Goal: Contribute content: Contribute content

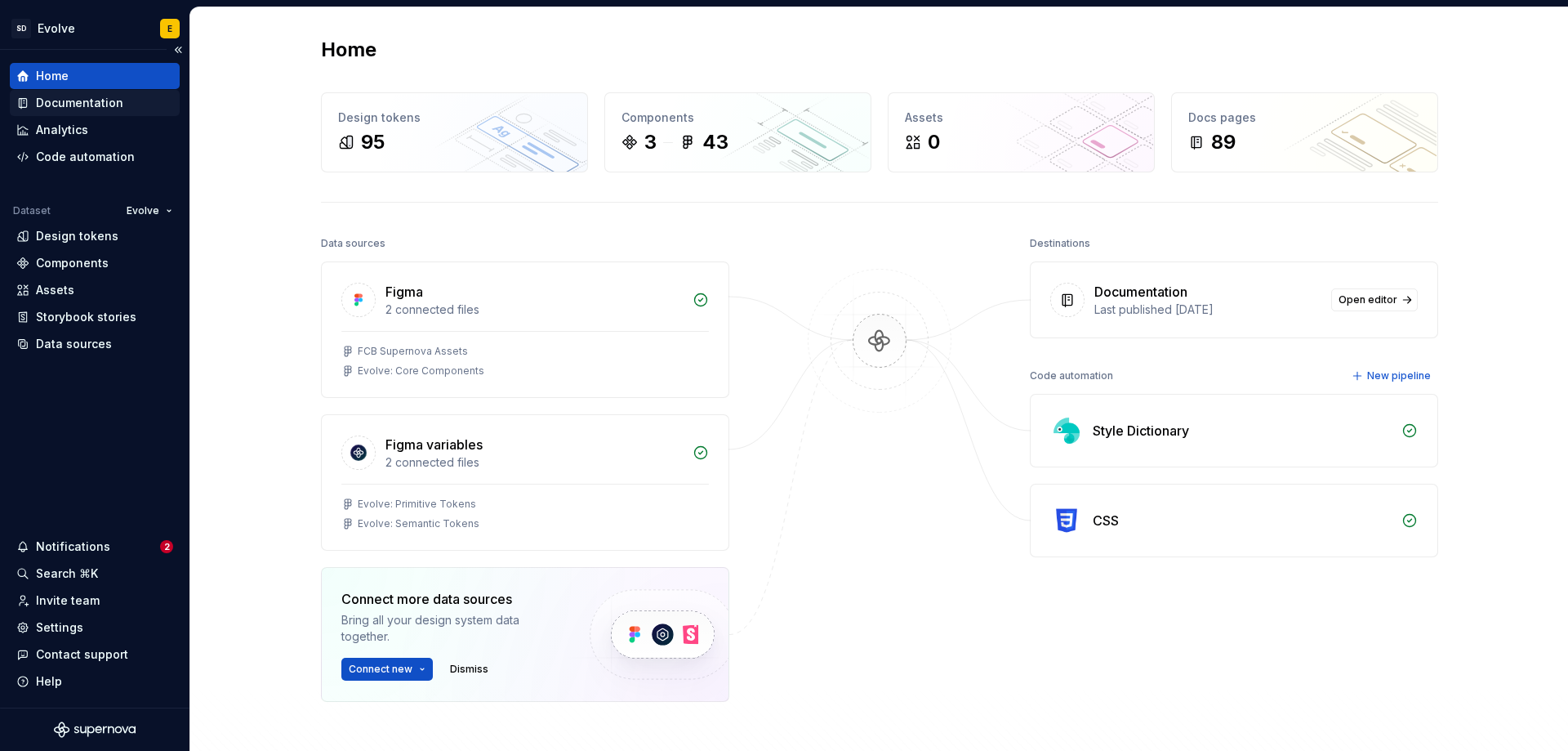
click at [99, 106] on div "Documentation" at bounding box center [80, 103] width 88 height 16
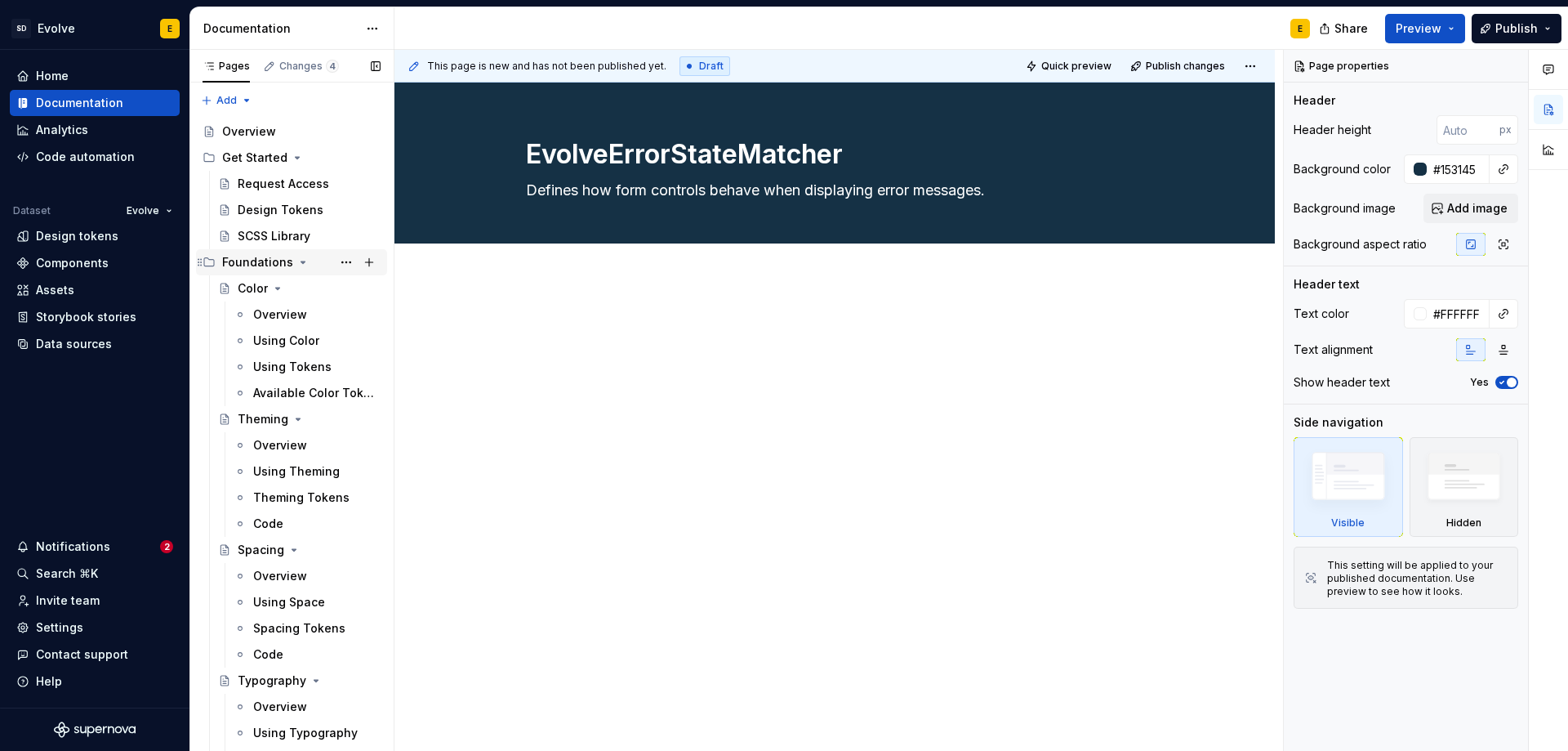
click at [296, 259] on icon "Page tree" at bounding box center [303, 262] width 13 height 13
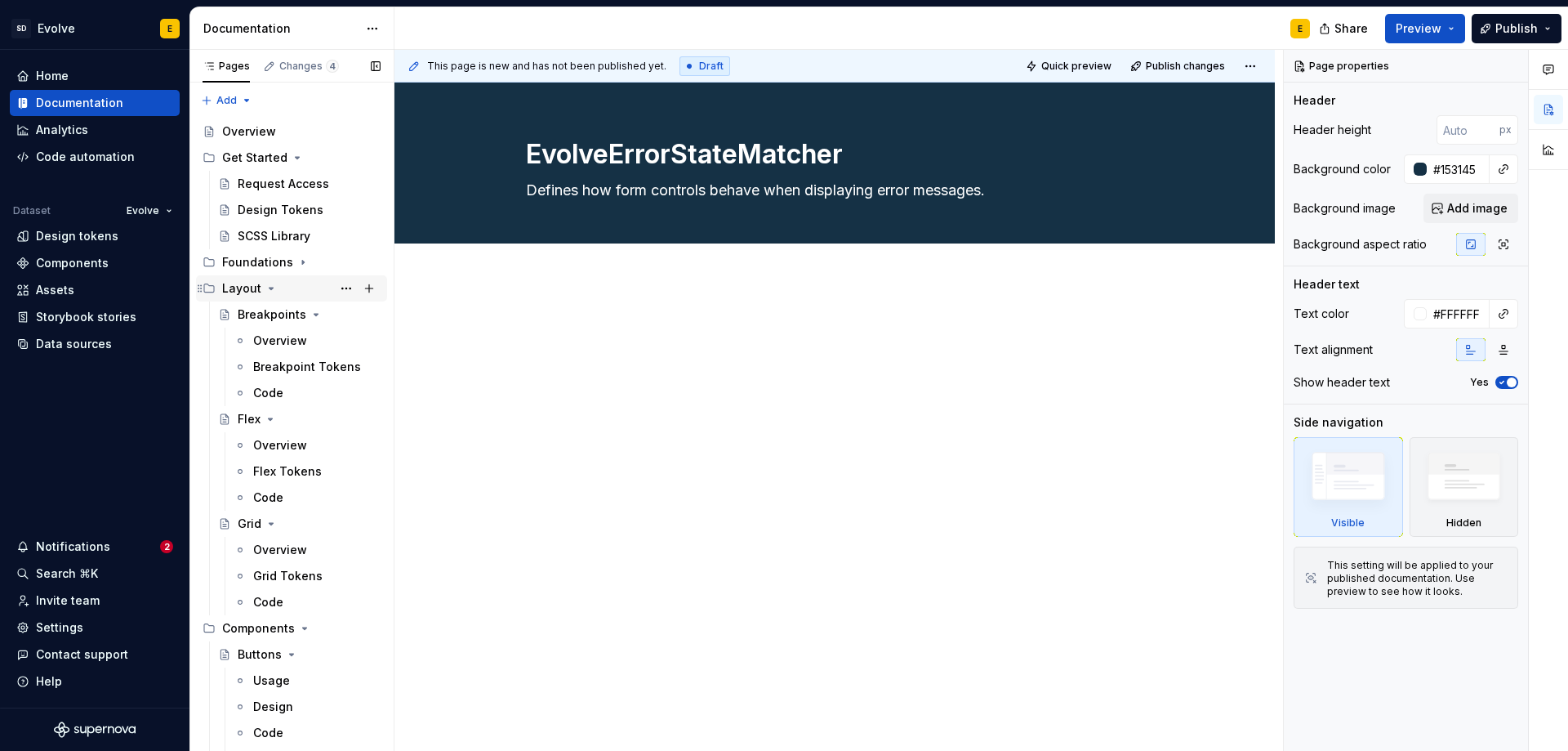
click at [269, 288] on icon "Page tree" at bounding box center [271, 288] width 5 height 2
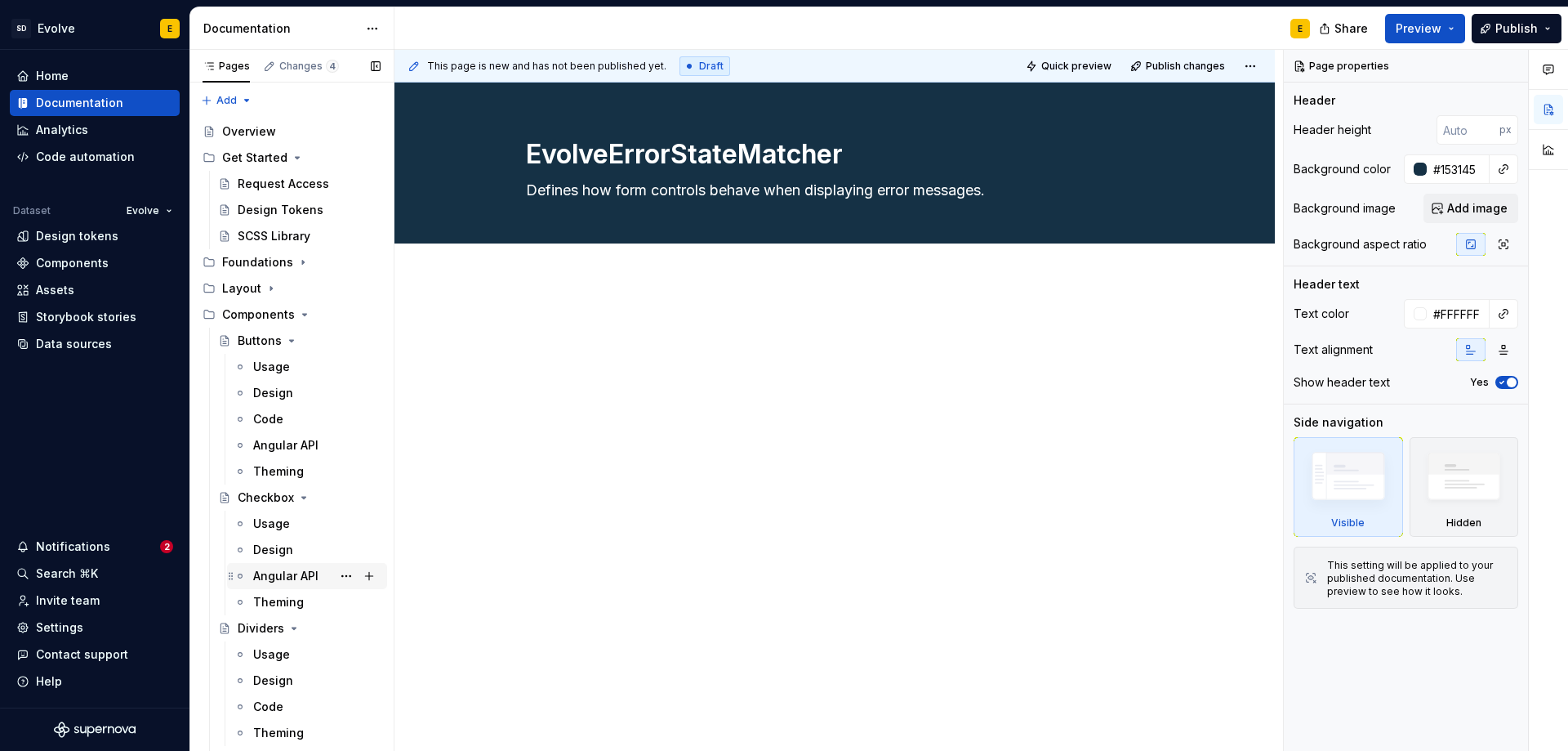
click at [281, 571] on div "Angular API" at bounding box center [286, 576] width 65 height 16
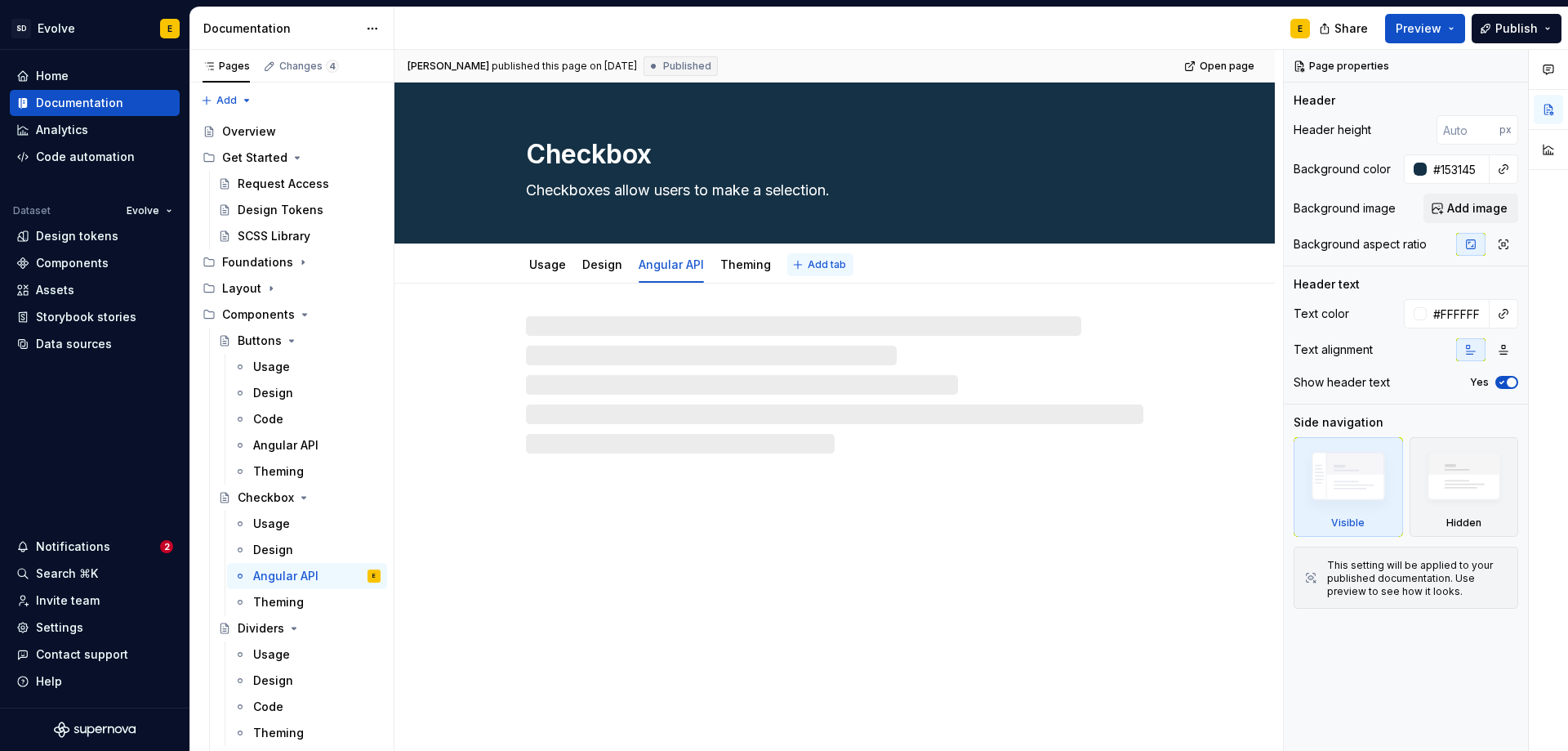
click at [808, 263] on span "Add tab" at bounding box center [827, 265] width 38 height 13
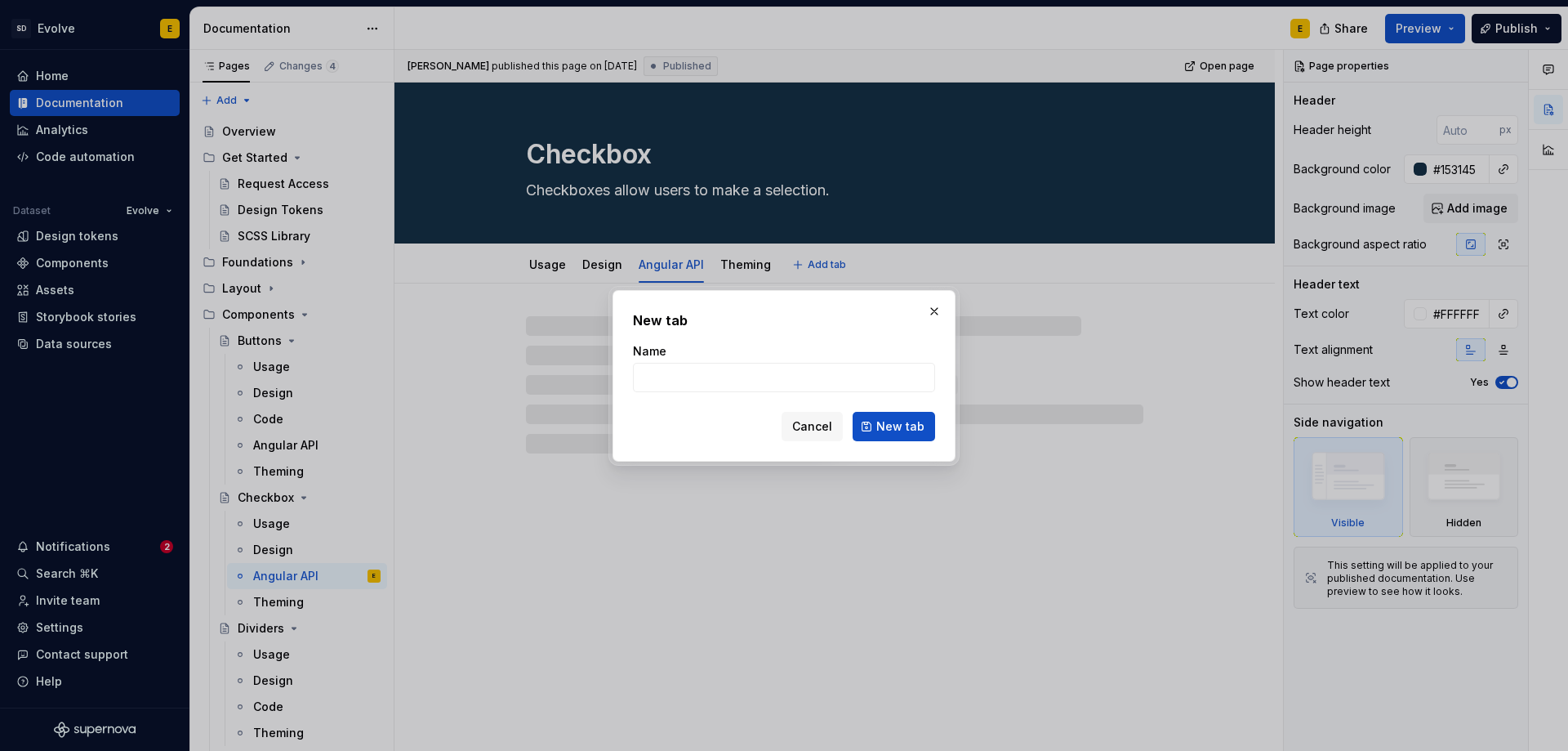
type textarea "*"
type input "Cod"
type textarea "*"
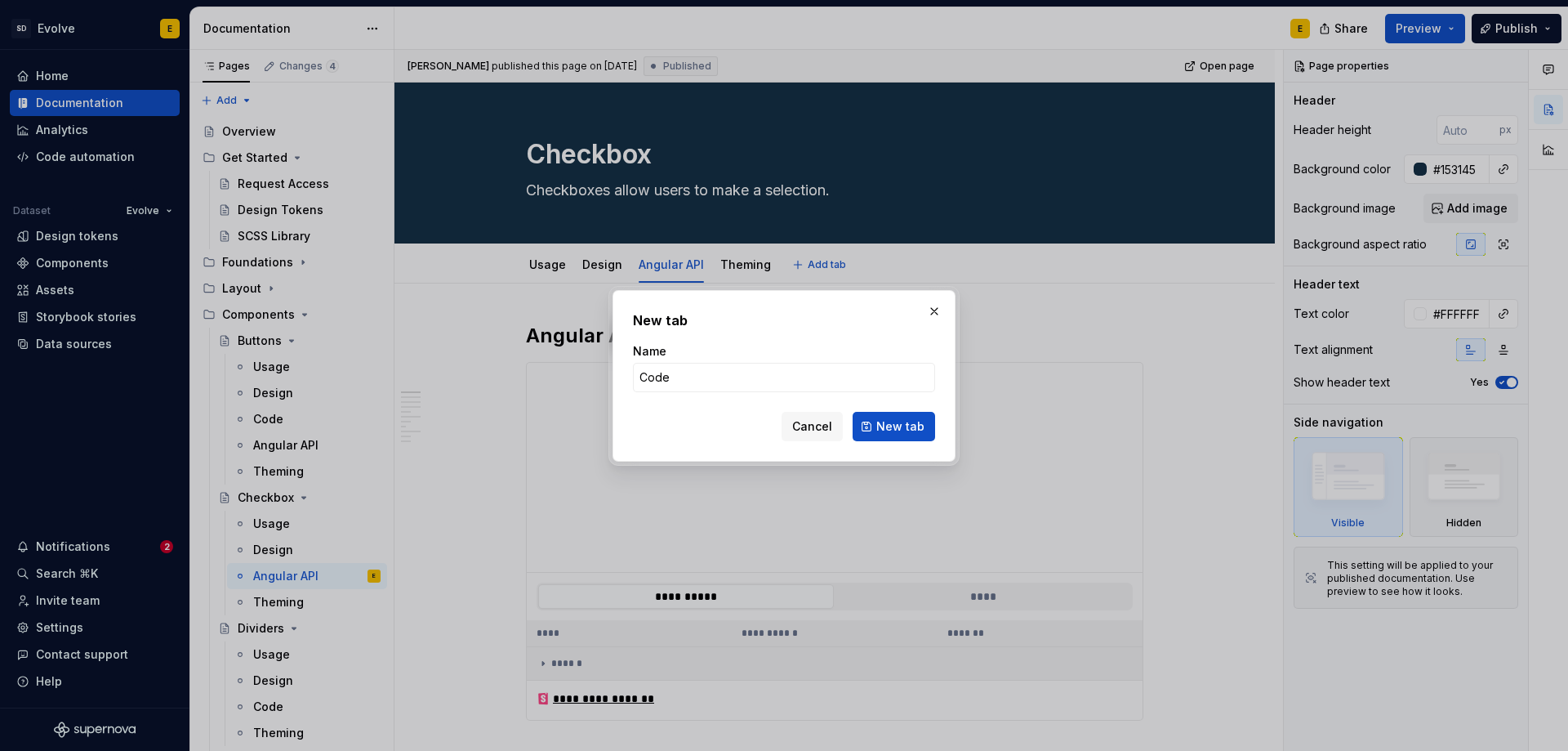
type input "Code"
click at [661, 420] on div "Cancel New tab" at bounding box center [784, 427] width 302 height 30
click at [906, 427] on span "New tab" at bounding box center [900, 427] width 48 height 16
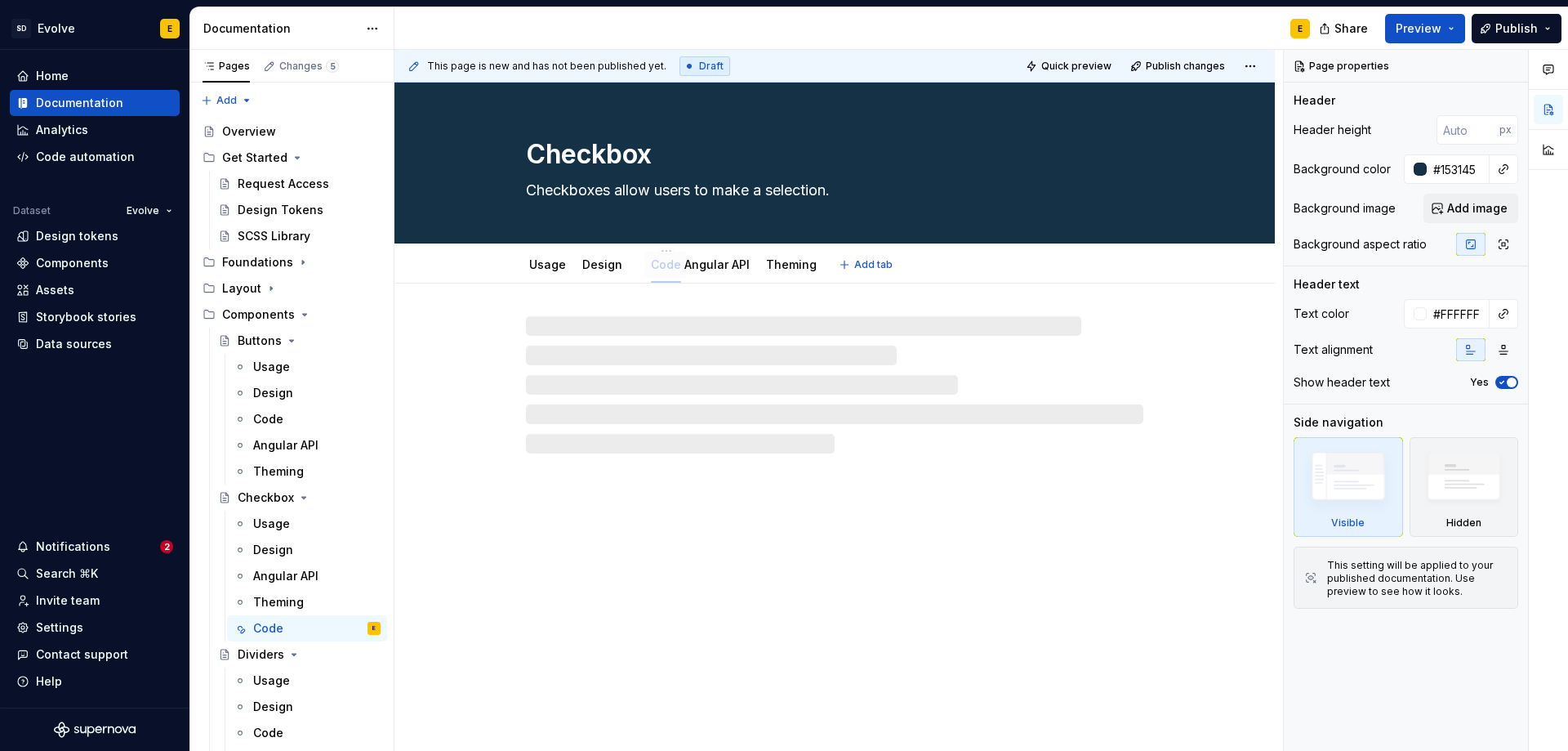
drag, startPoint x: 793, startPoint y: 286, endPoint x: 657, endPoint y: 265, distance: 137.6
click at [698, 263] on link "Angular API" at bounding box center [718, 264] width 65 height 14
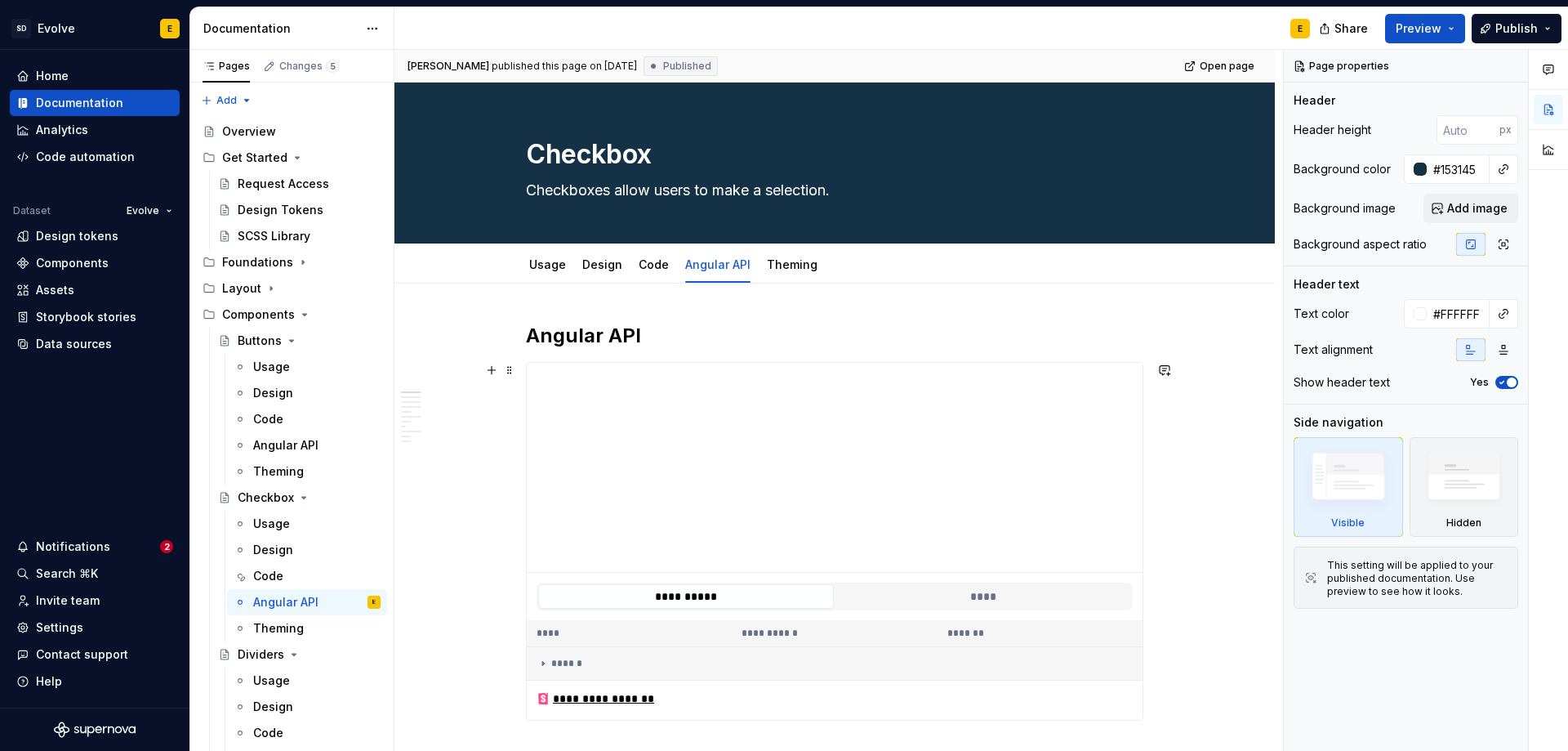
click at [724, 361] on div "**********" at bounding box center [834, 540] width 617 height 359
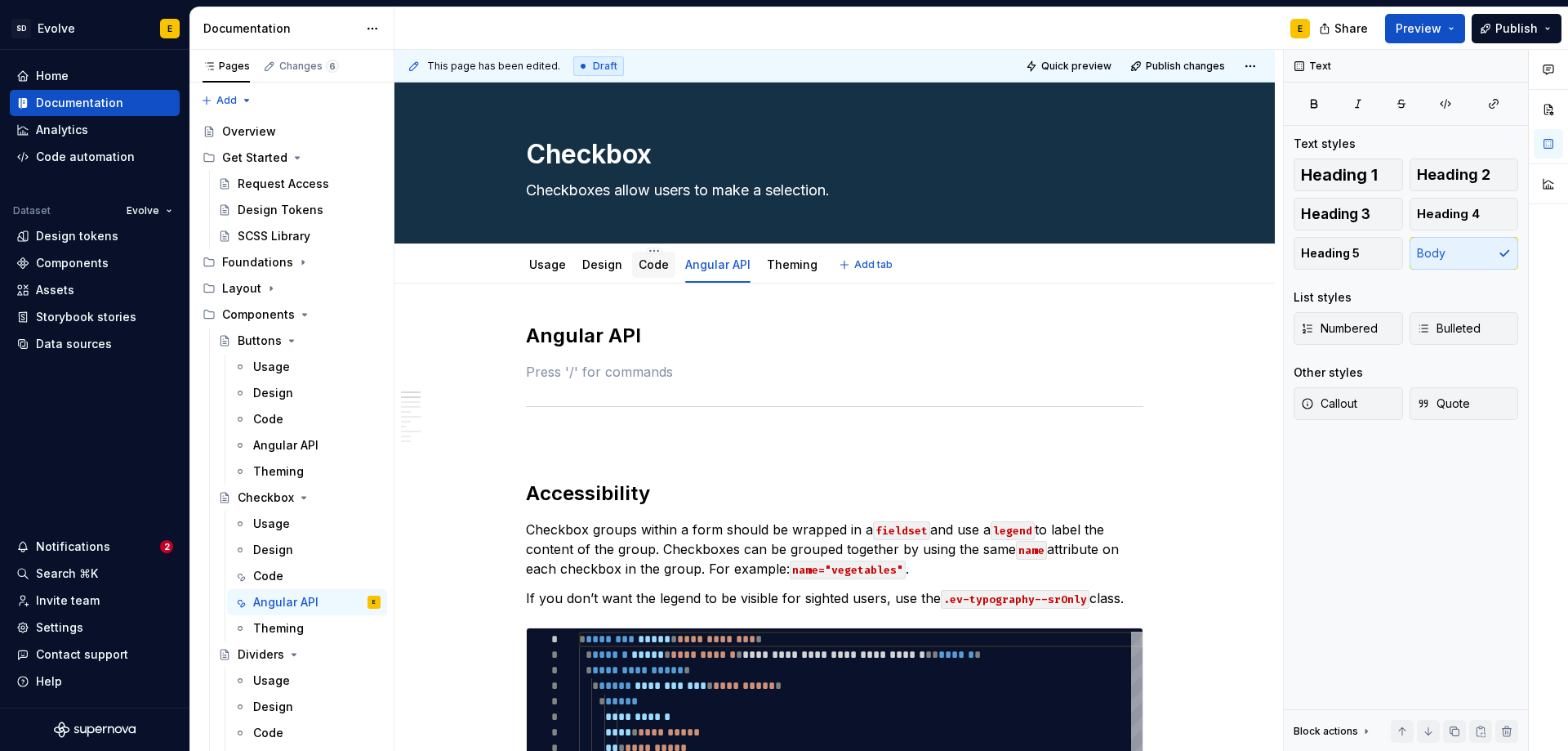
click at [641, 264] on link "Code" at bounding box center [653, 264] width 30 height 14
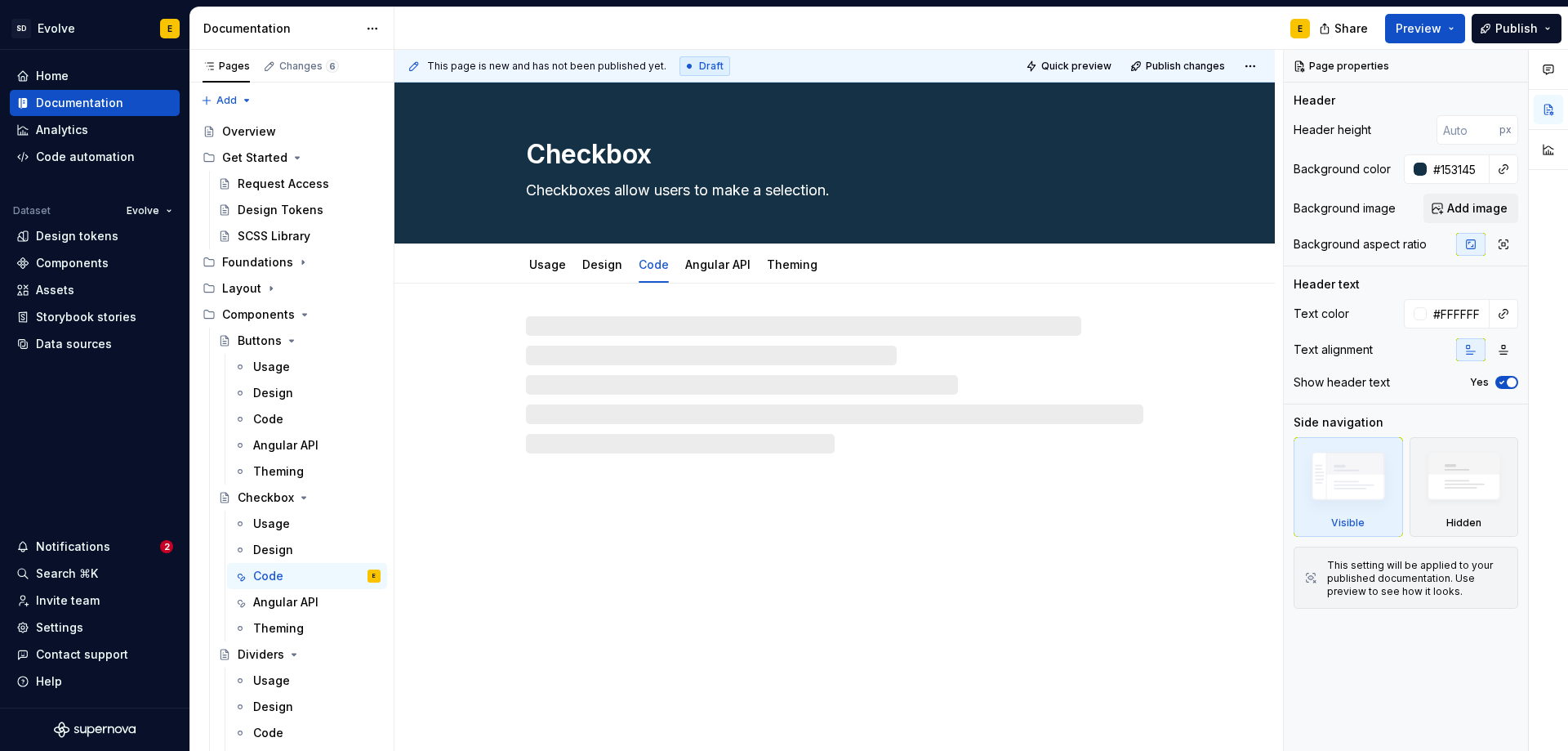
type textarea "*"
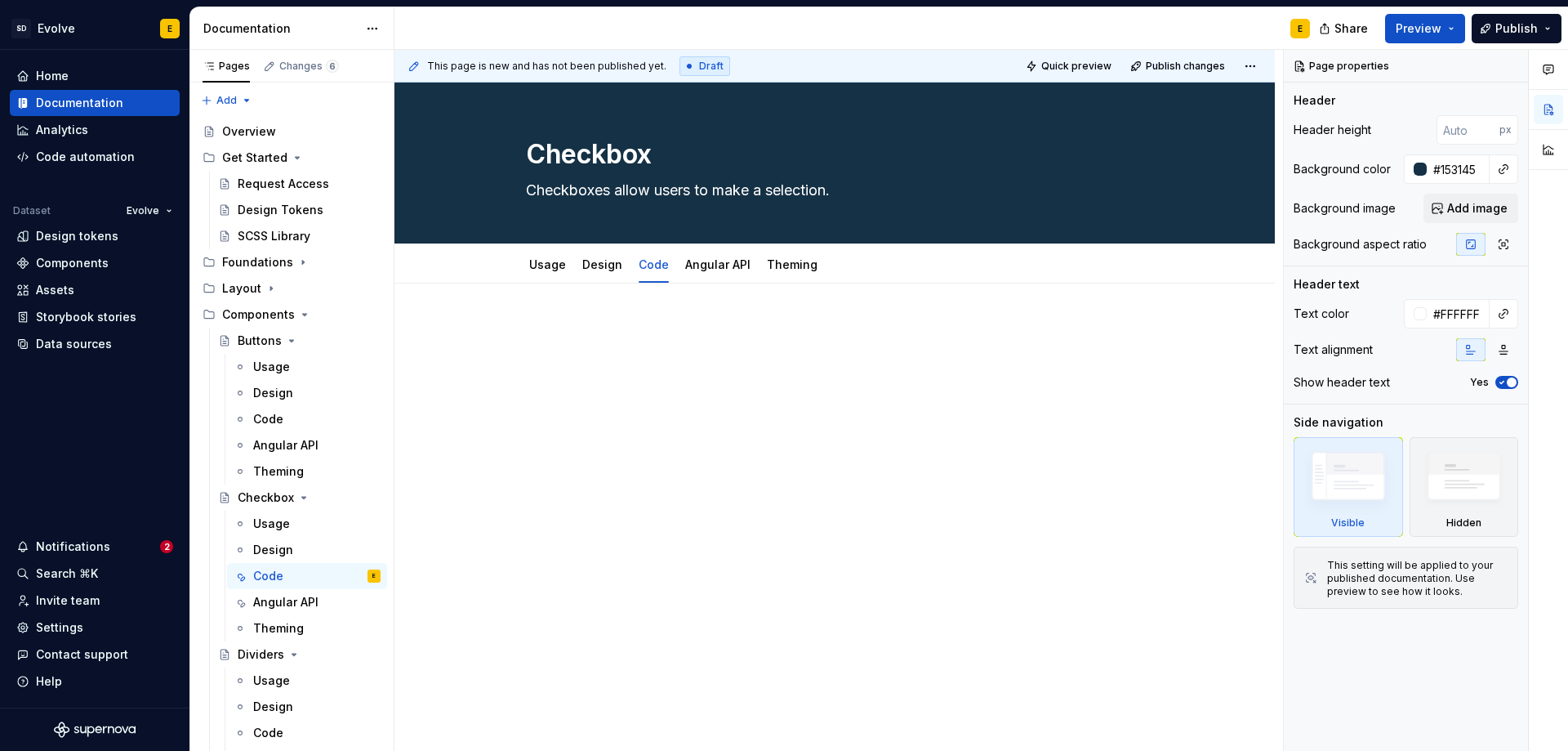
click at [683, 342] on p at bounding box center [834, 333] width 617 height 20
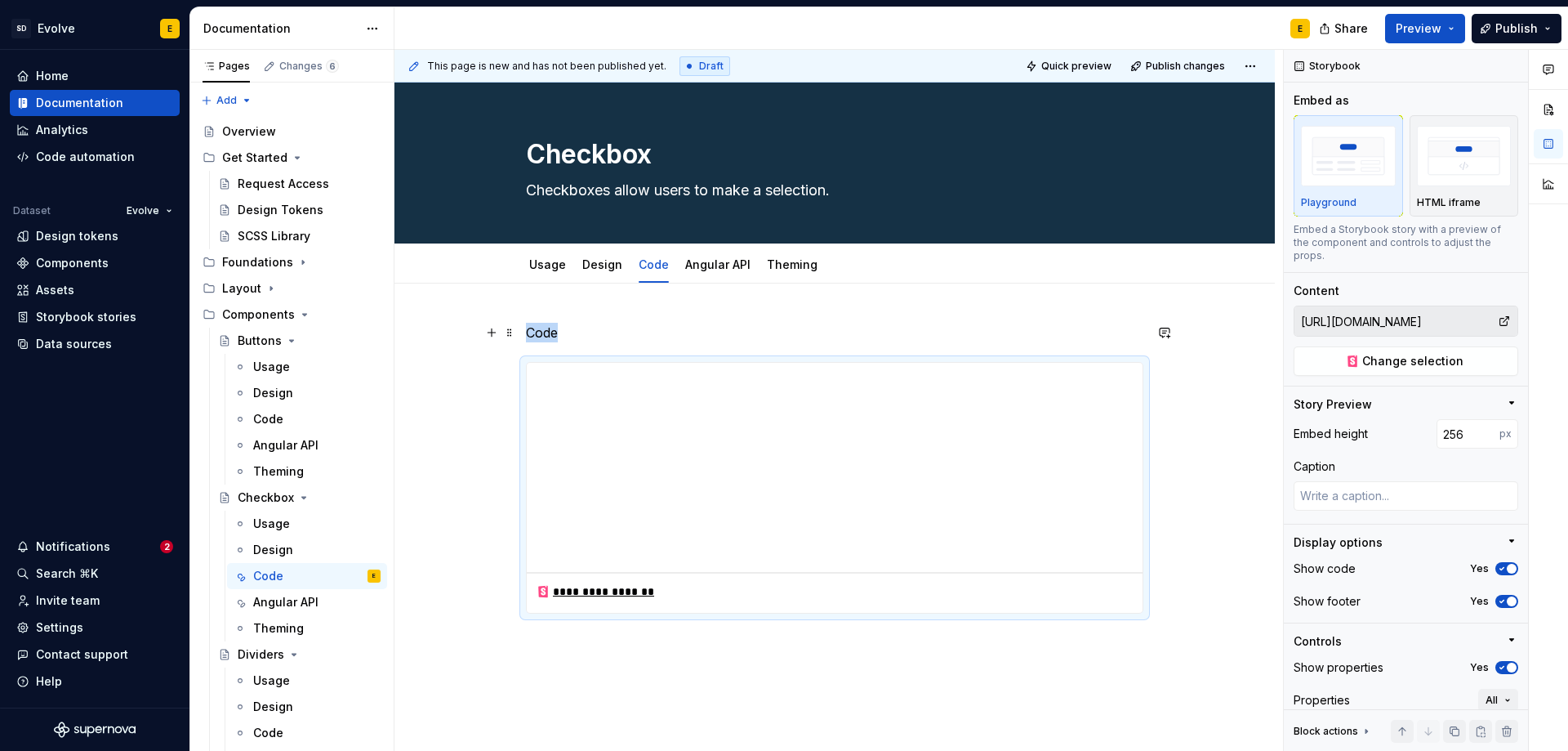
click at [658, 334] on p "Code" at bounding box center [834, 333] width 617 height 20
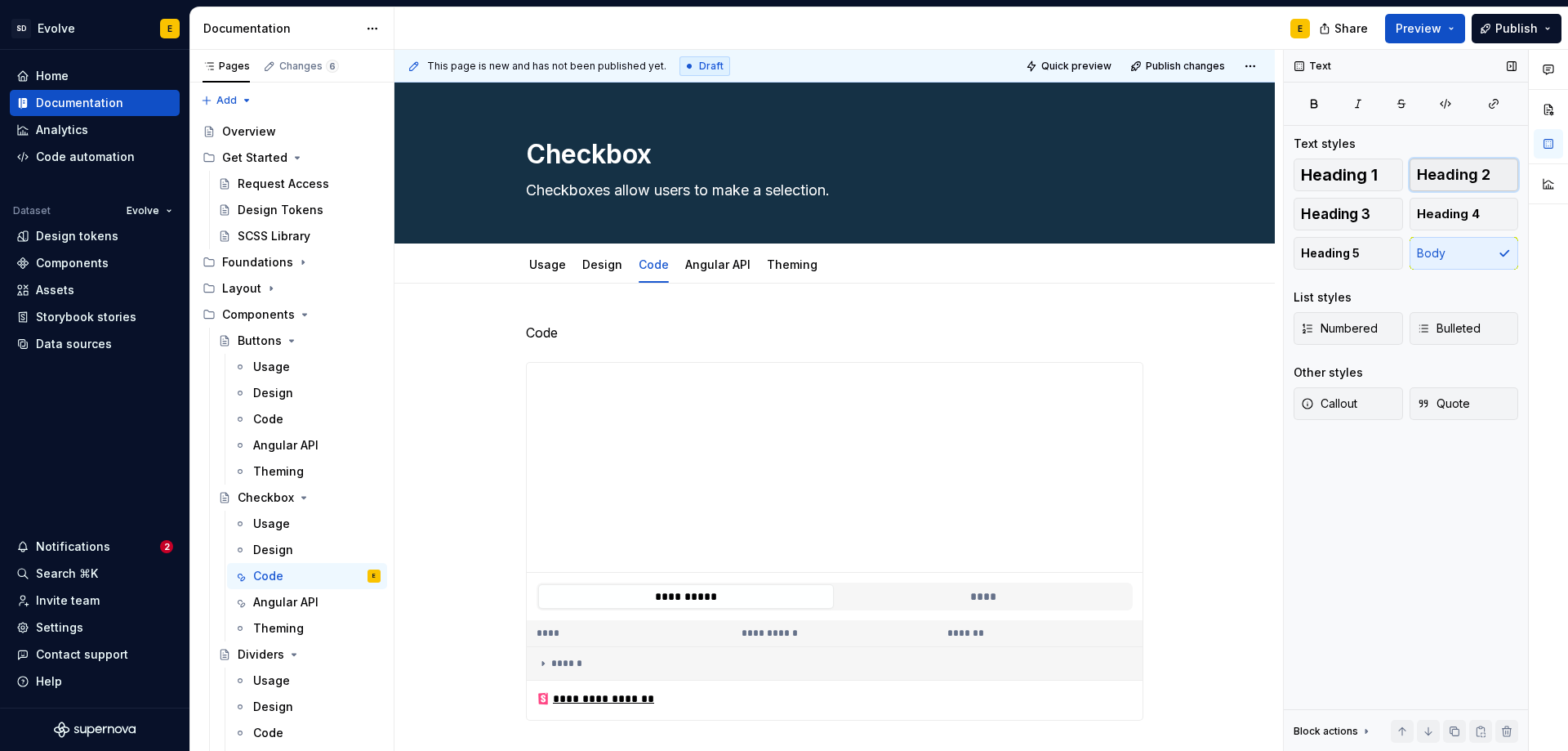
click at [1456, 181] on span "Heading 2" at bounding box center [1453, 174] width 73 height 16
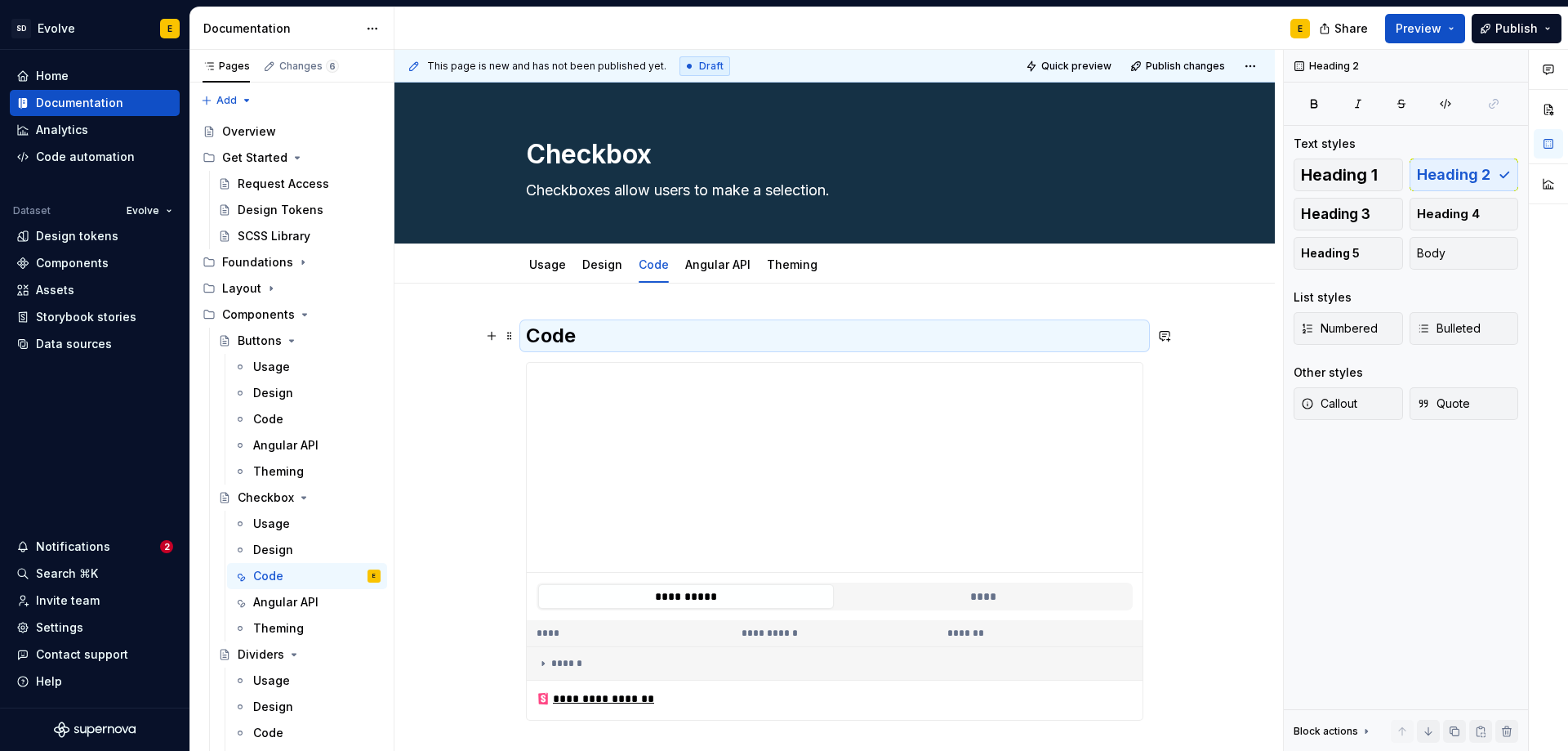
click at [621, 340] on h2 "Code" at bounding box center [834, 335] width 617 height 26
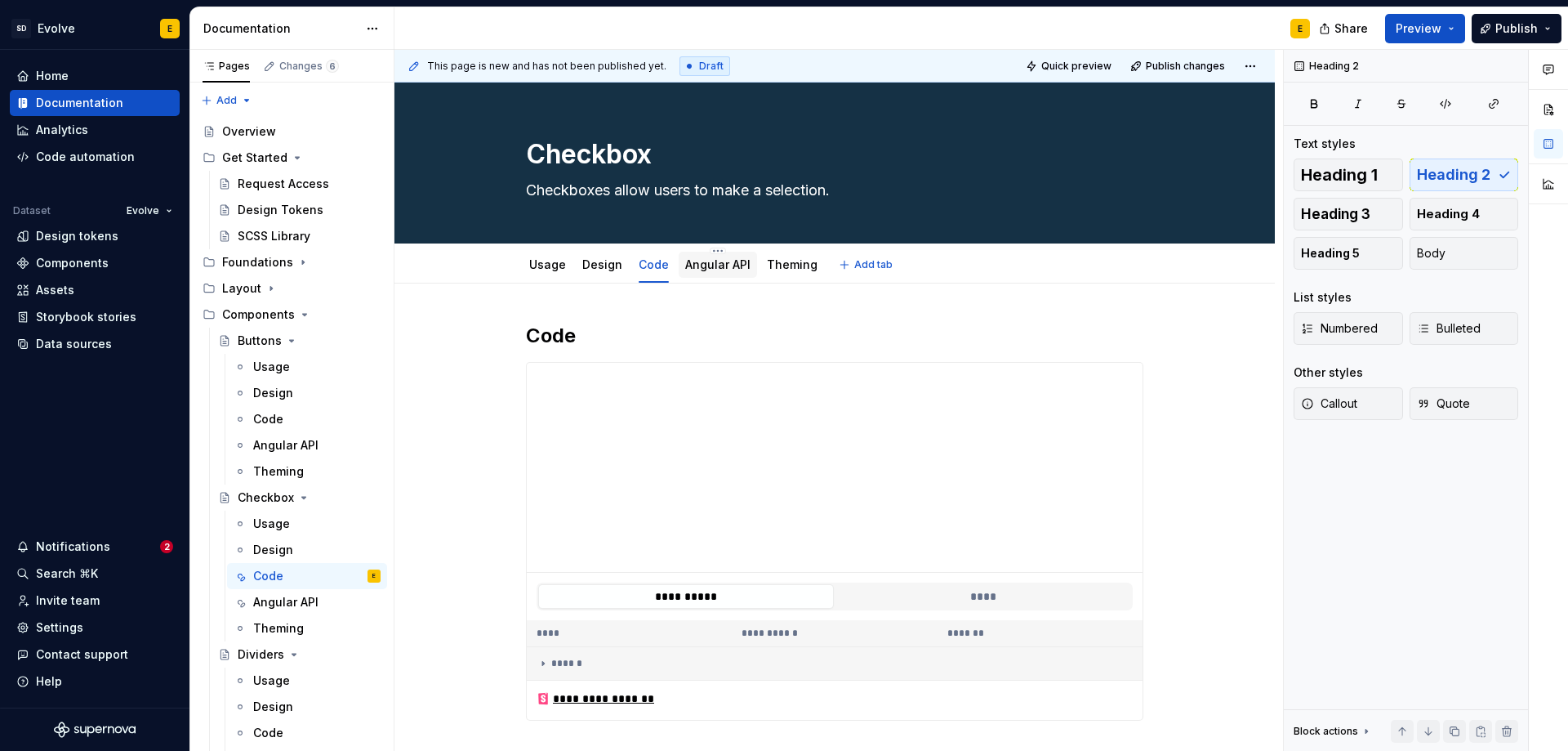
click at [718, 270] on link "Angular API" at bounding box center [718, 264] width 65 height 14
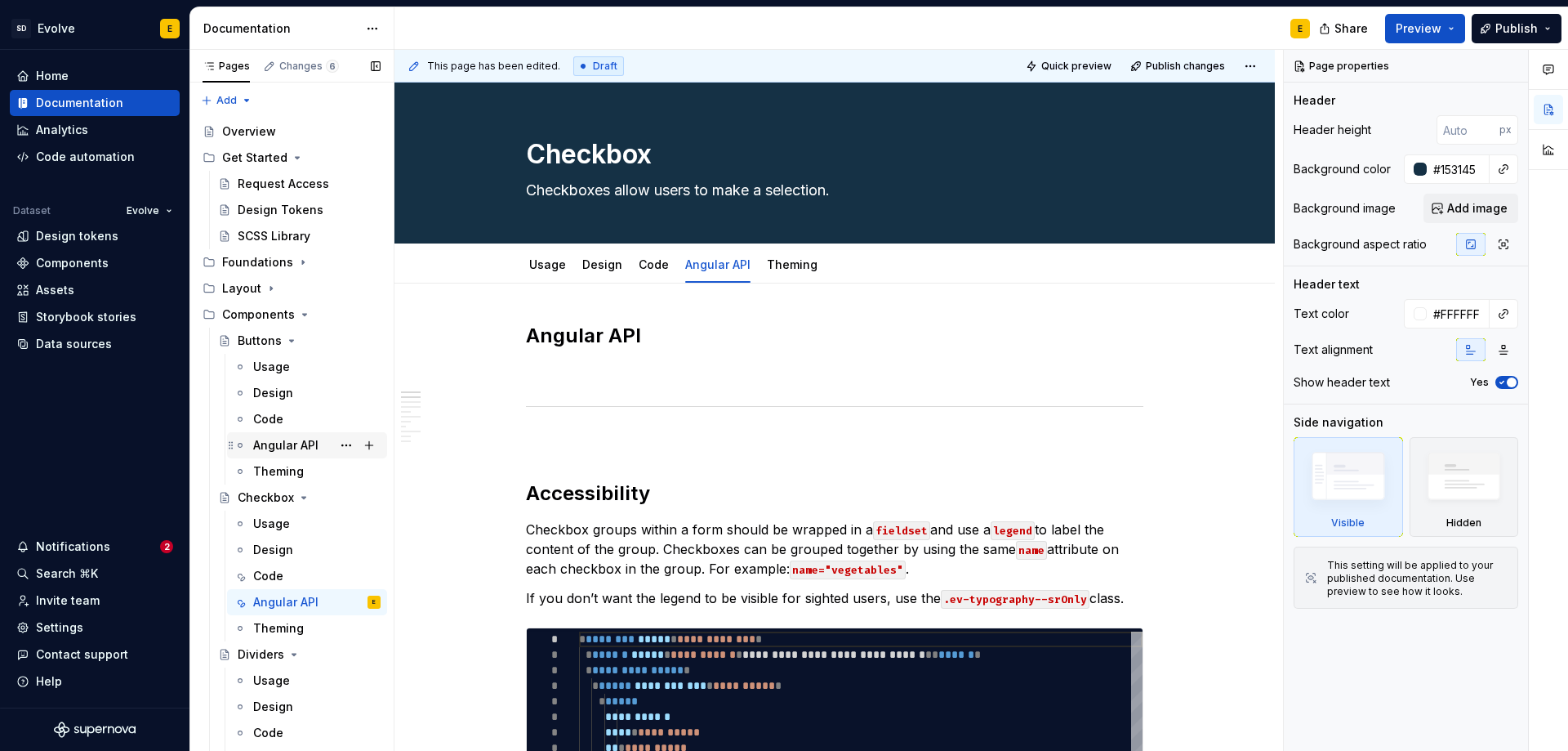
click at [280, 446] on div "Angular API" at bounding box center [286, 446] width 65 height 16
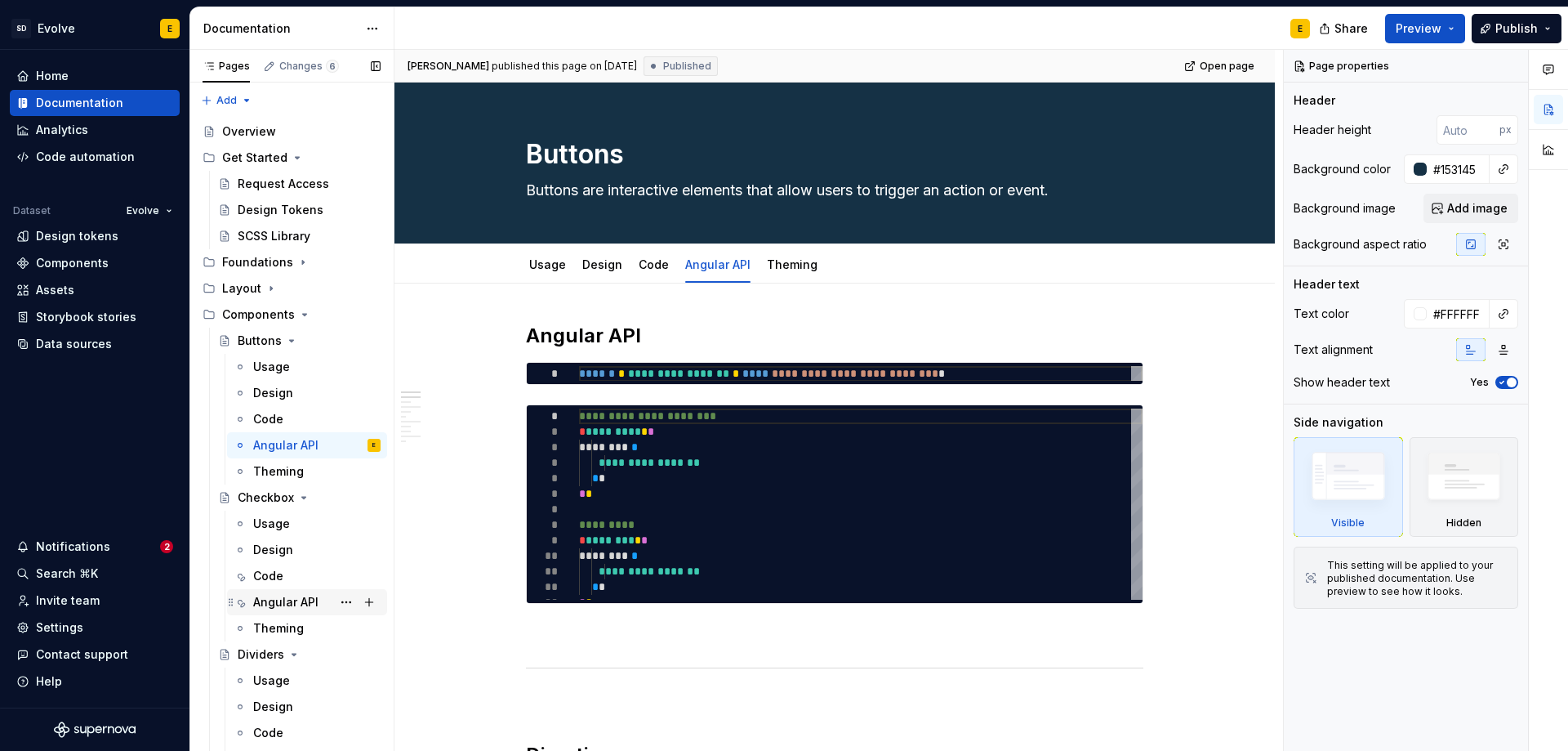
click at [291, 605] on div "Angular API" at bounding box center [286, 602] width 65 height 16
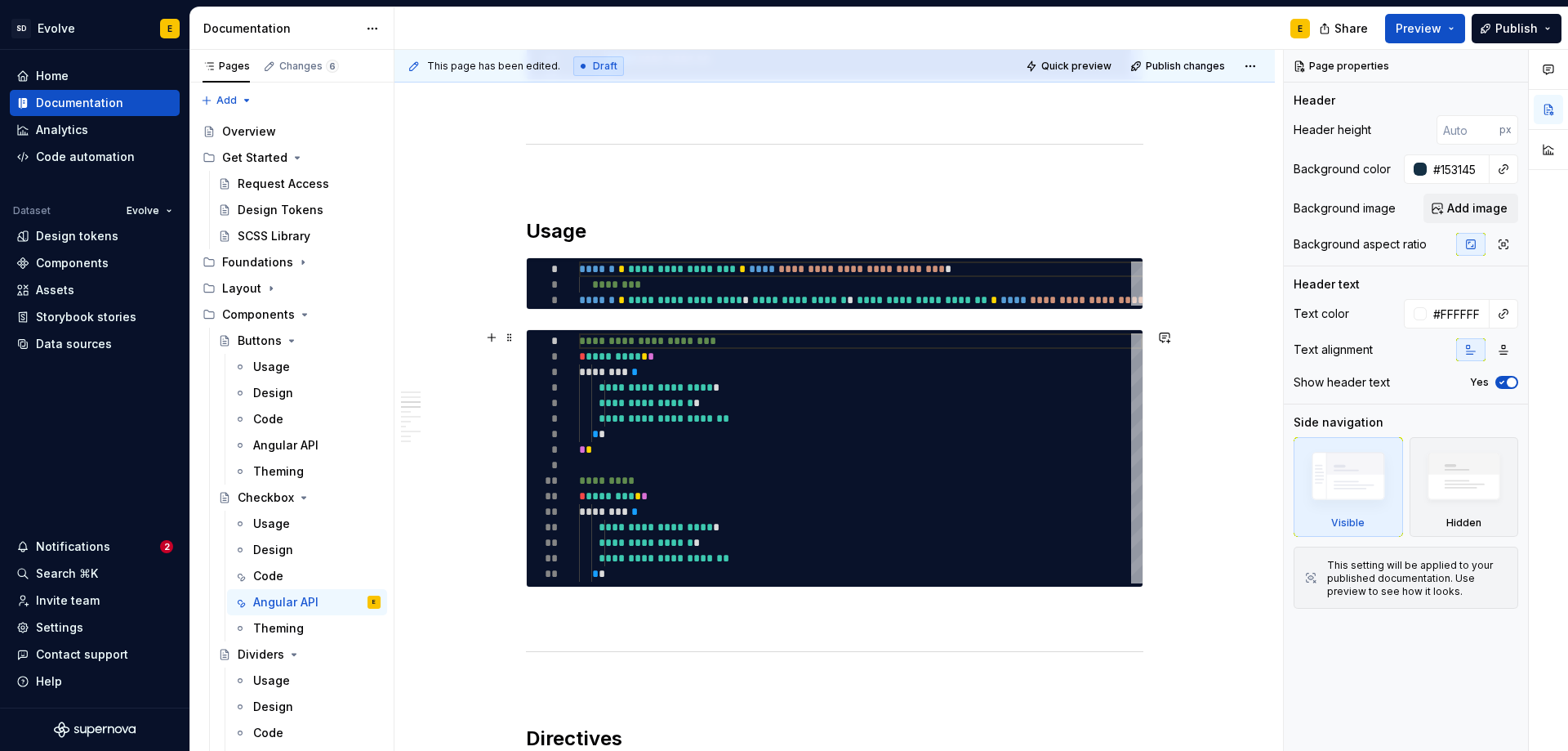
scroll to position [1062, 0]
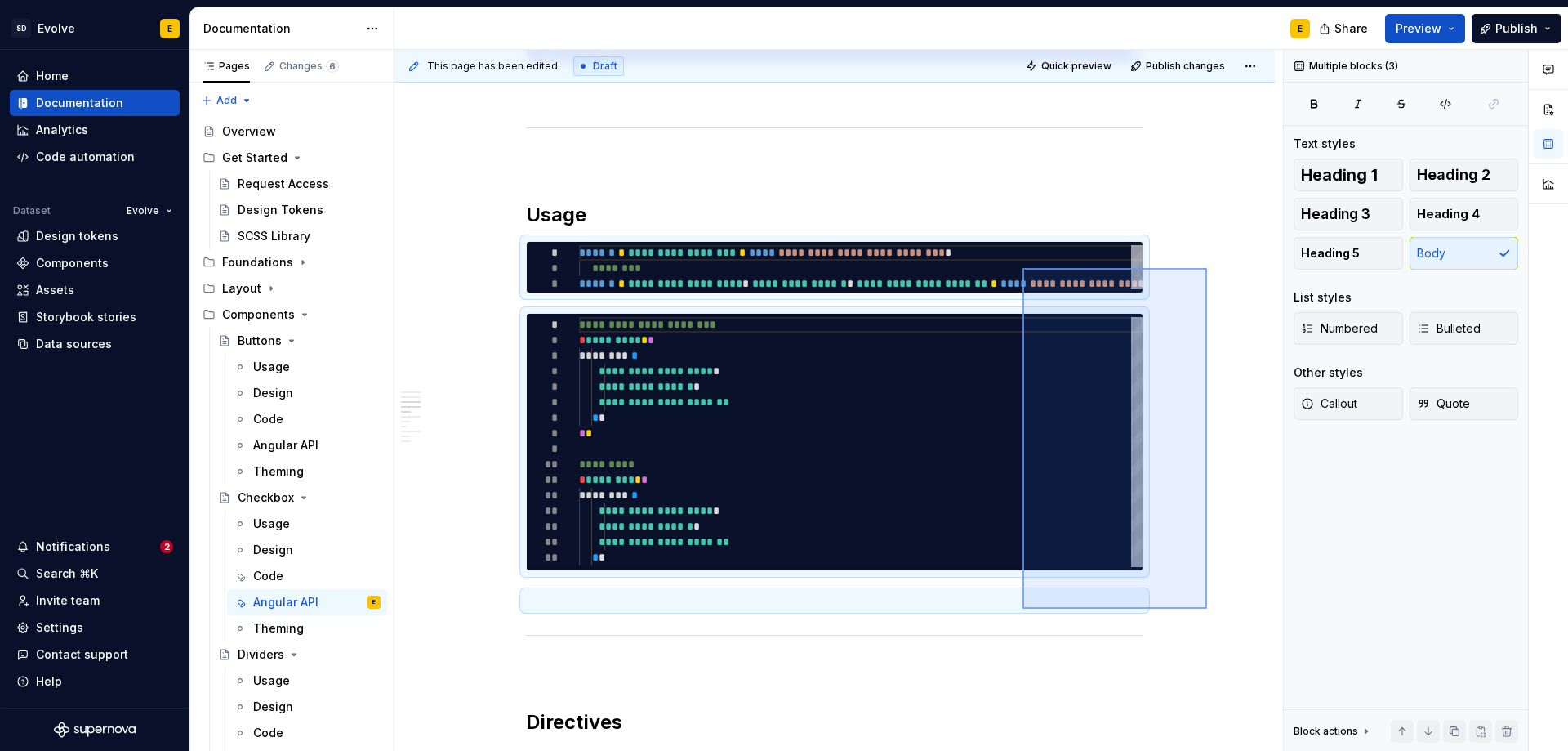
drag, startPoint x: 1207, startPoint y: 608, endPoint x: 1023, endPoint y: 268, distance: 386.6
click at [1023, 268] on div "**********" at bounding box center [839, 400] width 888 height 701
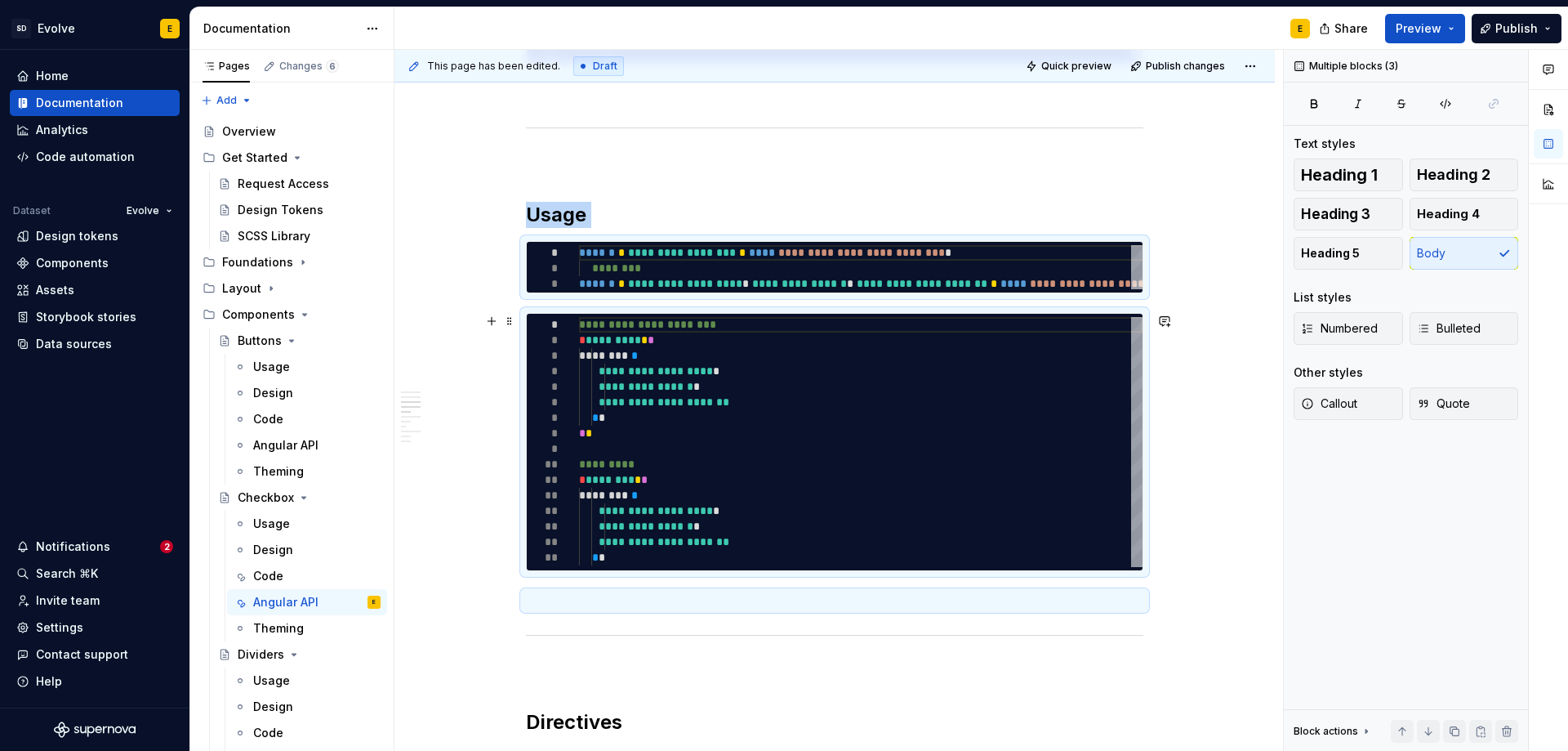
click at [1201, 553] on div "**********" at bounding box center [835, 536] width 880 height 2628
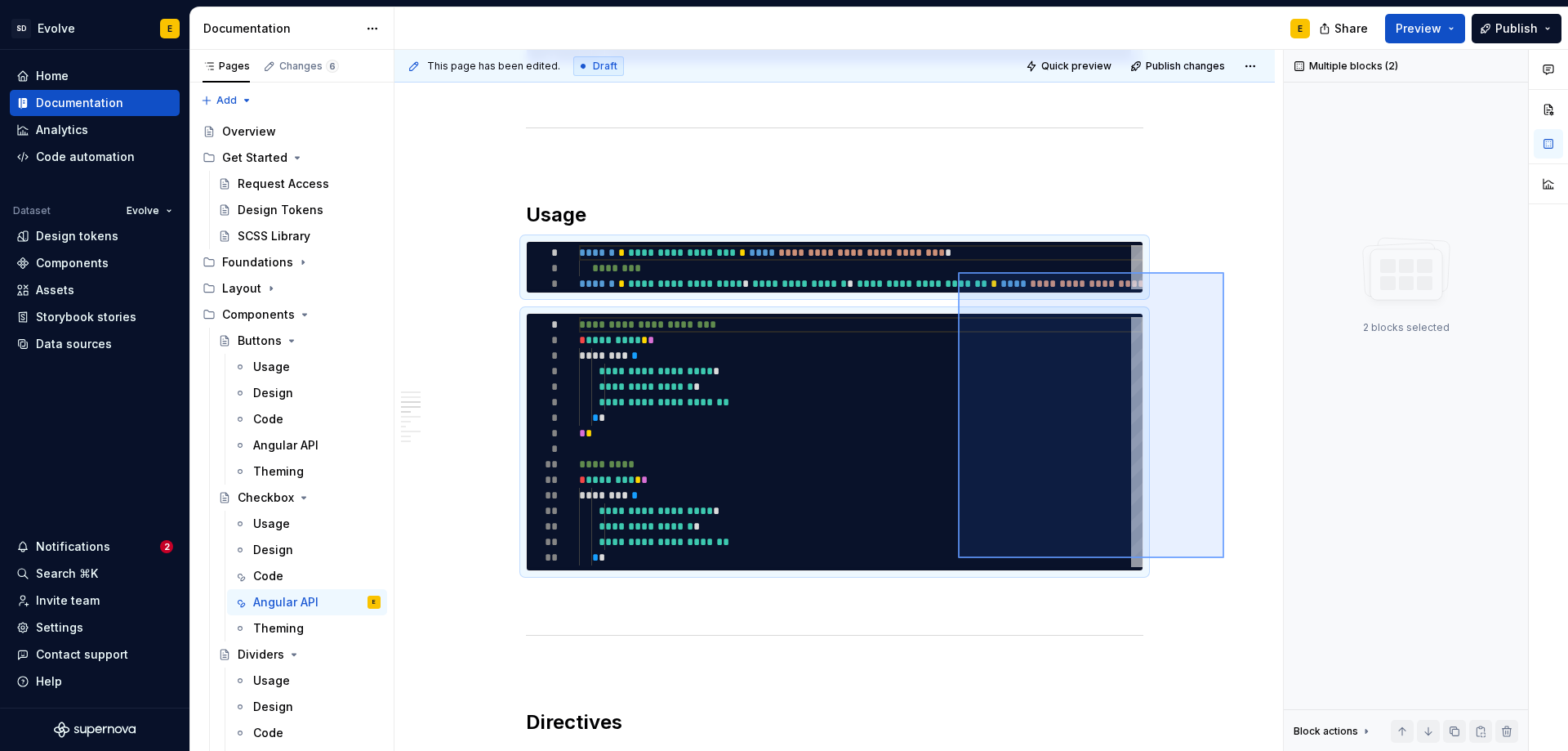
drag, startPoint x: 1225, startPoint y: 558, endPoint x: 958, endPoint y: 272, distance: 391.3
click at [958, 272] on div "**********" at bounding box center [839, 400] width 888 height 701
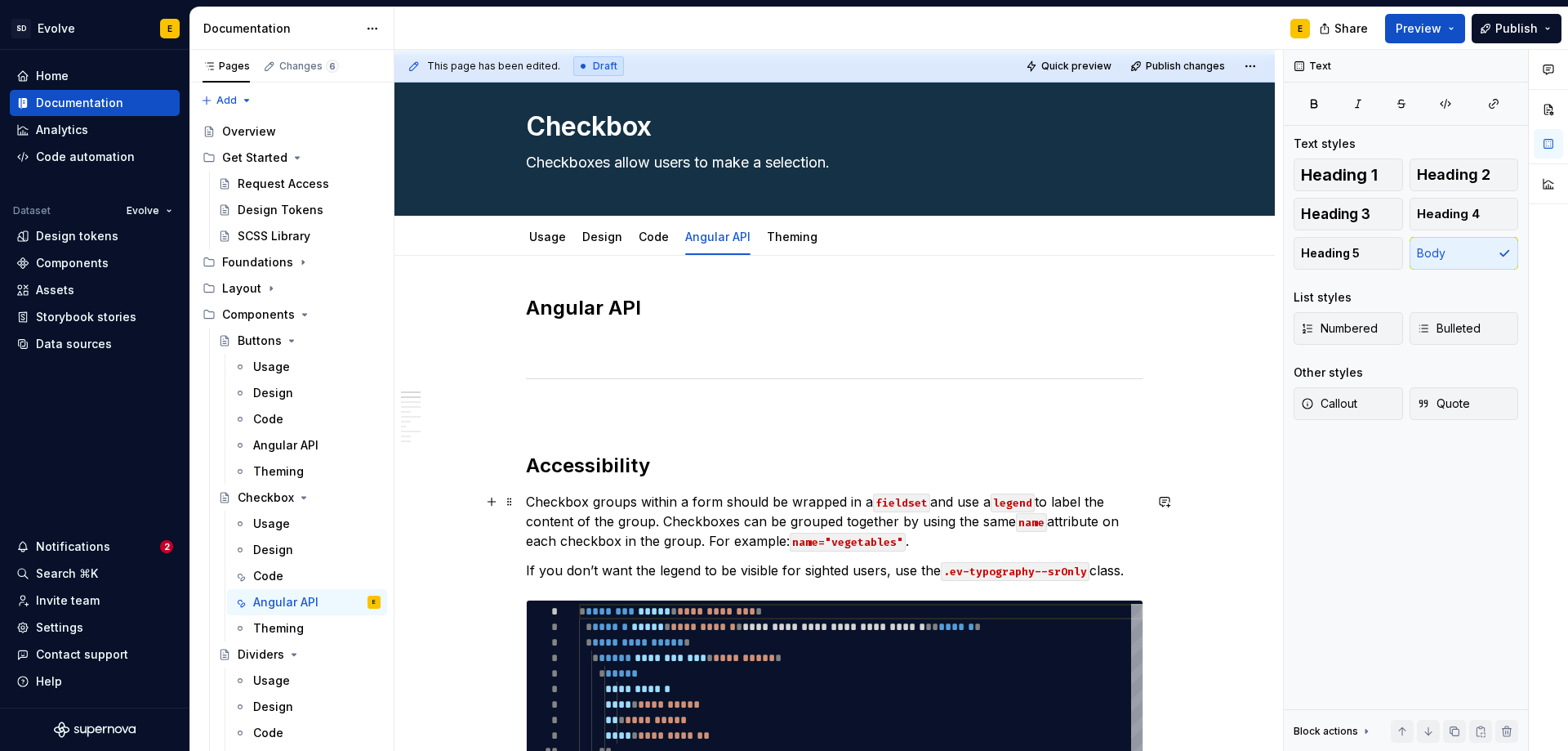
scroll to position [0, 0]
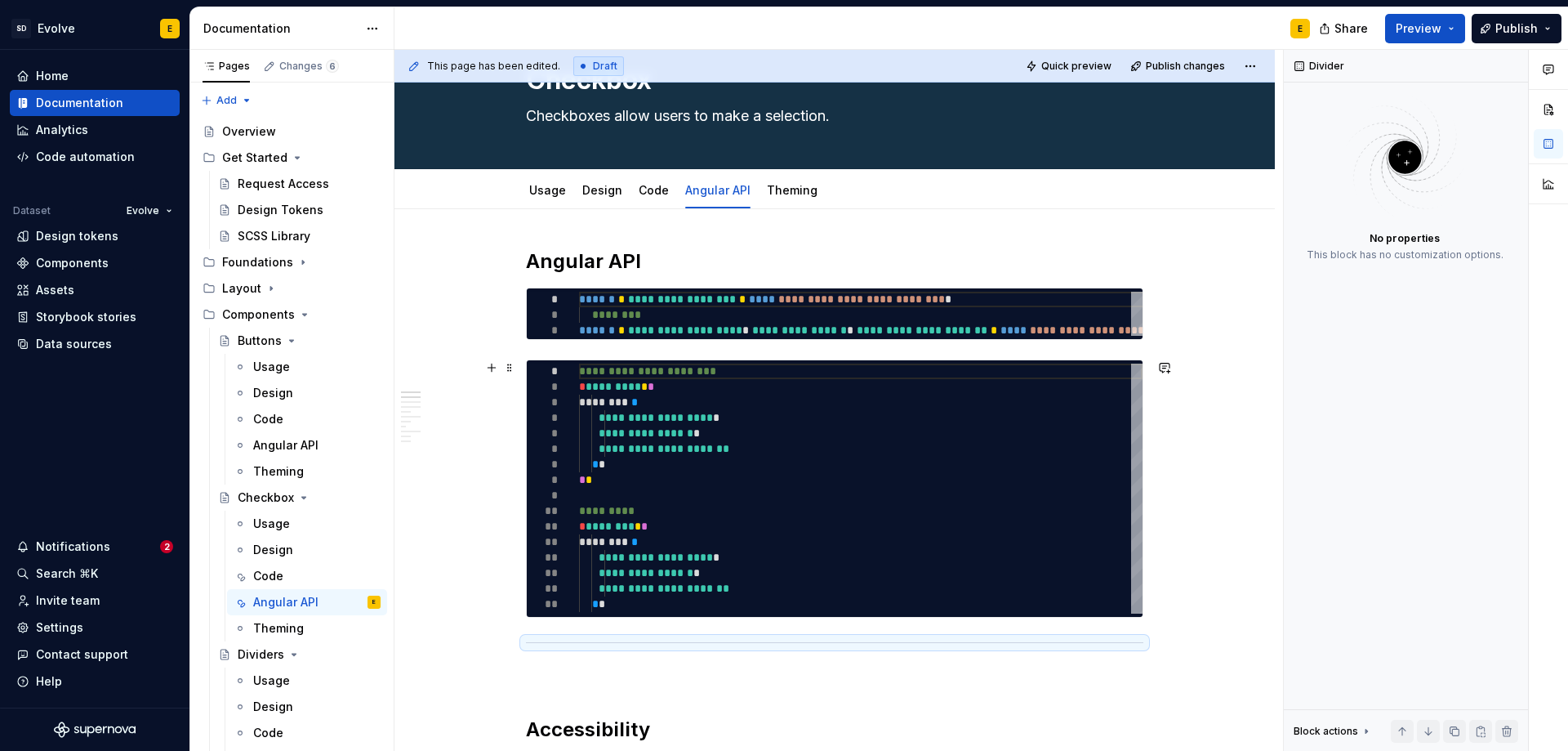
scroll to position [164, 0]
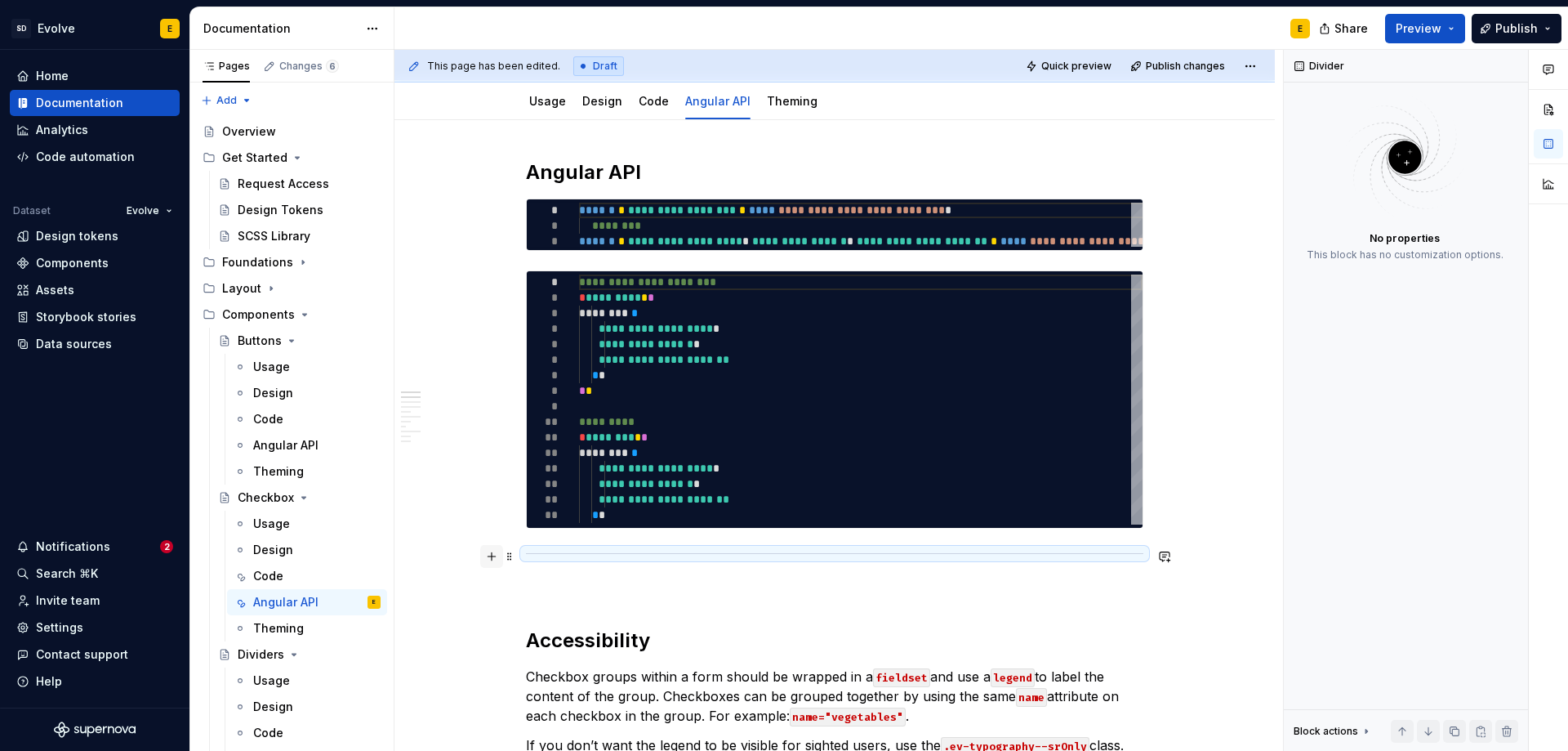
click at [488, 552] on button "button" at bounding box center [491, 556] width 23 height 23
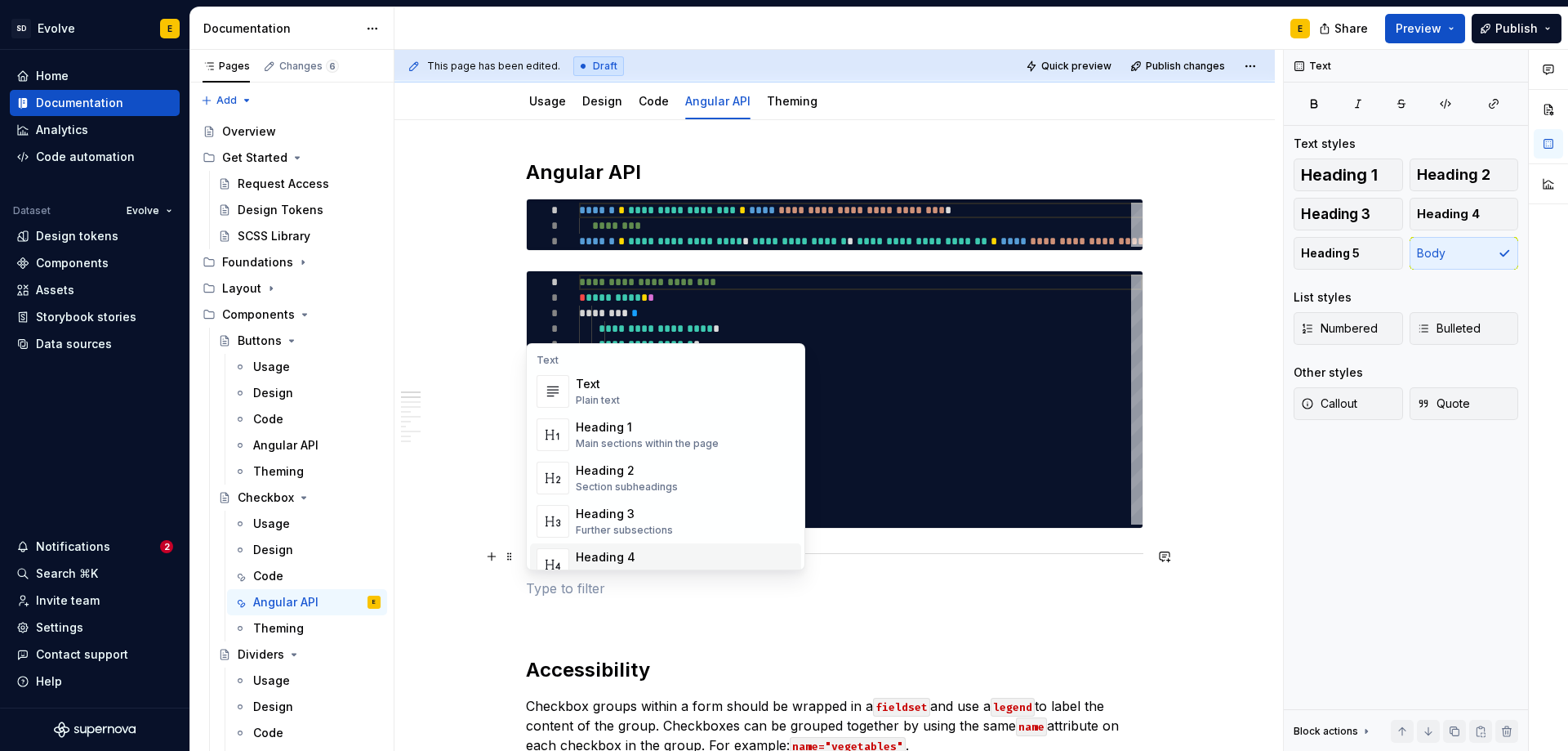
click at [546, 592] on p at bounding box center [834, 588] width 617 height 20
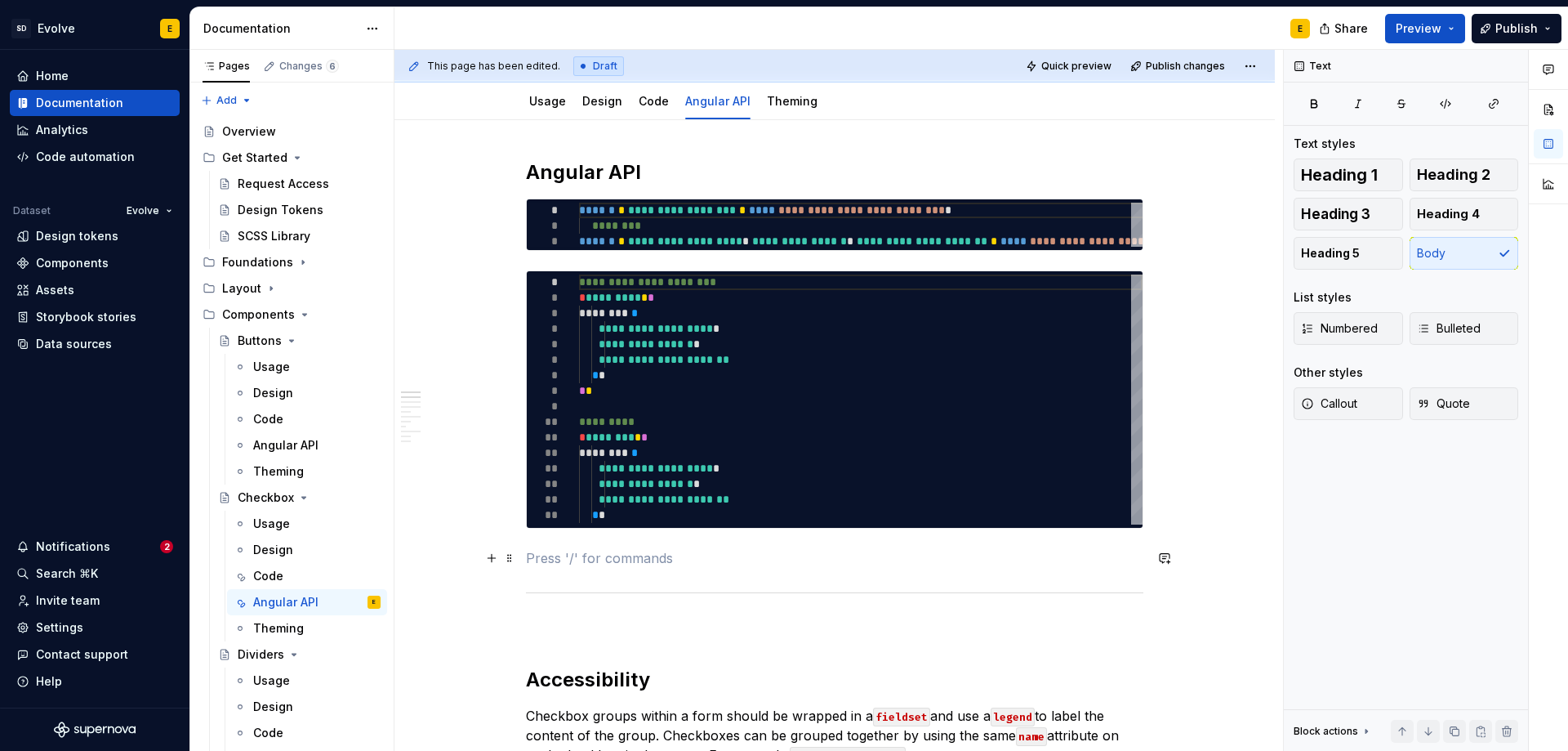
click at [934, 562] on p at bounding box center [834, 558] width 617 height 20
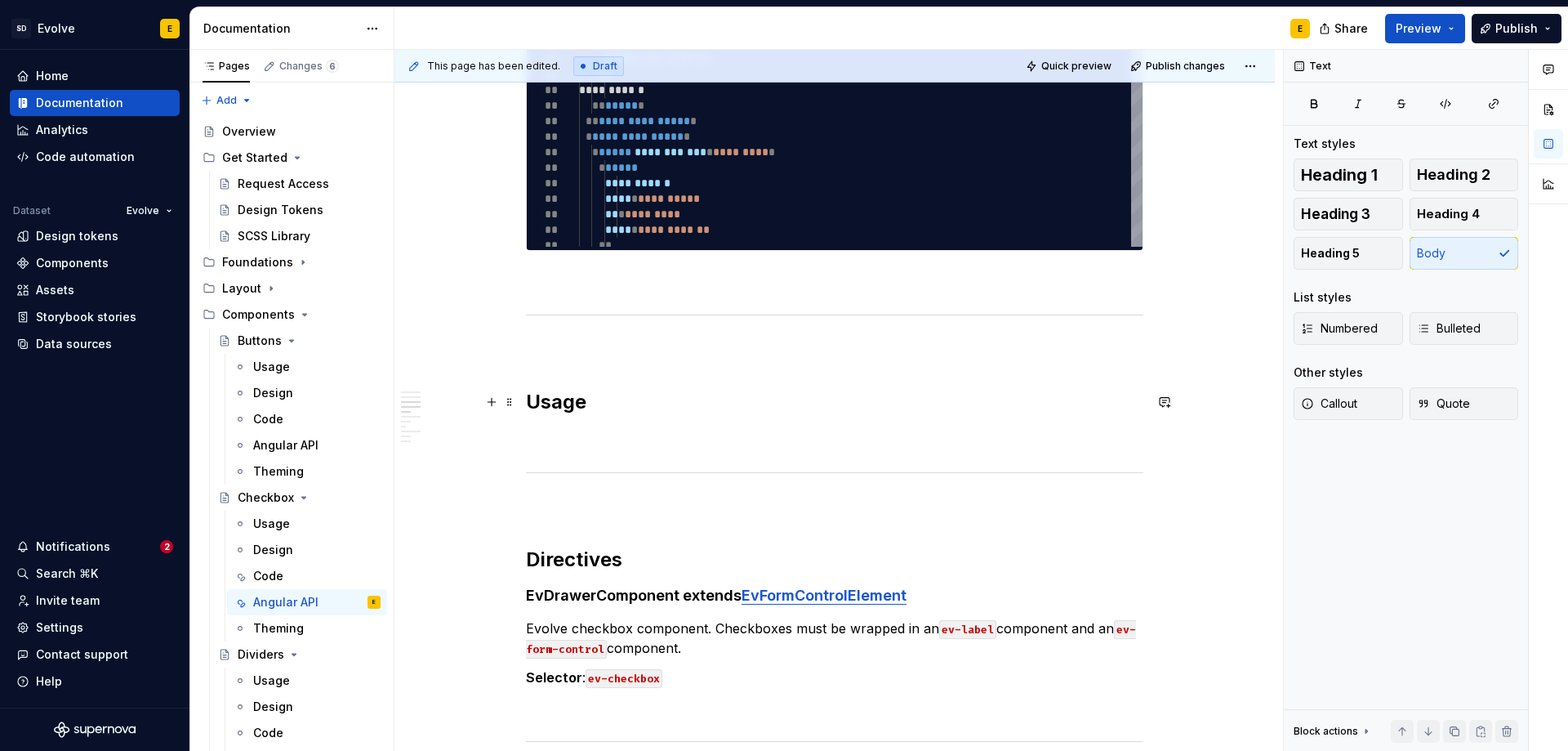
scroll to position [1225, 0]
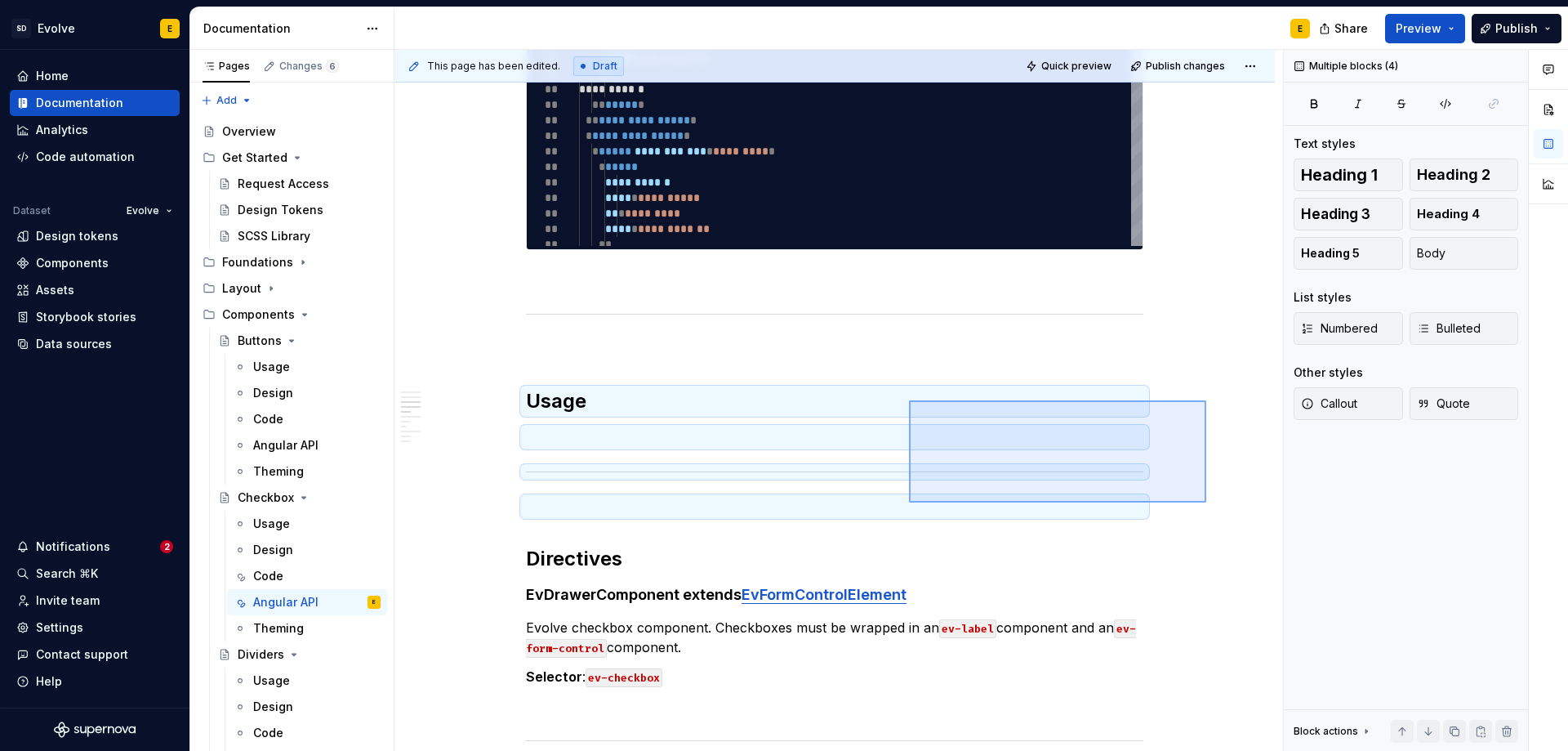
drag, startPoint x: 1207, startPoint y: 502, endPoint x: 909, endPoint y: 400, distance: 315.0
click at [909, 400] on div "**********" at bounding box center [839, 400] width 888 height 701
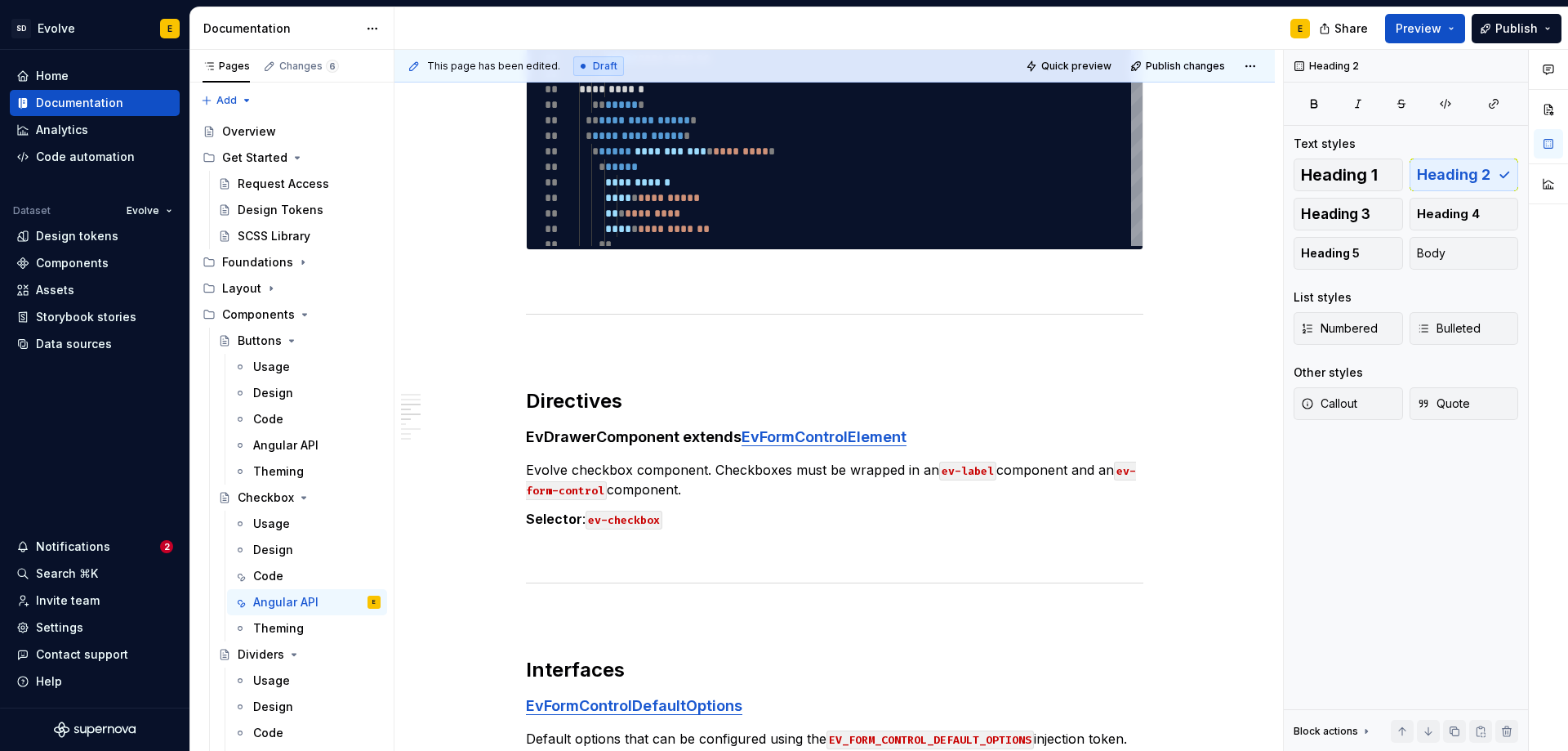
click at [901, 371] on div "**********" at bounding box center [834, 190] width 617 height 2186
click at [822, 343] on p at bounding box center [834, 349] width 617 height 20
click at [822, 280] on p at bounding box center [834, 279] width 617 height 20
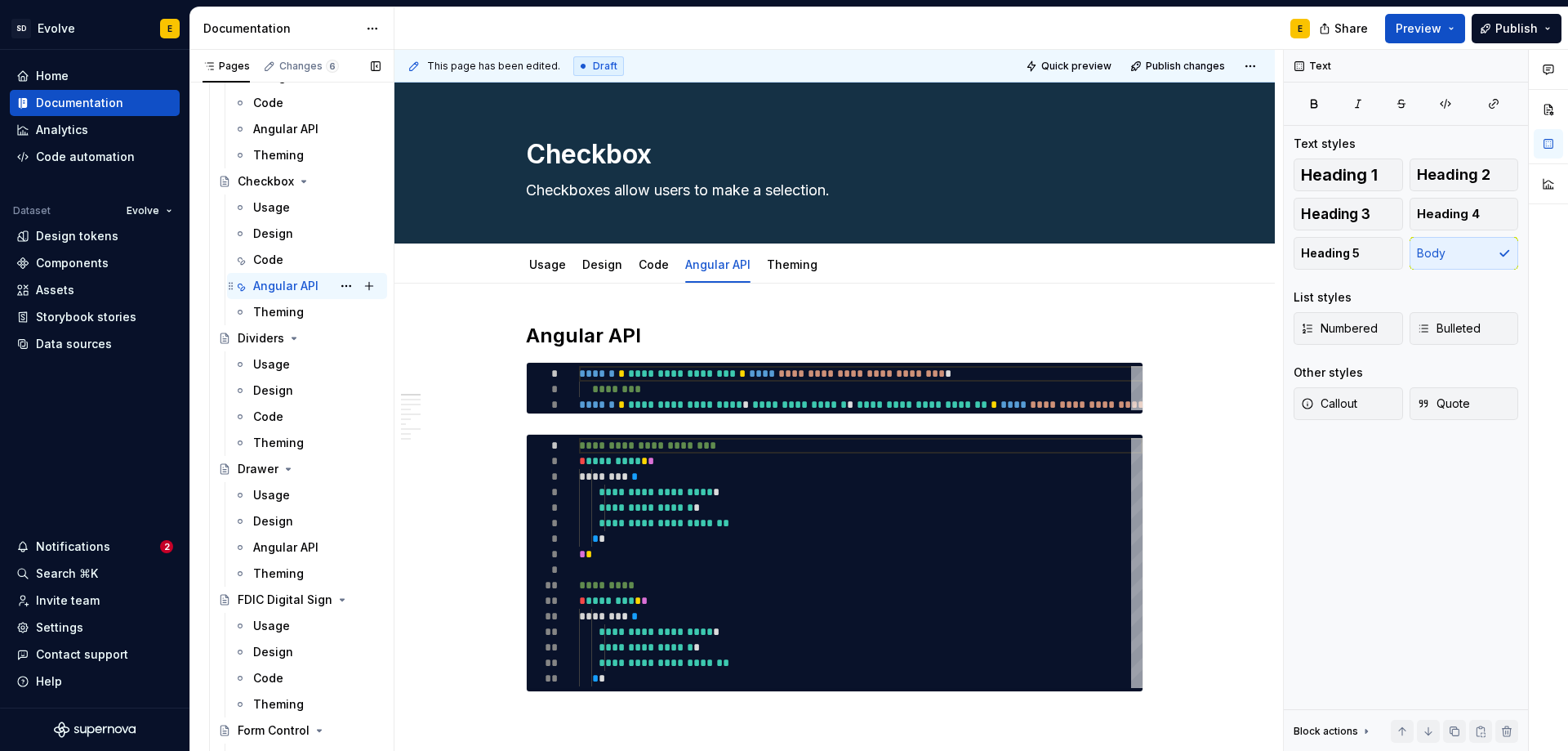
scroll to position [327, 0]
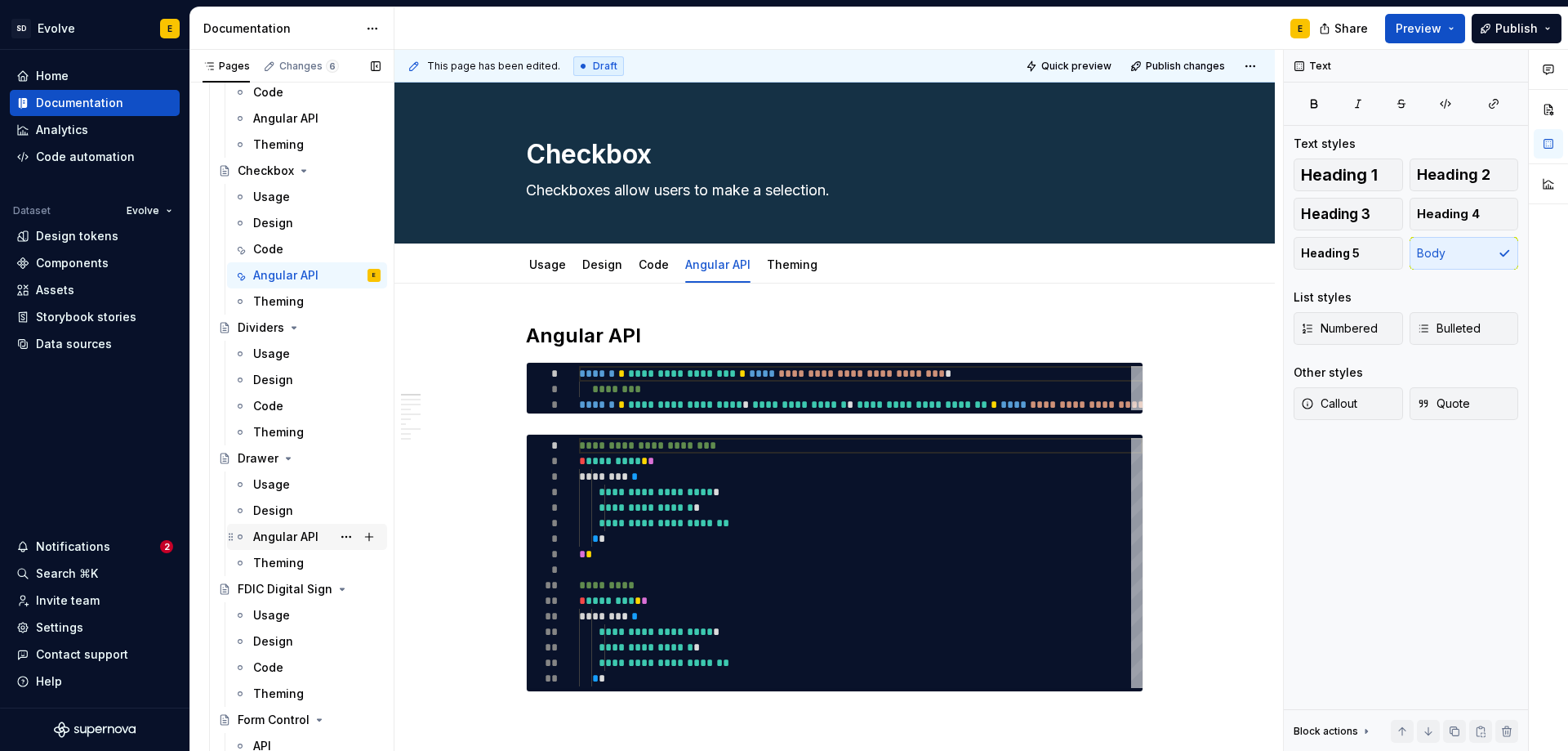
click at [286, 535] on div "Angular API" at bounding box center [286, 537] width 65 height 16
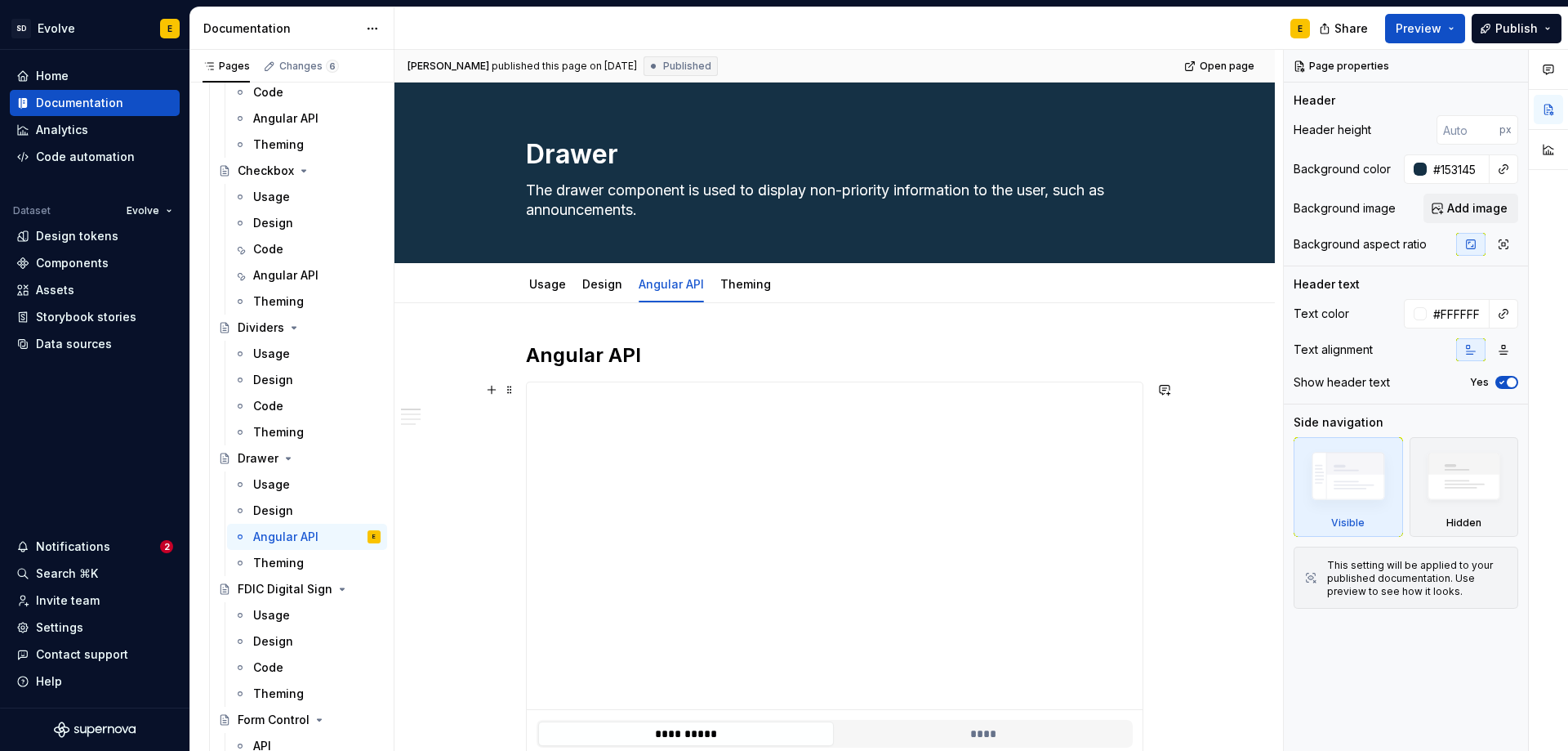
click at [955, 381] on div "**********" at bounding box center [834, 616] width 617 height 471
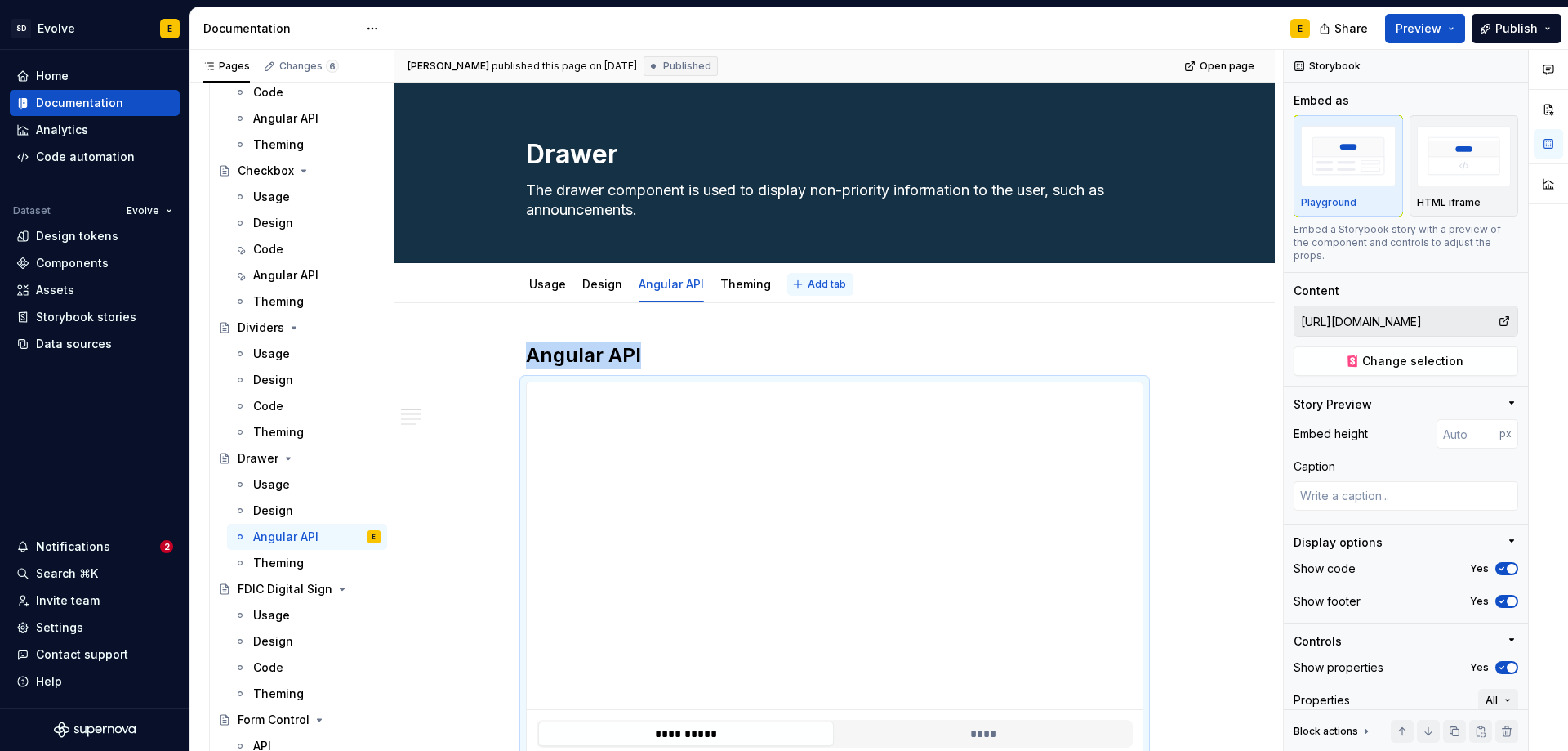
click at [840, 280] on button "Add tab" at bounding box center [820, 284] width 66 height 23
type textarea "*"
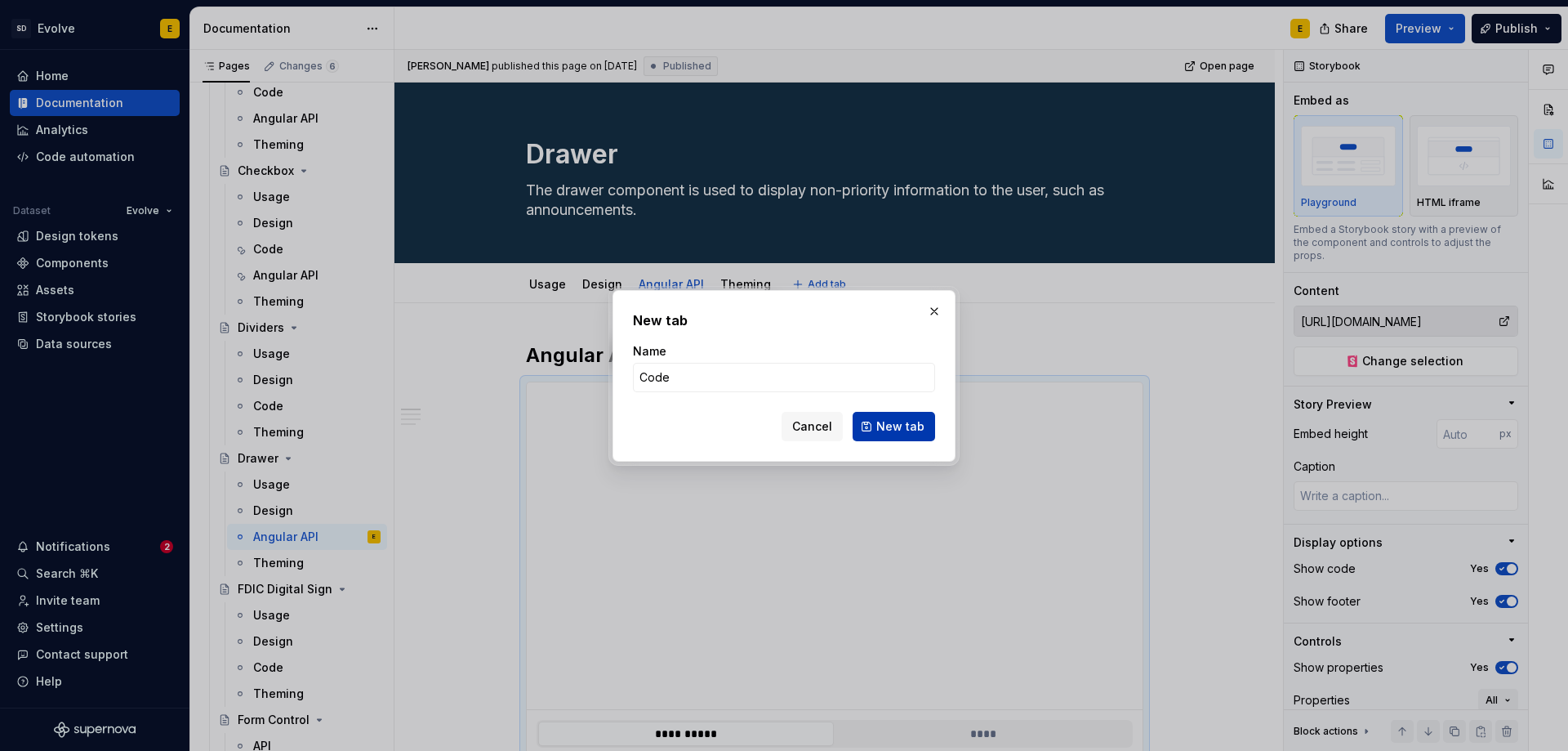
type input "Code"
click at [905, 425] on span "New tab" at bounding box center [900, 427] width 48 height 16
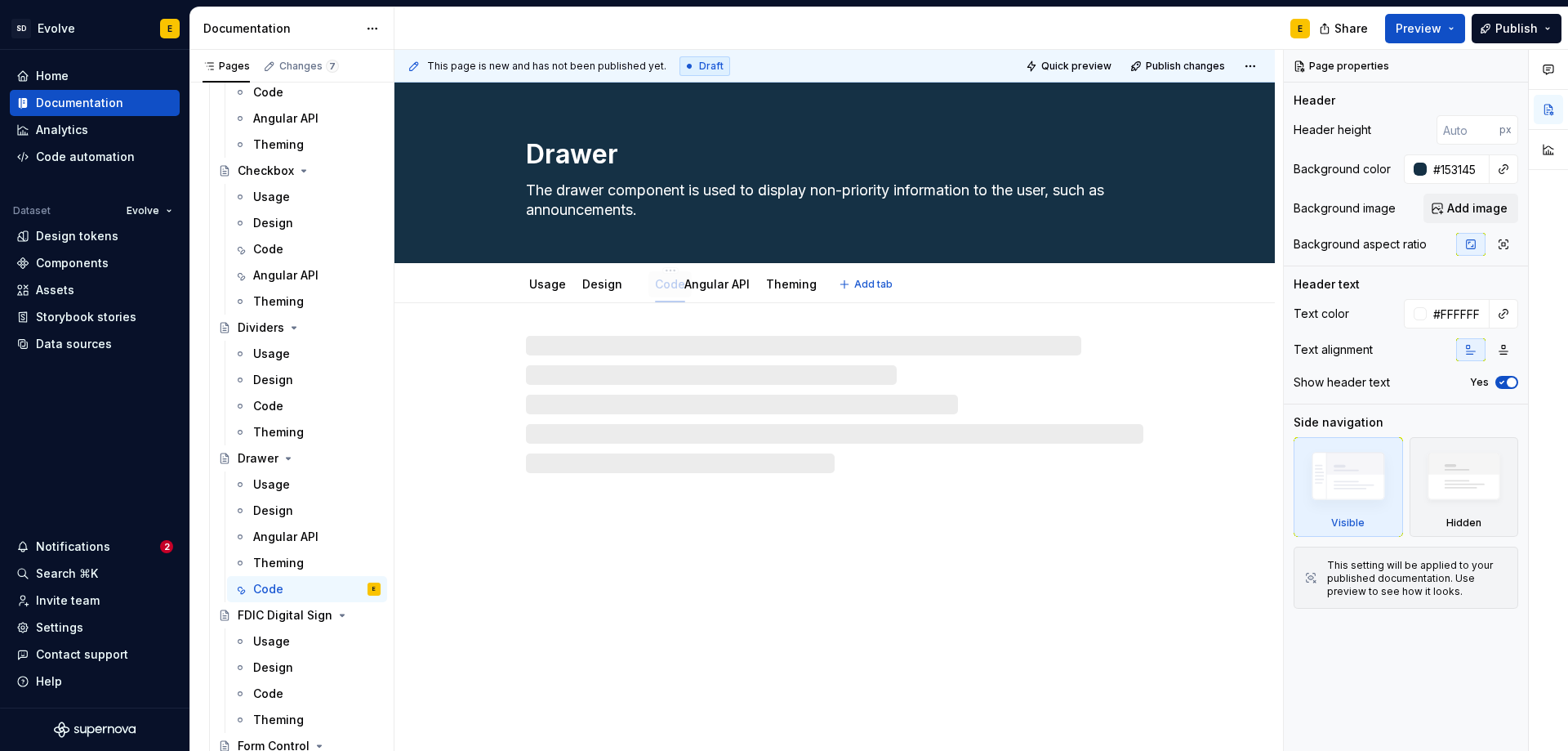
drag, startPoint x: 803, startPoint y: 288, endPoint x: 671, endPoint y: 286, distance: 132.0
click at [693, 290] on link "Angular API" at bounding box center [718, 283] width 65 height 14
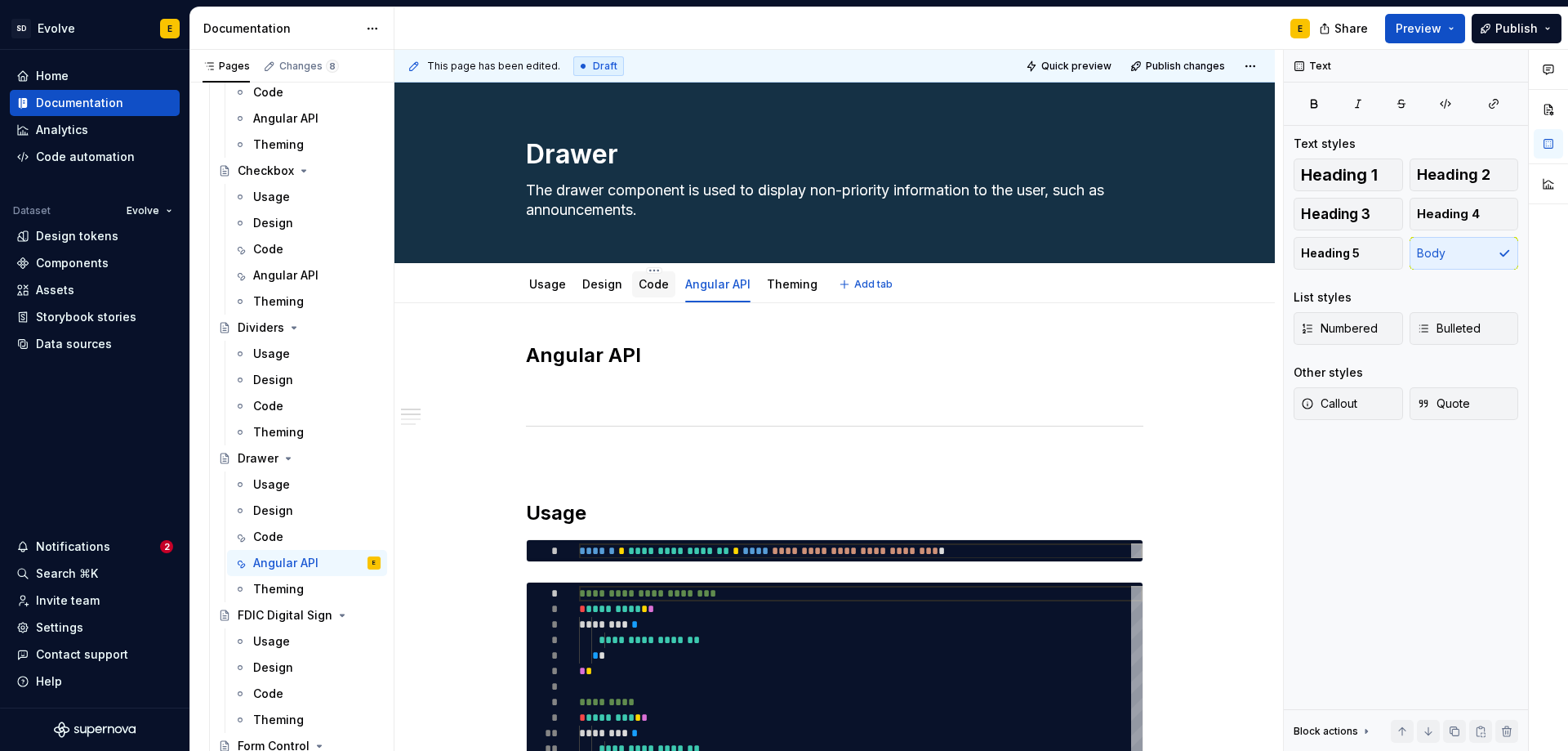
click at [648, 284] on link "Code" at bounding box center [653, 283] width 30 height 14
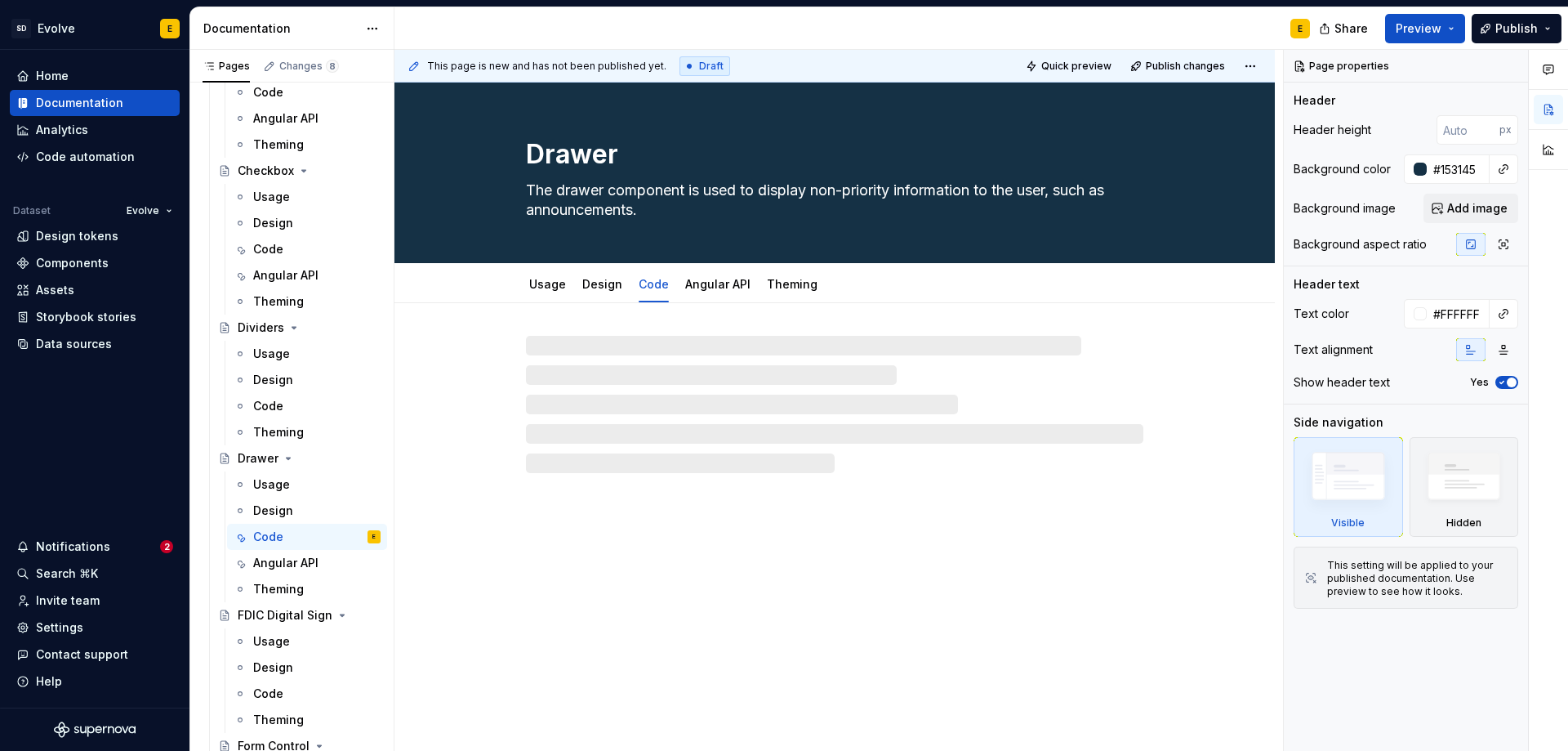
type textarea "*"
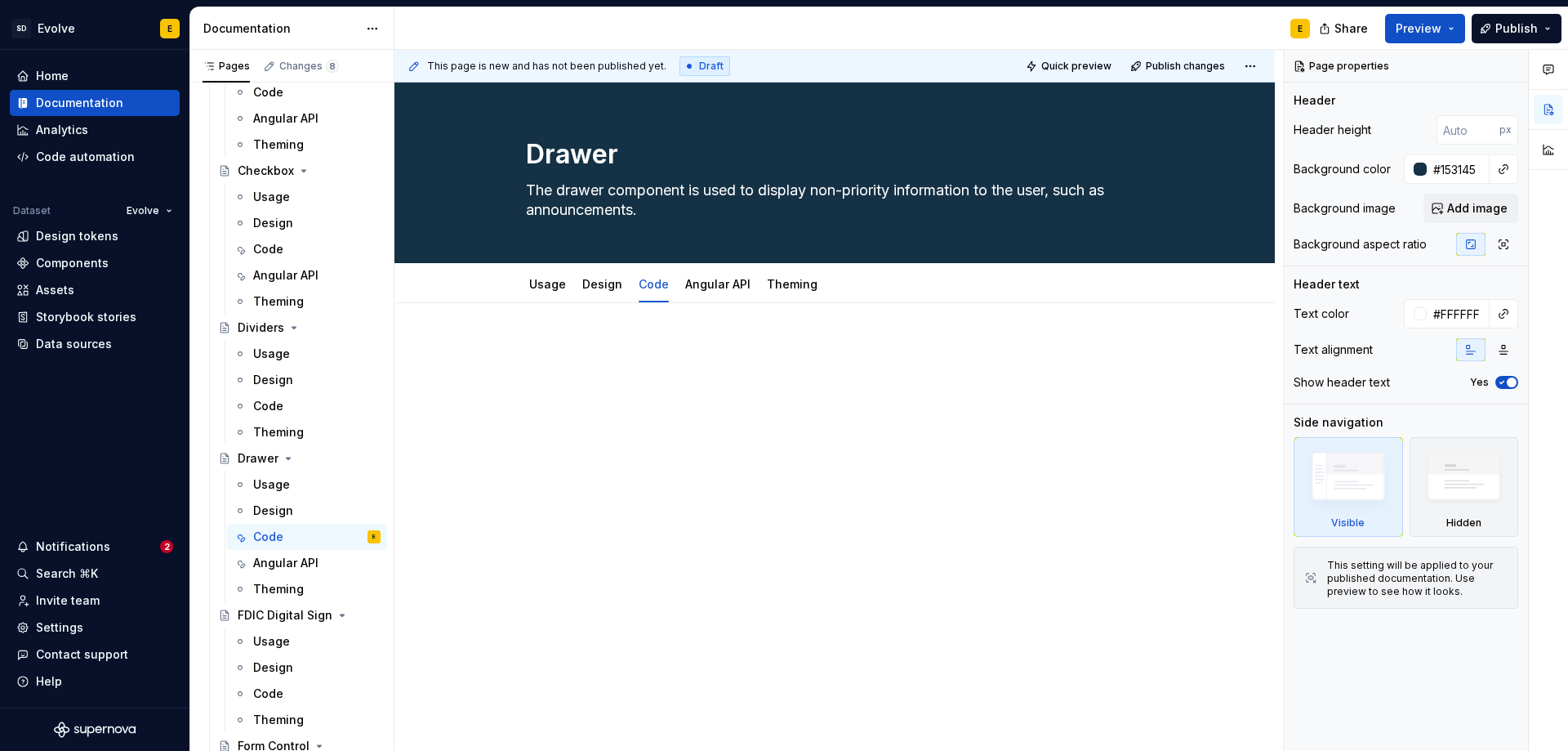
click at [671, 394] on div at bounding box center [834, 373] width 617 height 62
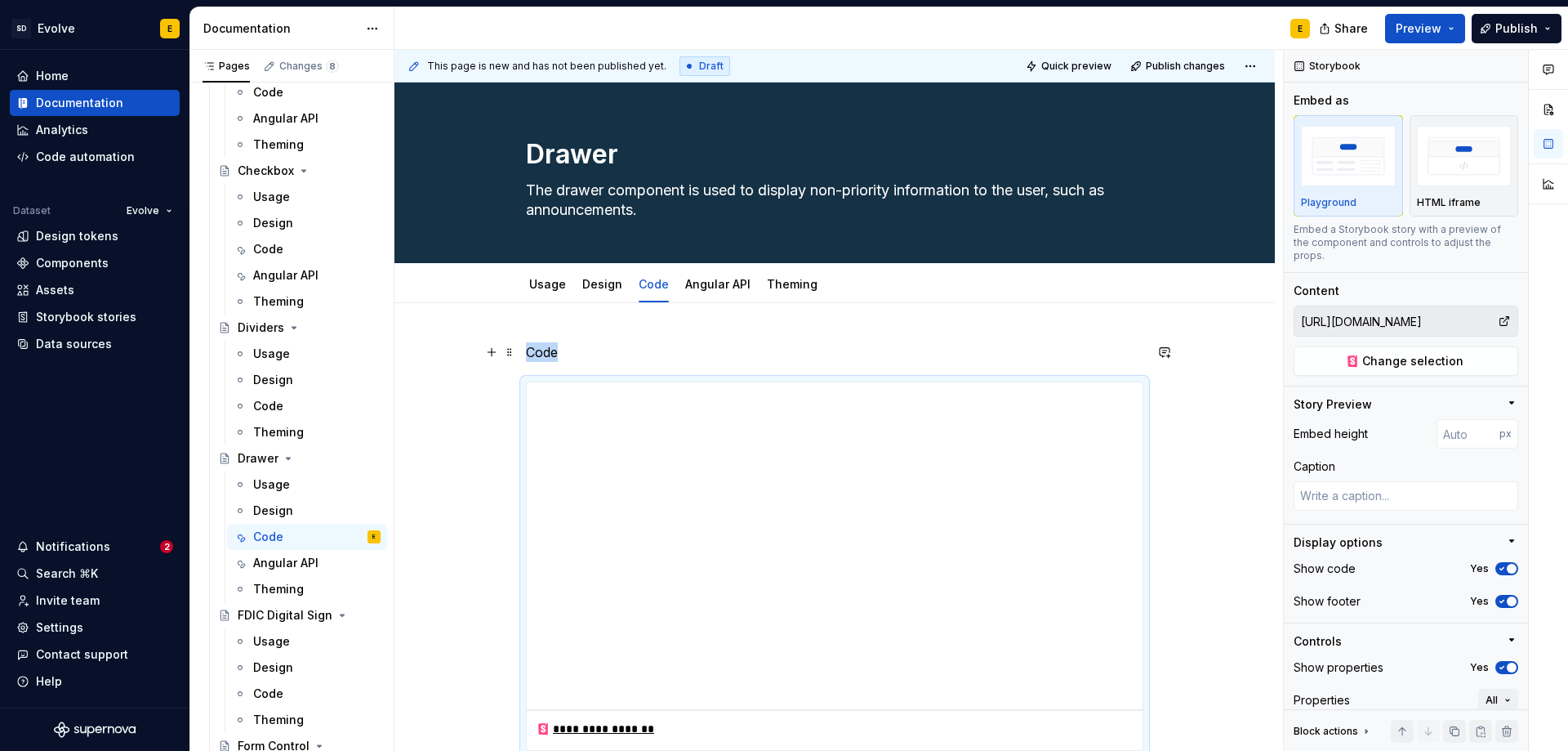
click at [650, 351] on p "Code" at bounding box center [834, 352] width 617 height 20
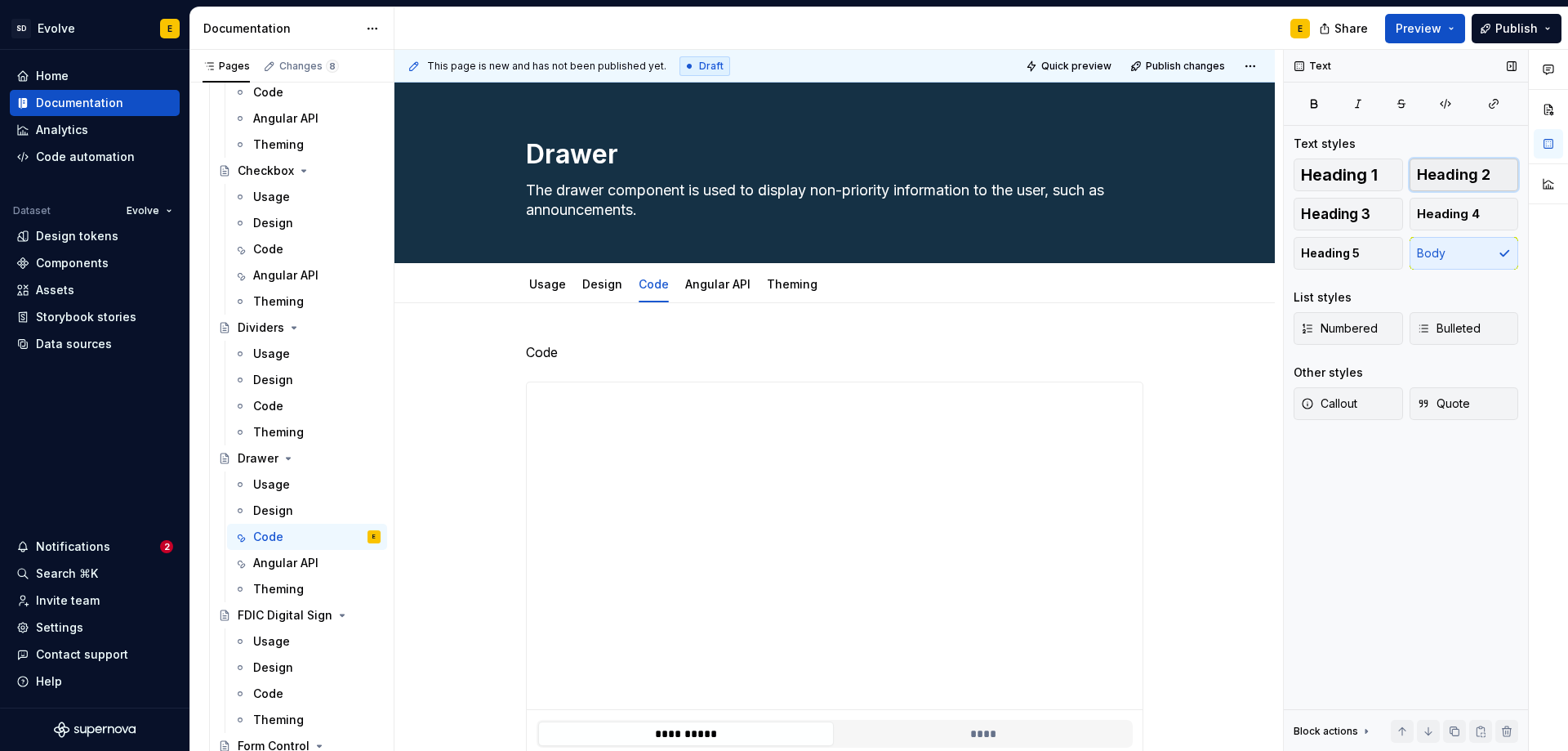
click at [1507, 183] on button "Heading 2" at bounding box center [1464, 174] width 109 height 33
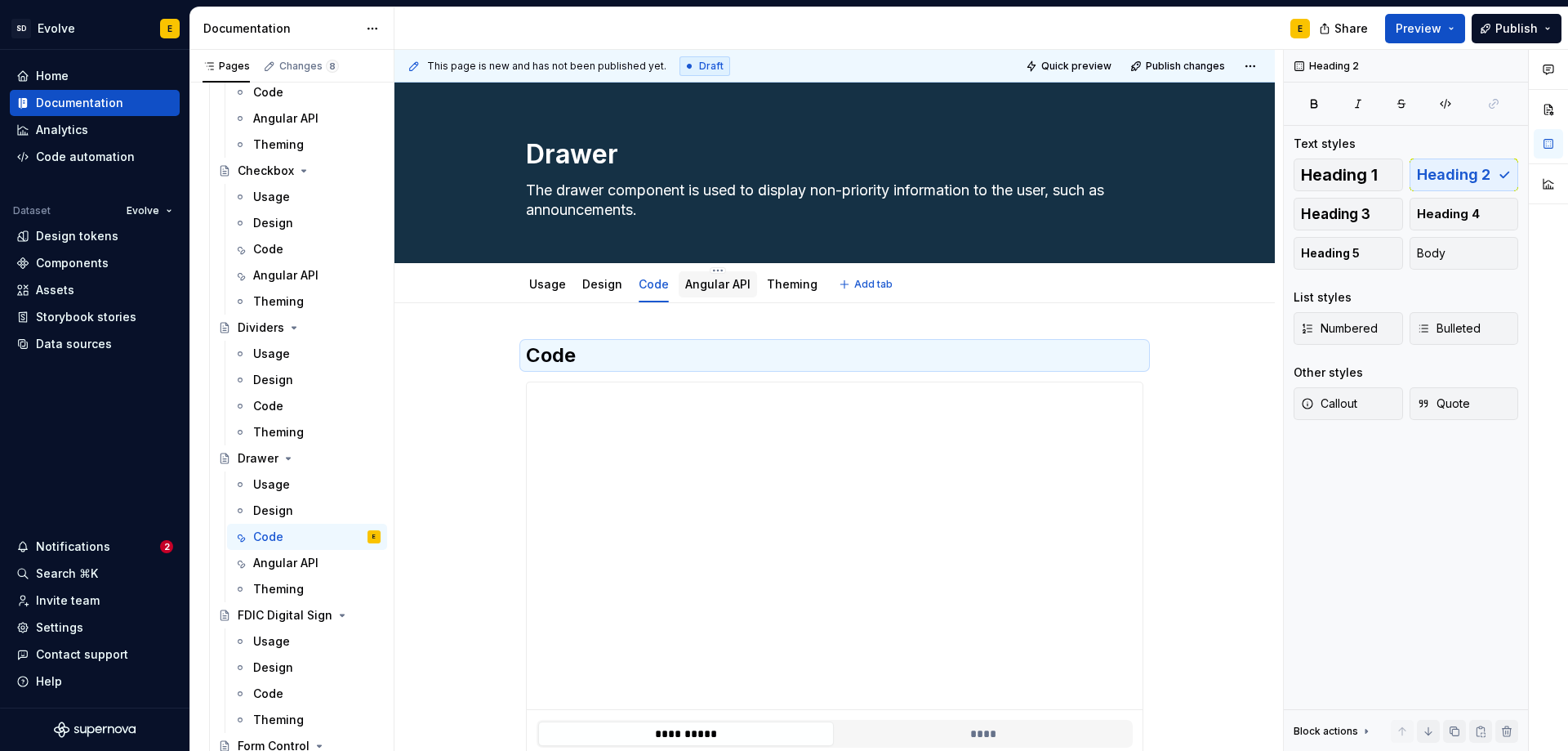
click at [709, 287] on link "Angular API" at bounding box center [718, 283] width 65 height 14
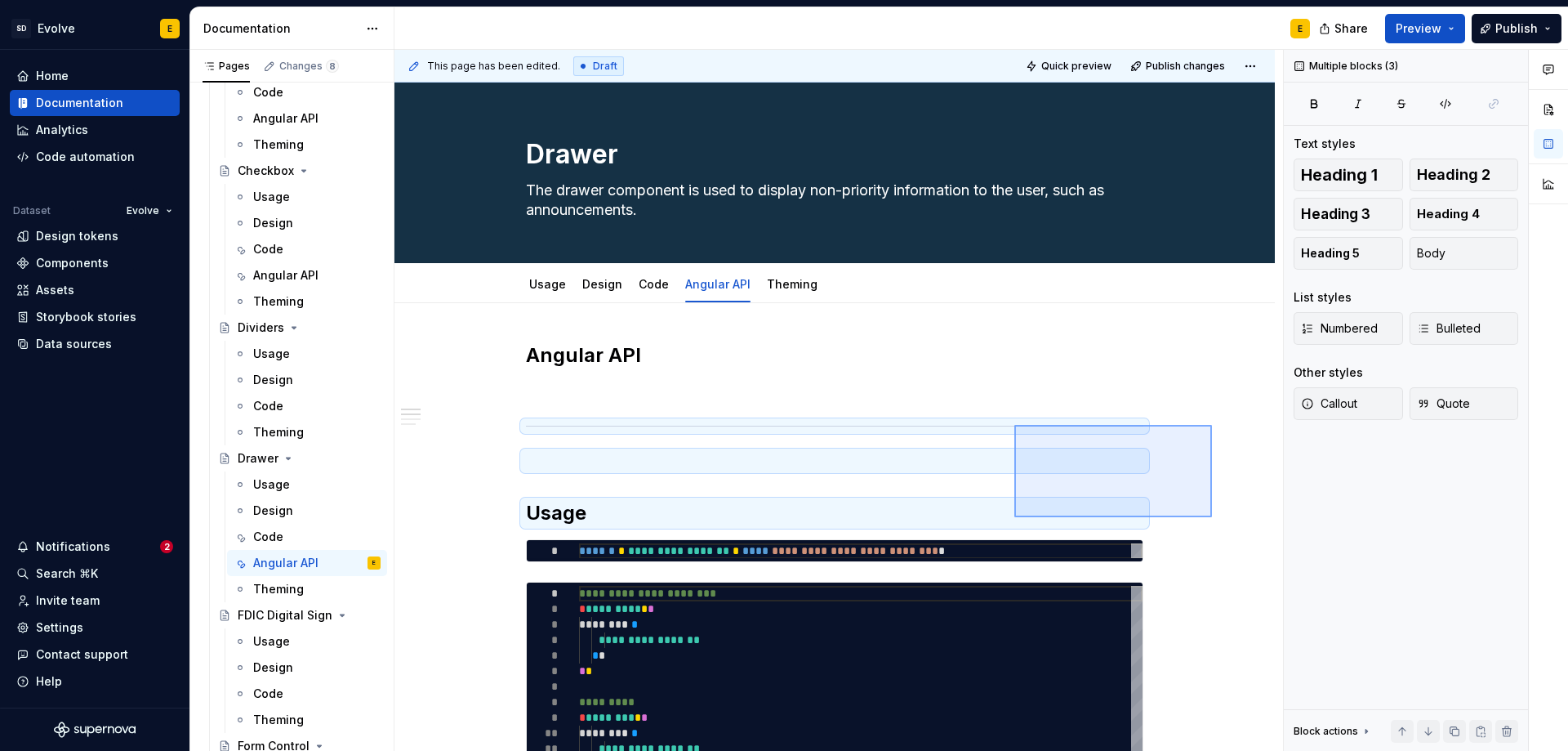
drag, startPoint x: 1212, startPoint y: 517, endPoint x: 1015, endPoint y: 425, distance: 217.4
click at [1015, 425] on div "**********" at bounding box center [839, 400] width 888 height 701
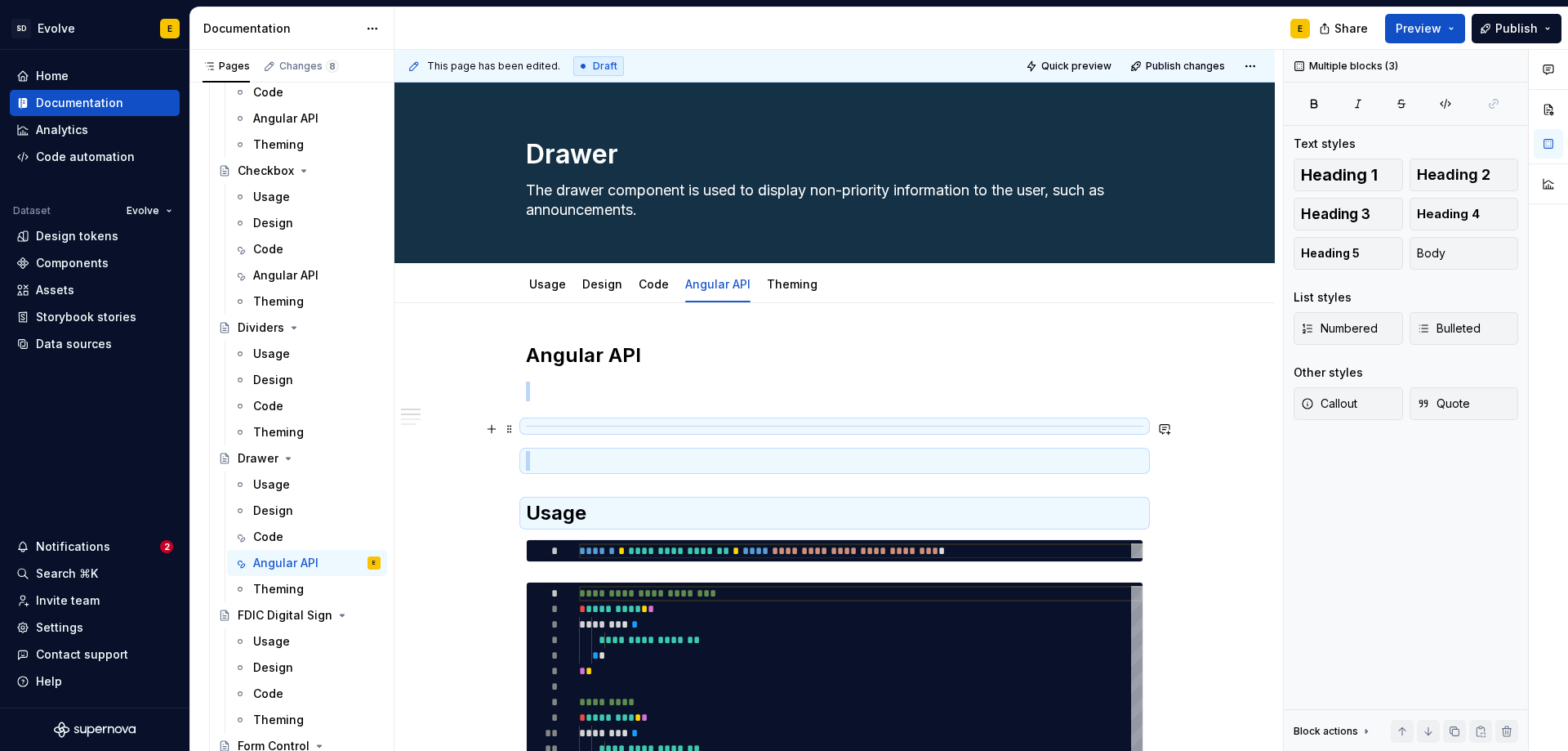
type textarea "*"
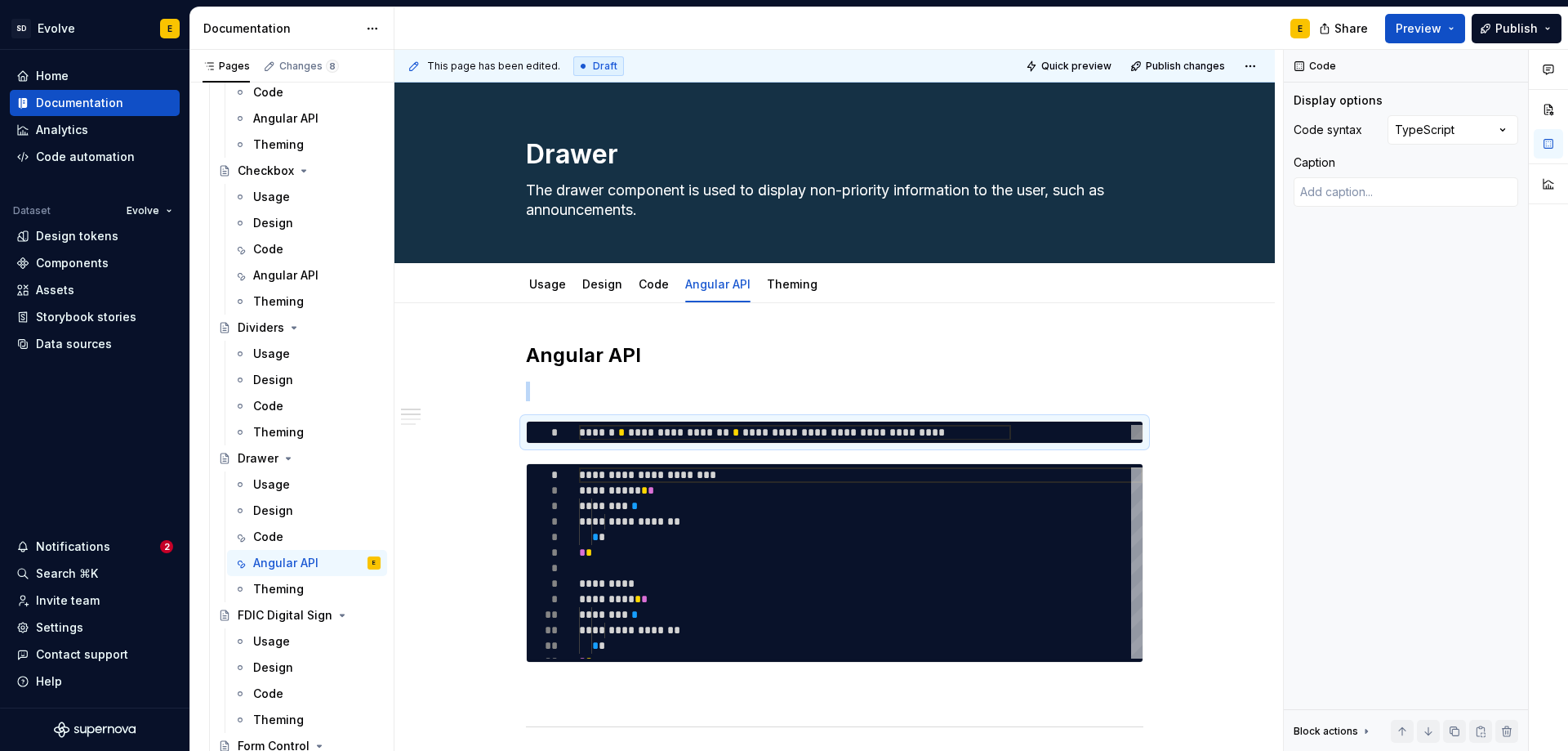
type textarea "**********"
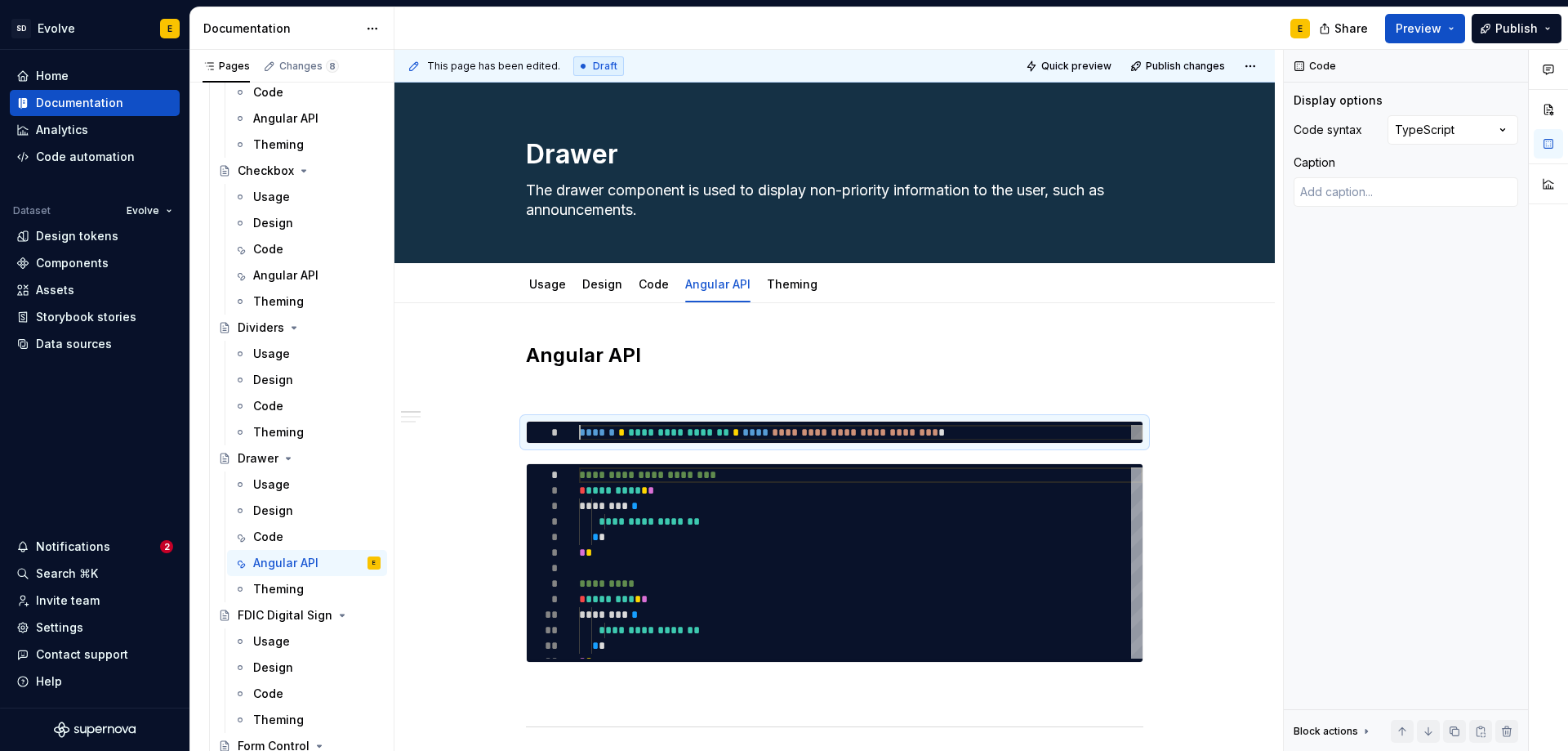
scroll to position [0, 395]
click at [994, 390] on p at bounding box center [834, 391] width 617 height 20
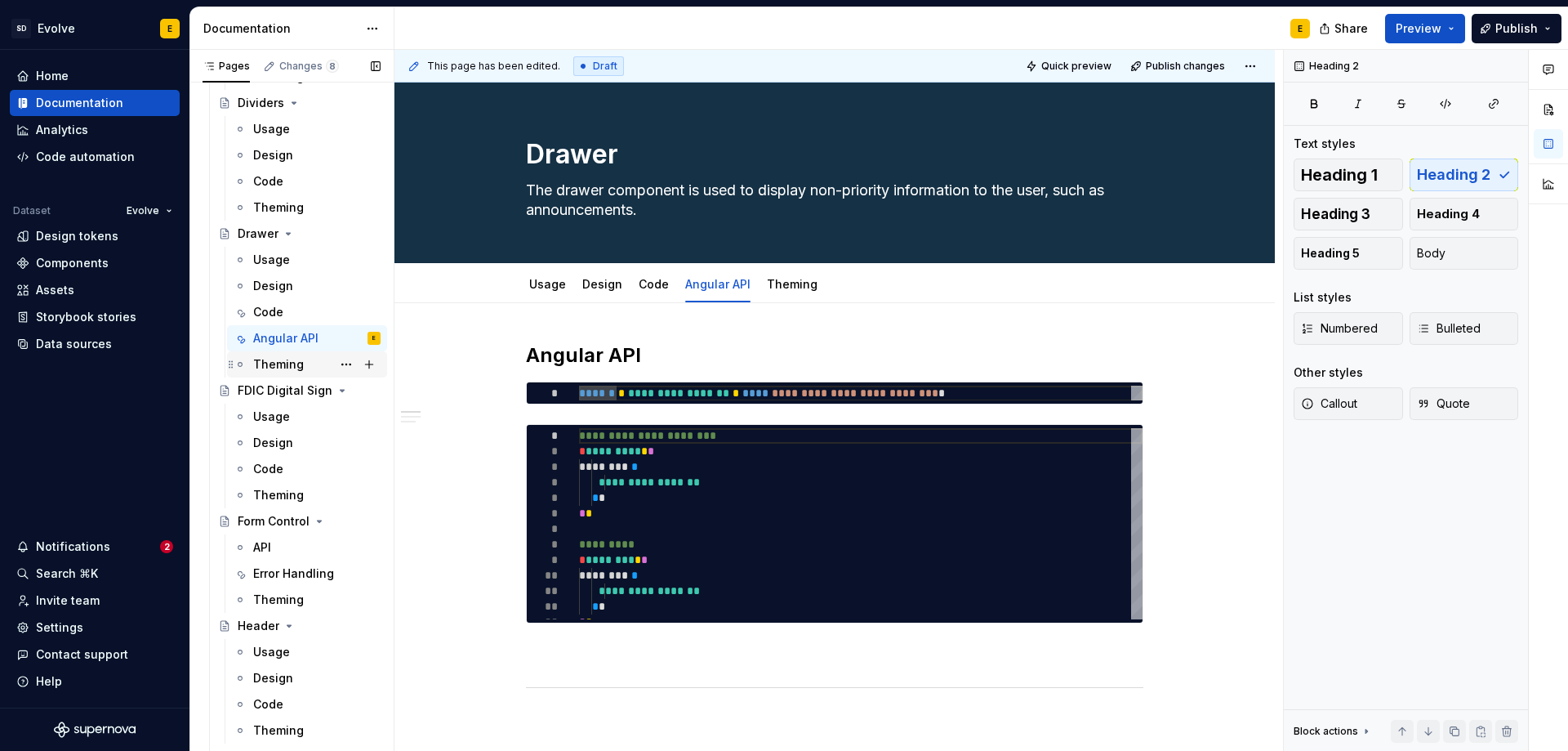
scroll to position [572, 0]
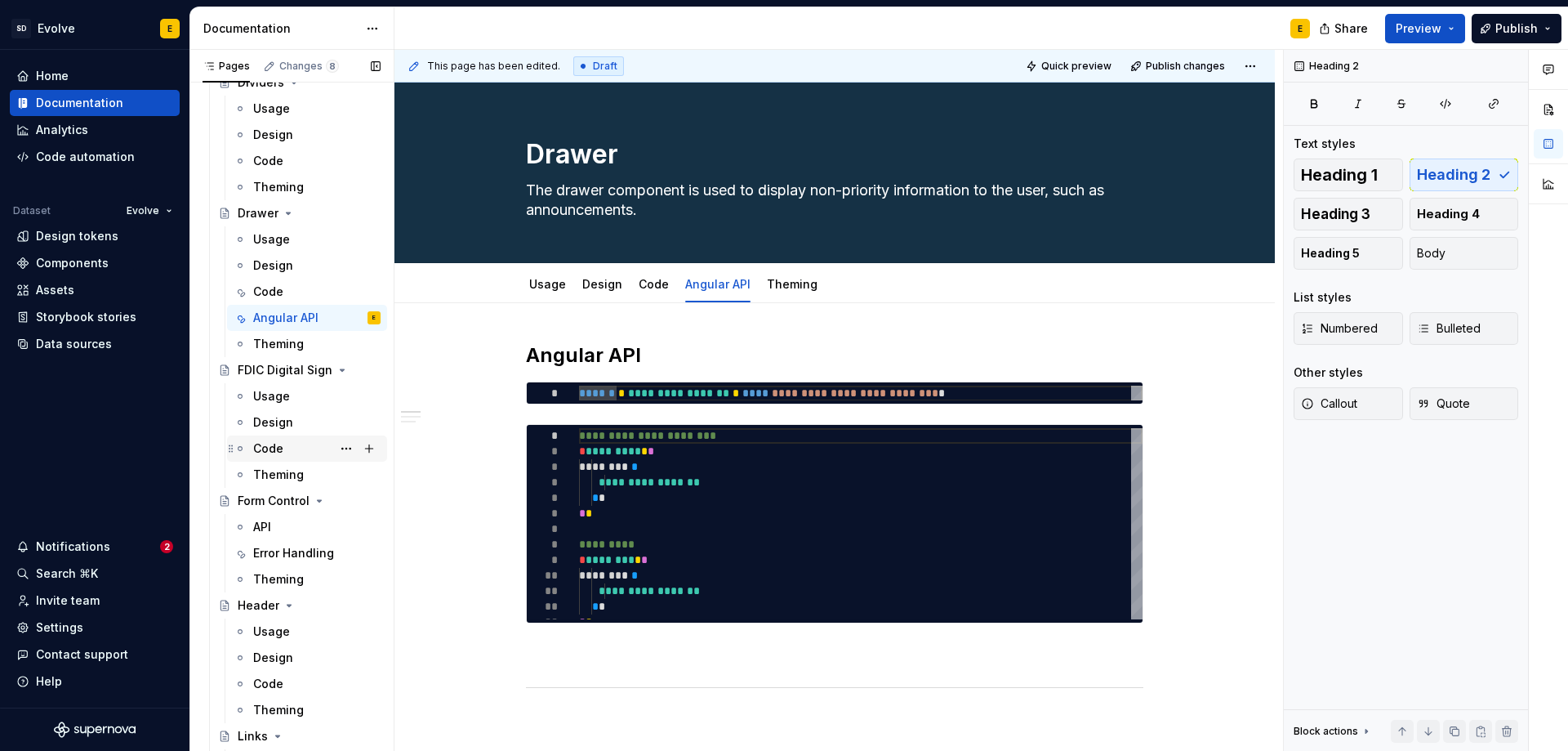
click at [279, 445] on div "Code" at bounding box center [268, 448] width 30 height 16
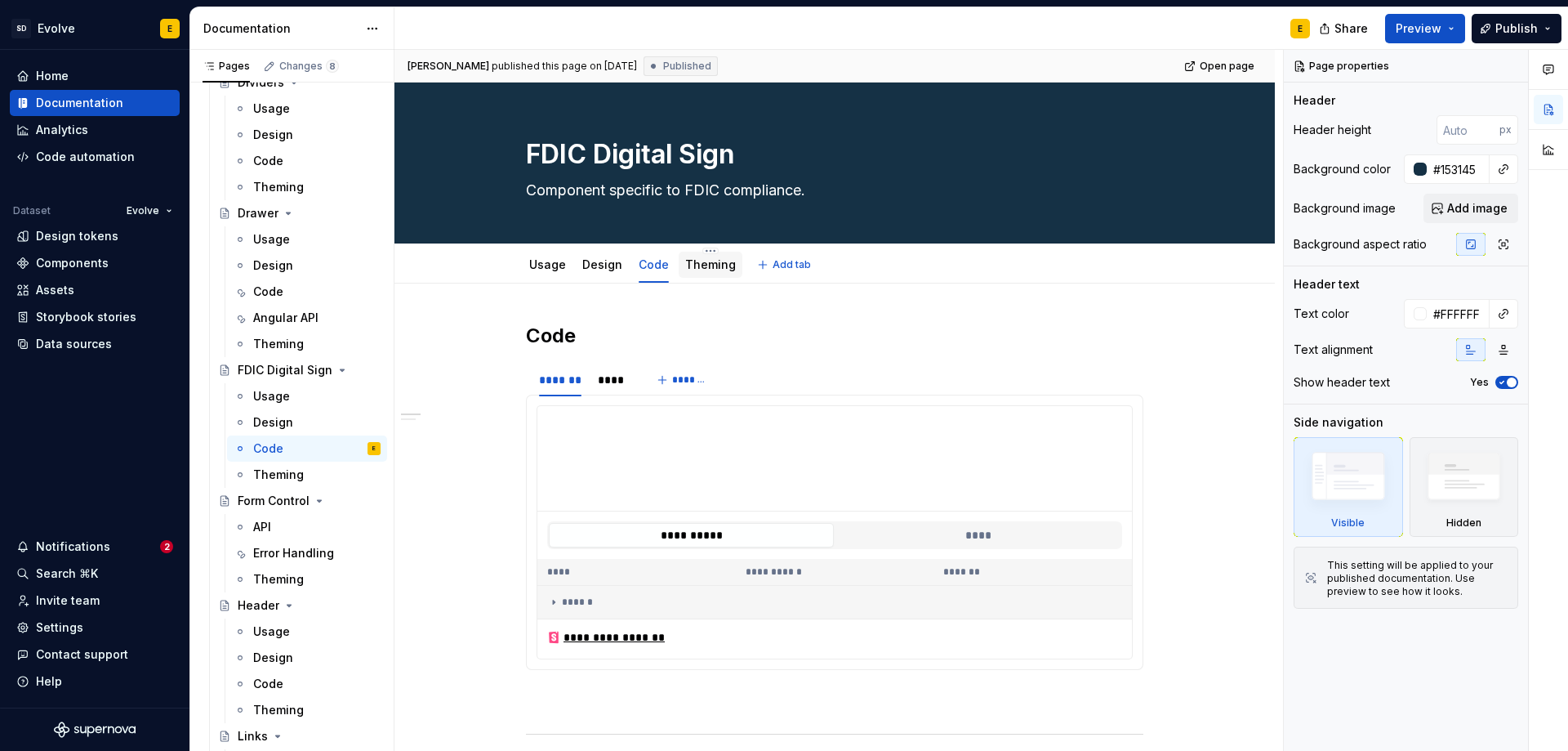
click at [700, 265] on link "Theming" at bounding box center [710, 264] width 51 height 14
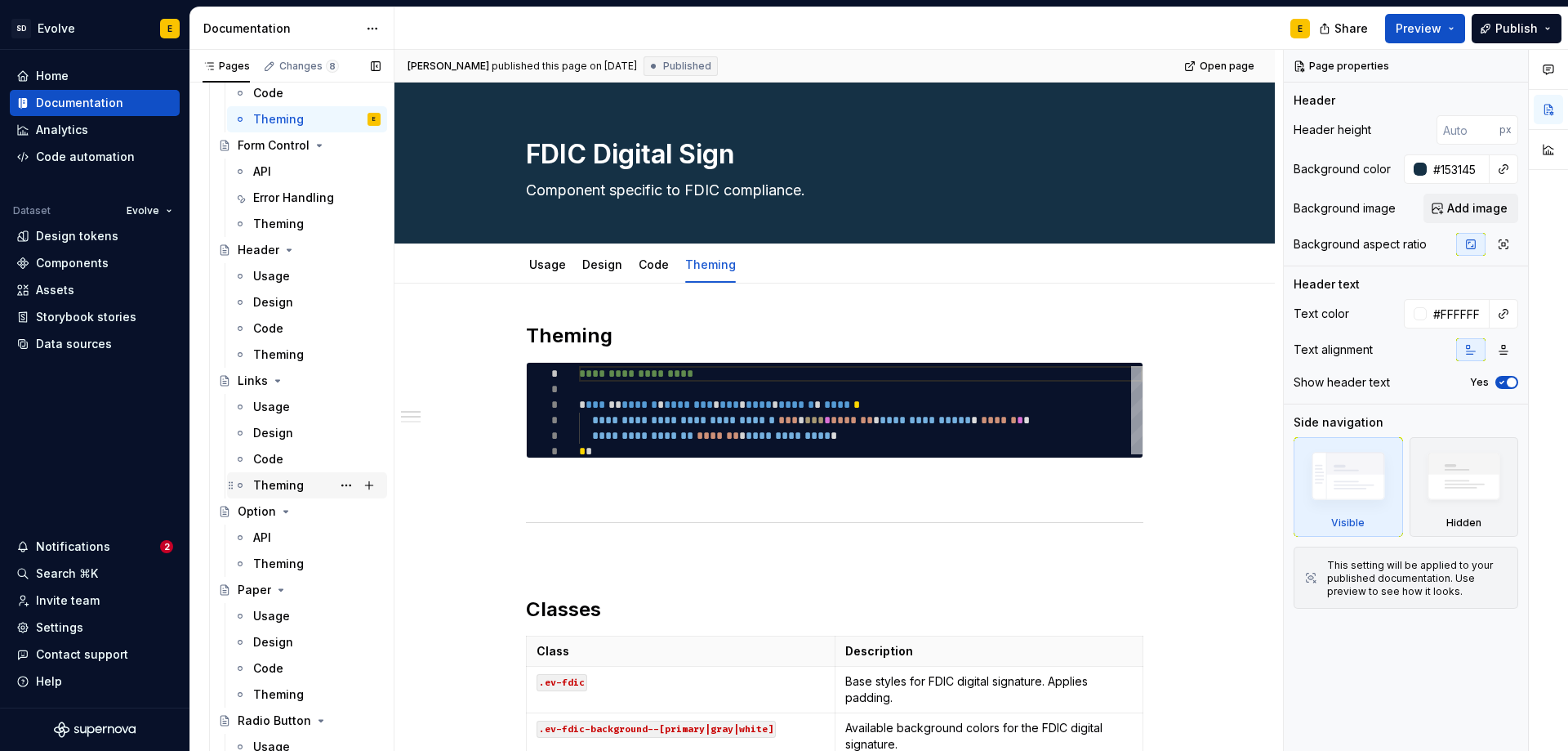
scroll to position [898, 0]
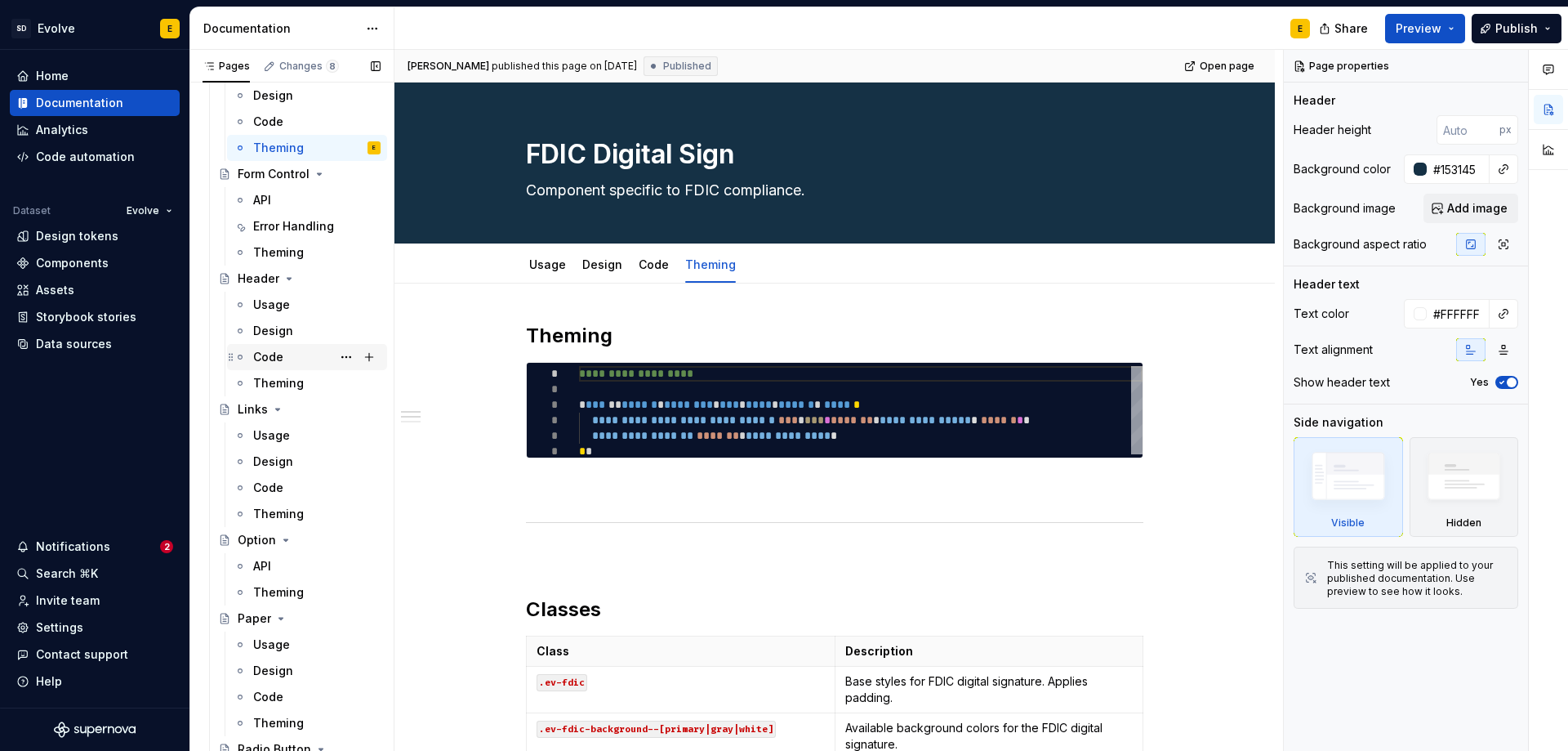
click at [276, 357] on div "Code" at bounding box center [268, 357] width 30 height 16
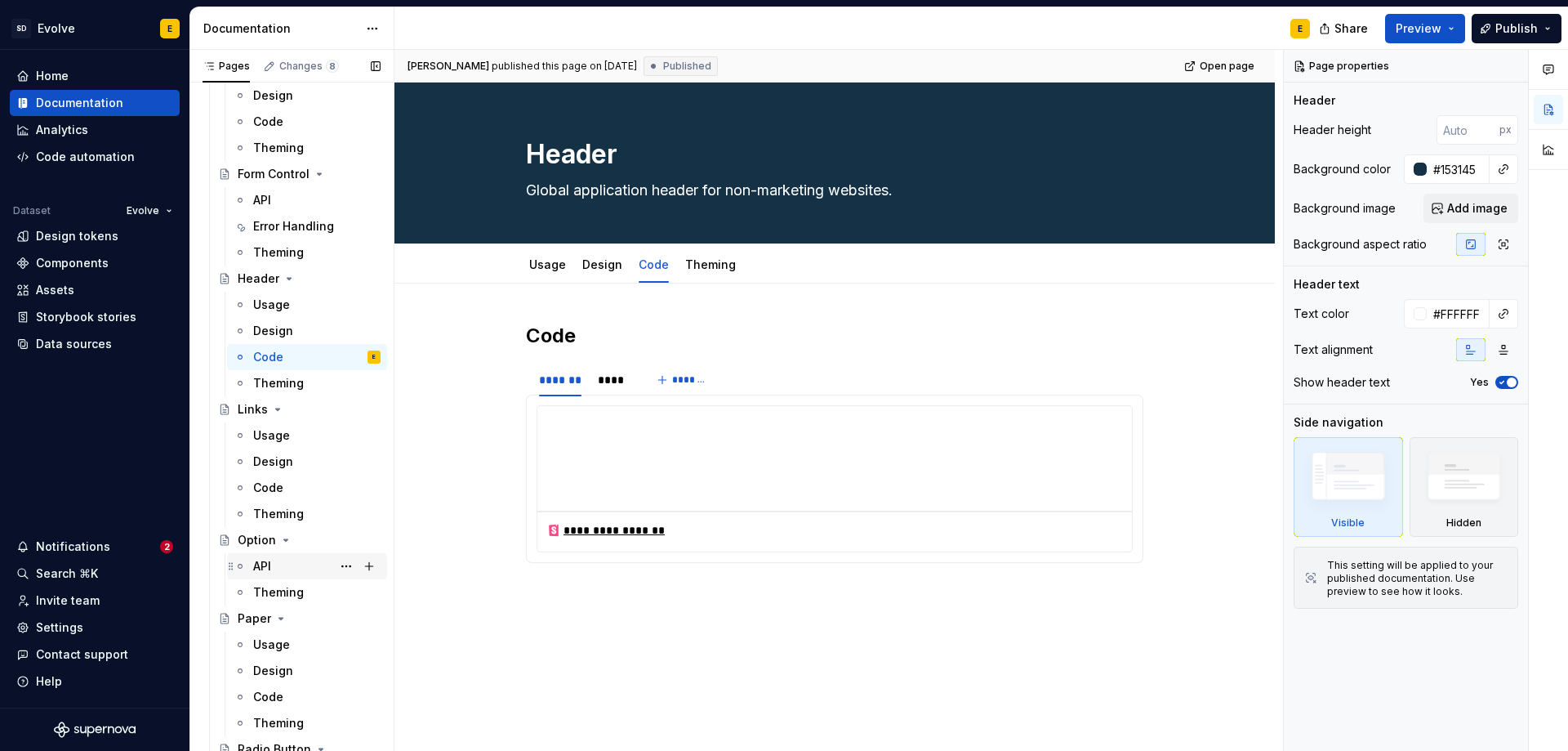
click at [272, 561] on div "API" at bounding box center [316, 566] width 127 height 23
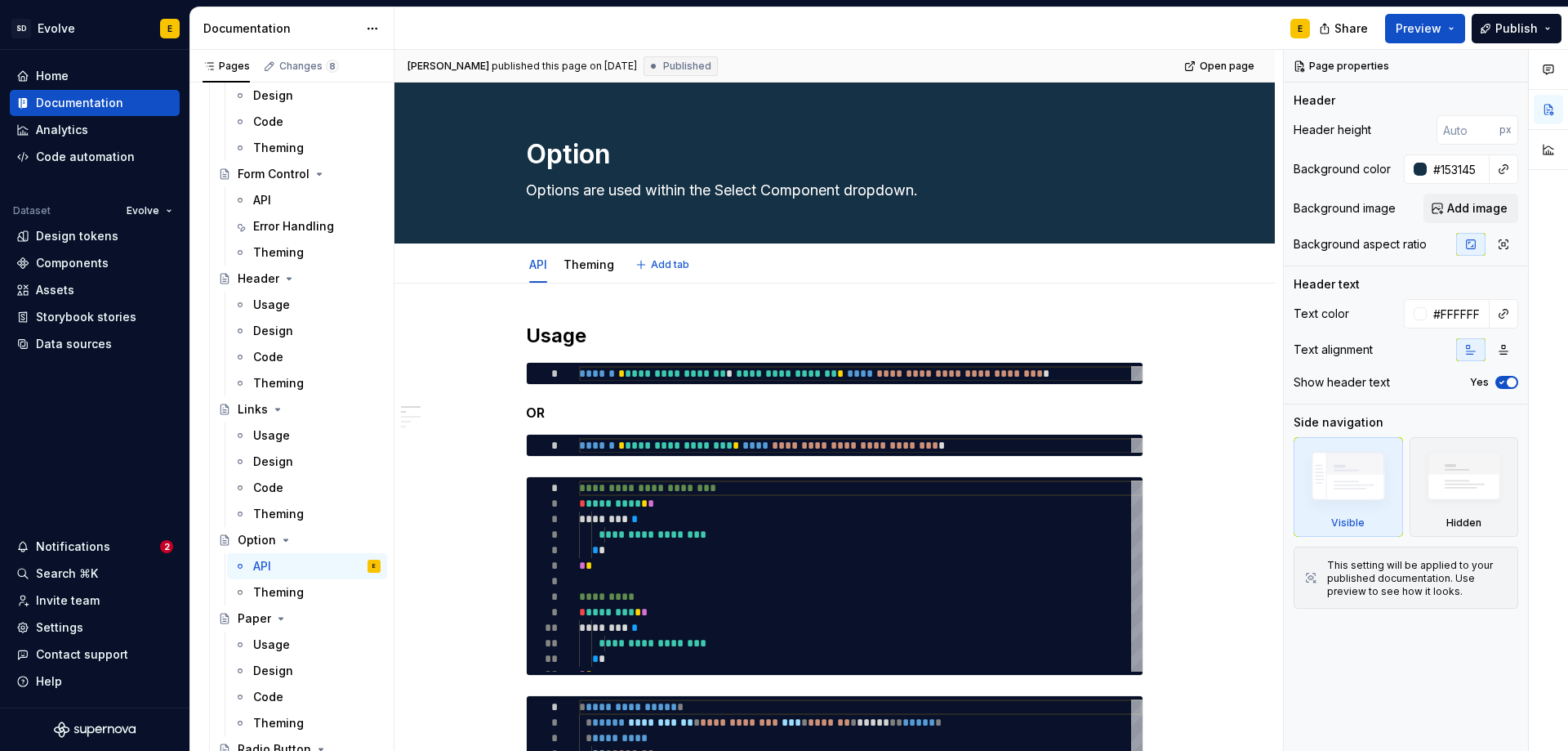
click at [538, 251] on html "SD Evolve E Home Documentation Analytics Code automation Dataset Evolve Design …" at bounding box center [784, 375] width 1568 height 751
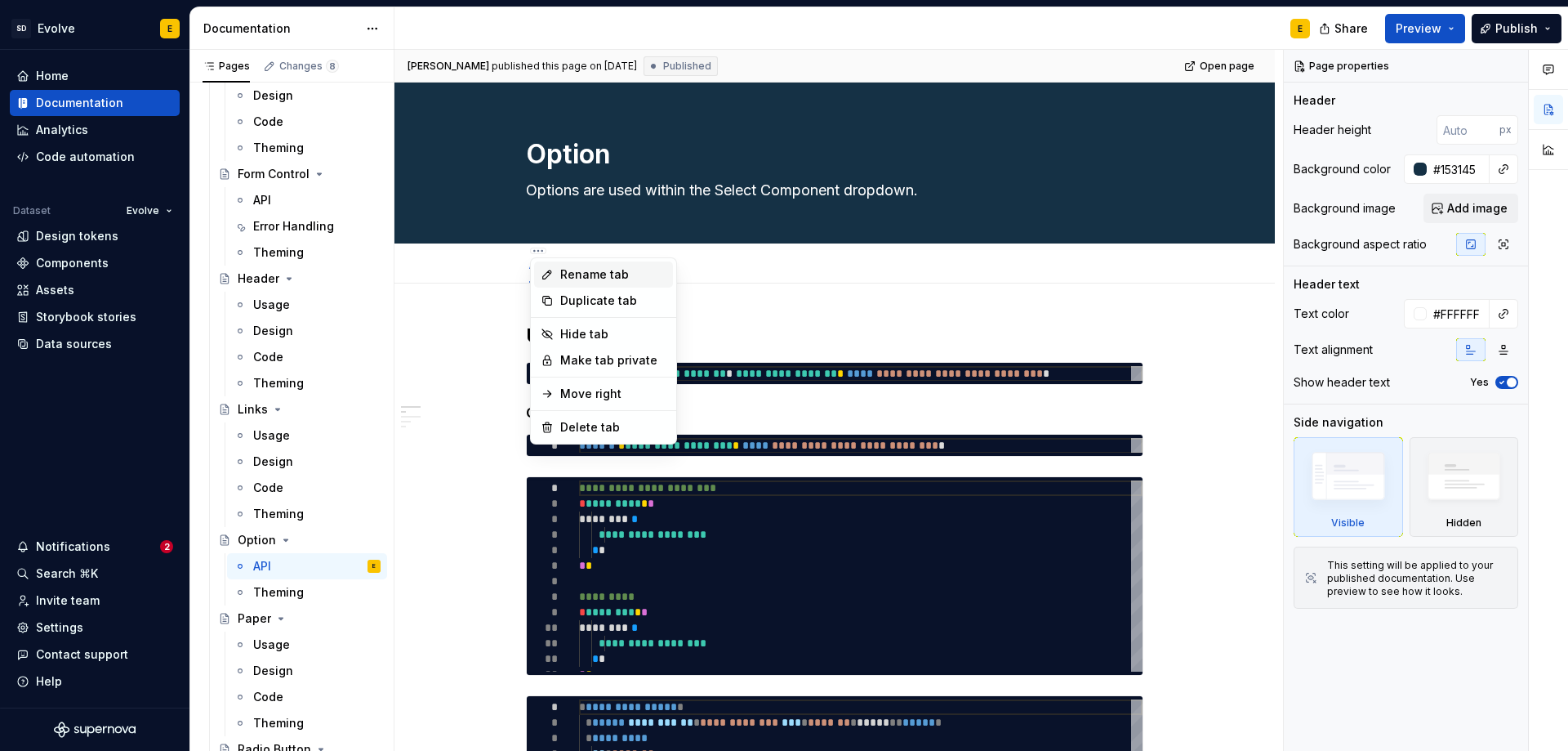
type textarea "*"
click at [562, 273] on div "Rename tab" at bounding box center [613, 275] width 106 height 16
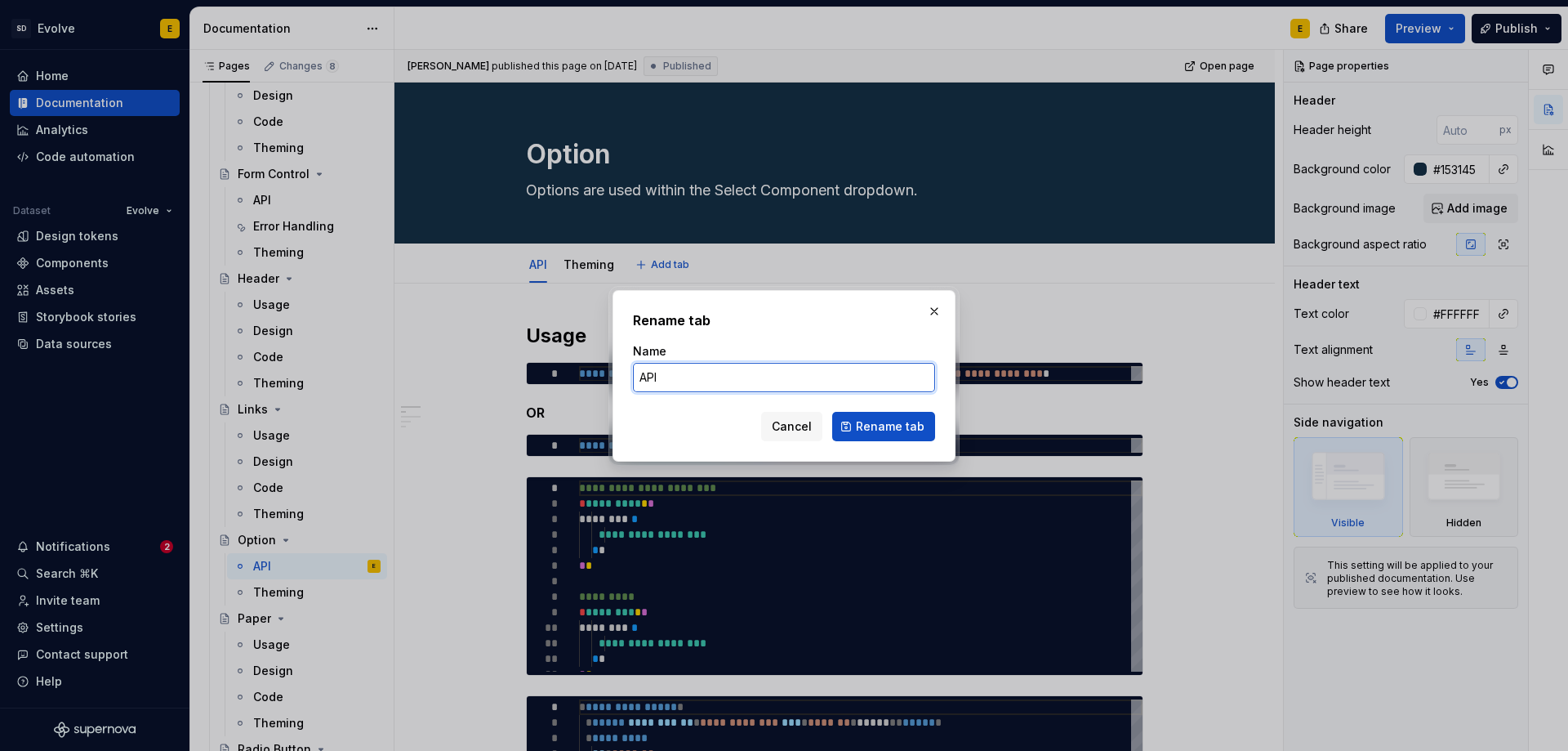
drag, startPoint x: 711, startPoint y: 378, endPoint x: 636, endPoint y: 371, distance: 75.3
click at [636, 371] on input "API" at bounding box center [784, 377] width 302 height 30
type input "Angular API"
click at [867, 428] on span "Rename tab" at bounding box center [890, 427] width 69 height 16
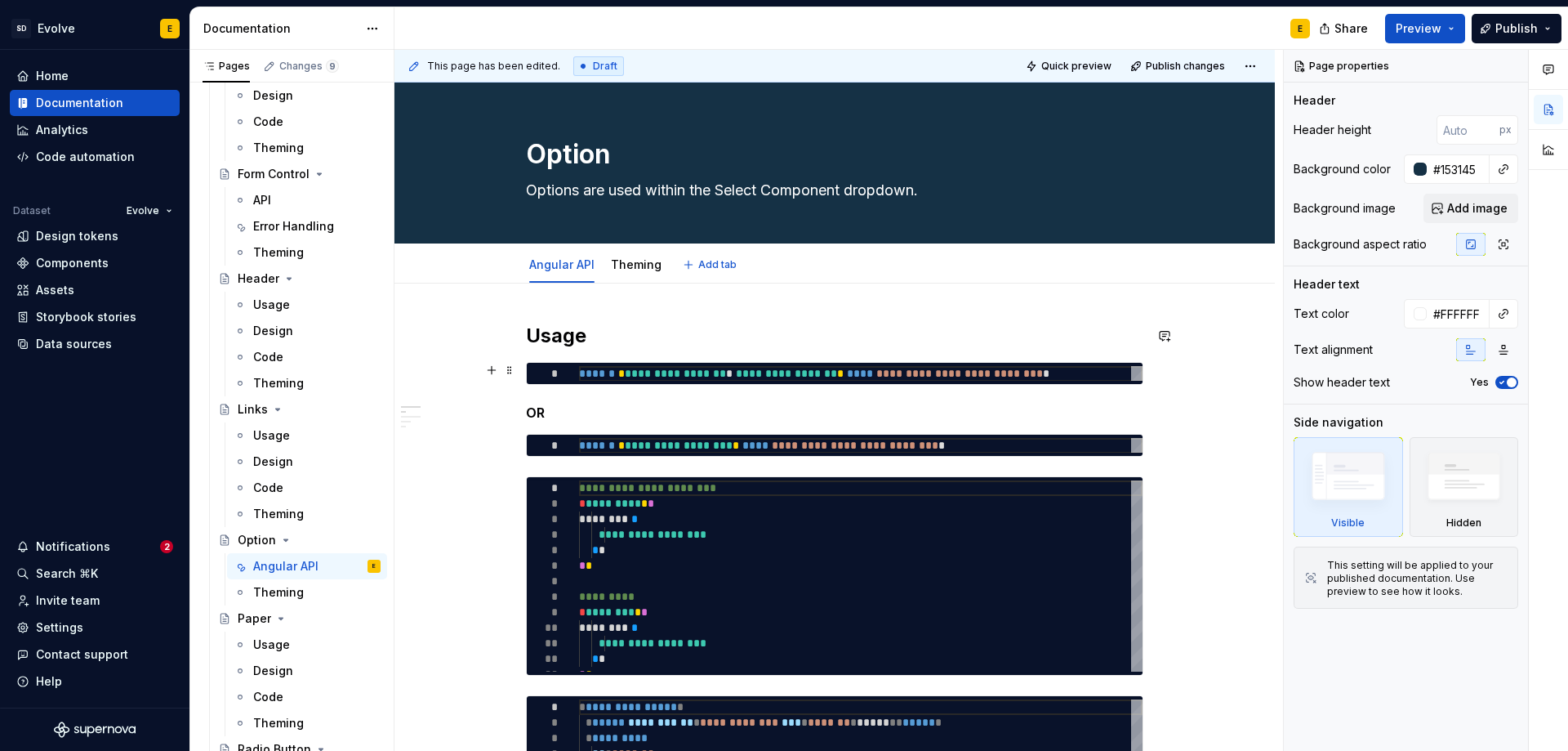
type textarea "*"
click at [705, 267] on span "Add tab" at bounding box center [718, 265] width 38 height 13
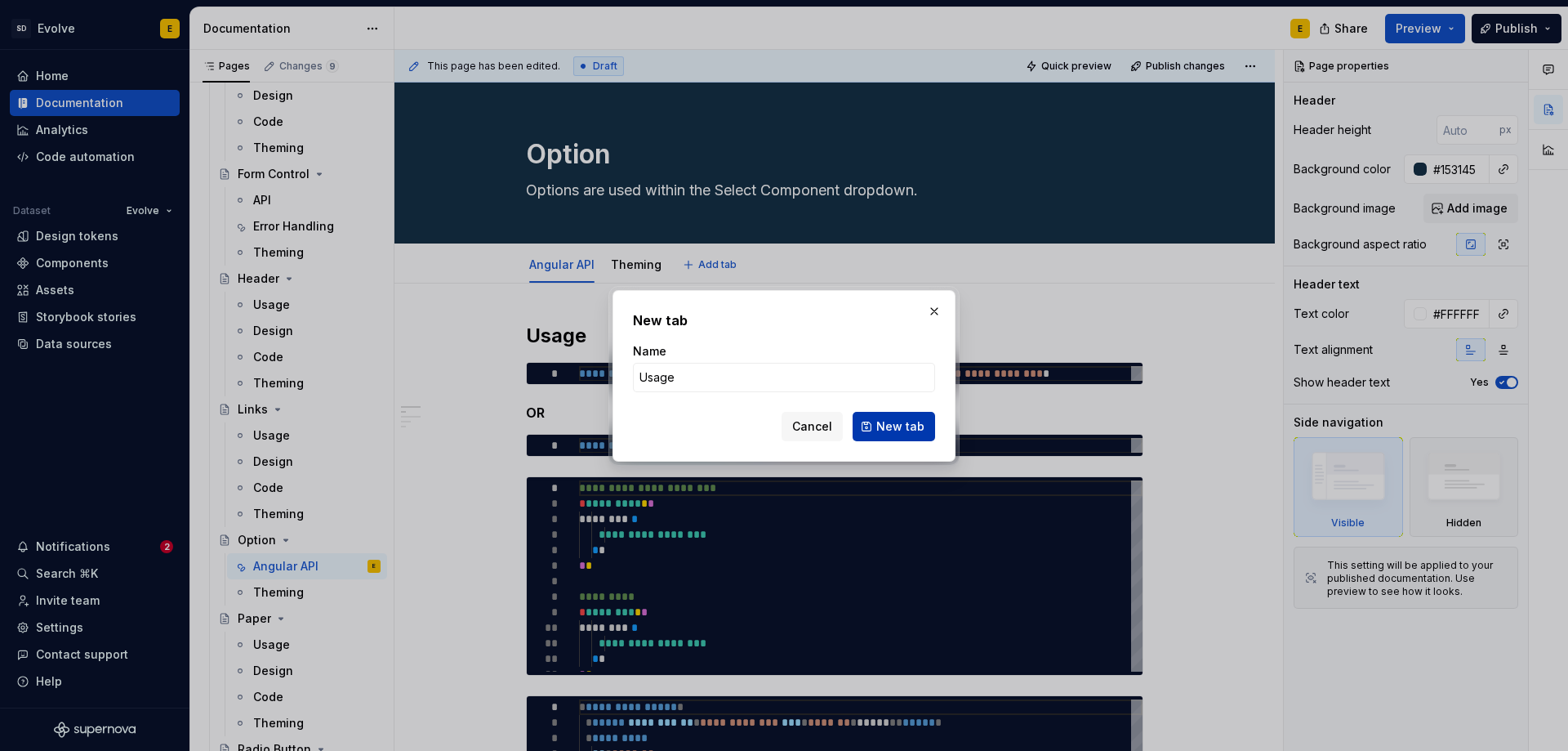
type input "Usage"
click at [877, 417] on button "New tab" at bounding box center [894, 427] width 82 height 30
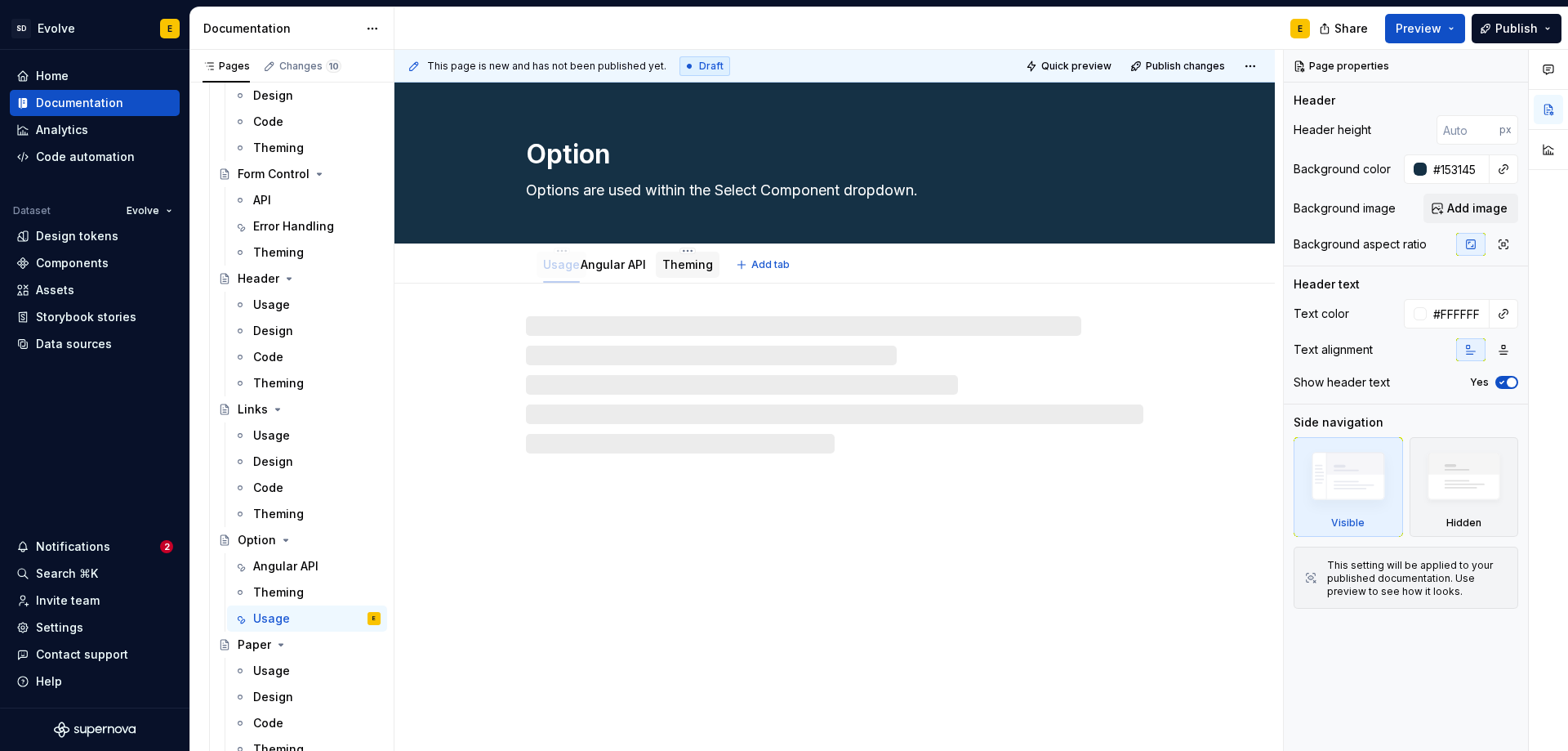
drag, startPoint x: 698, startPoint y: 265, endPoint x: 715, endPoint y: 265, distance: 17.0
click at [757, 264] on span "Add tab" at bounding box center [770, 265] width 38 height 13
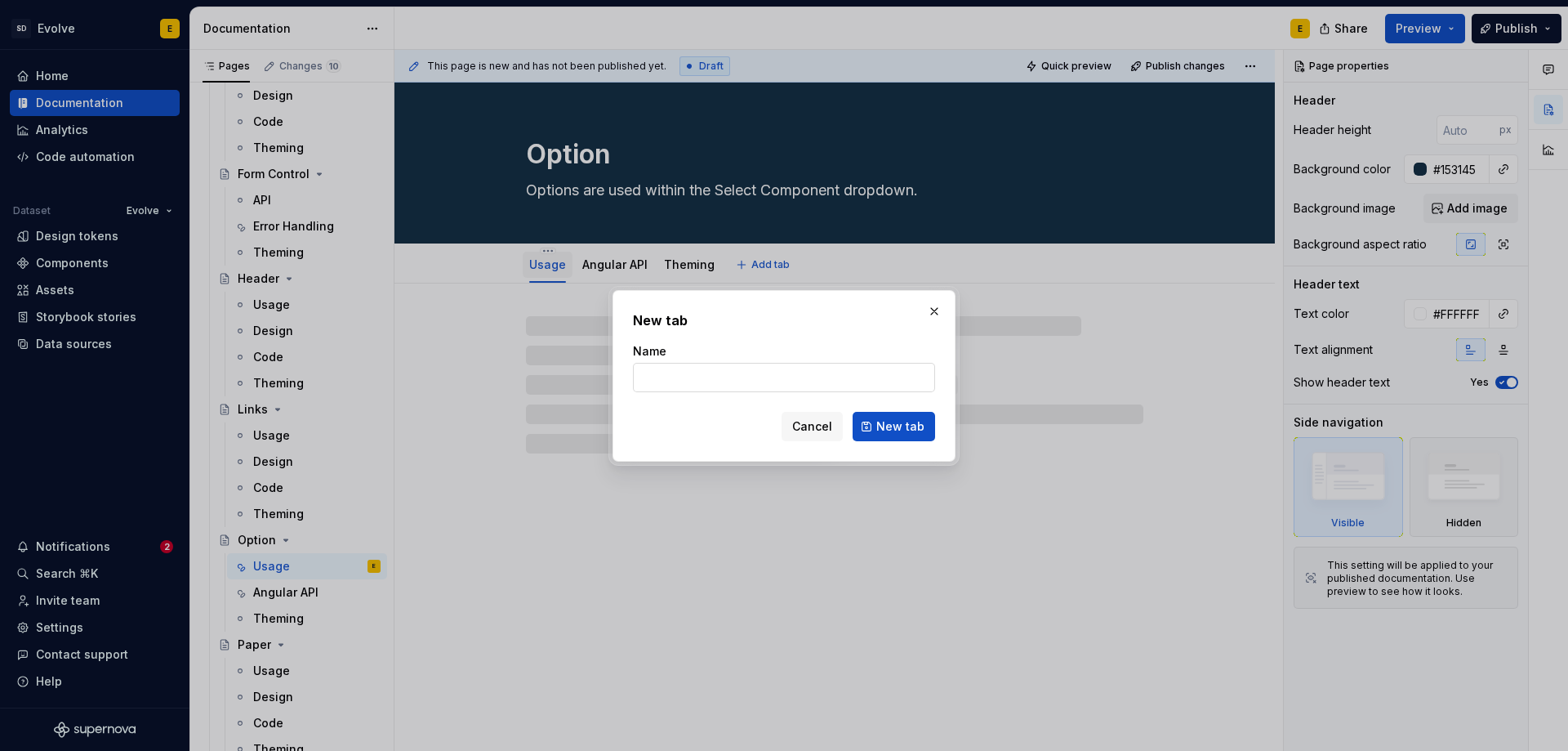
type textarea "*"
type input "Design"
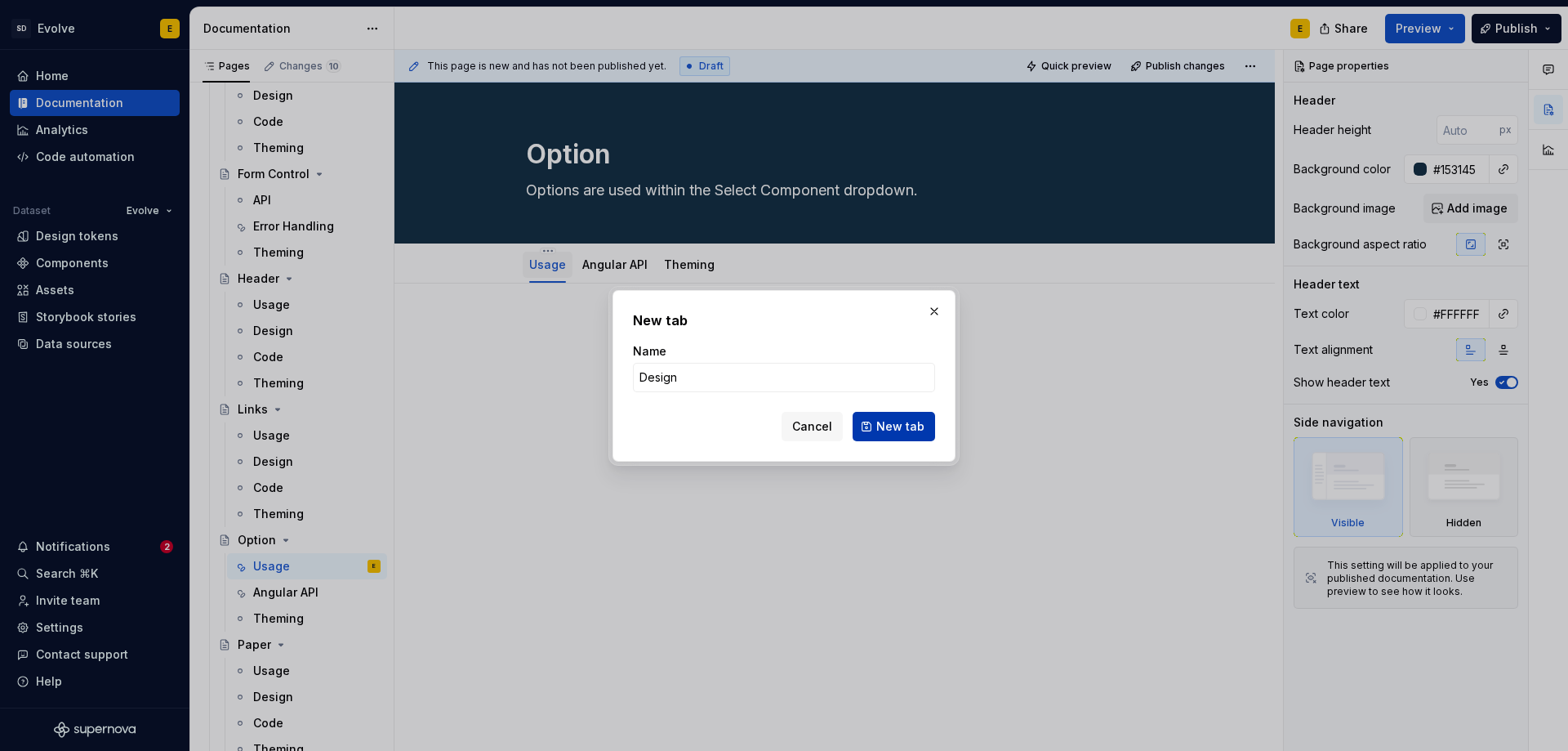
type textarea "*"
type input "Design"
click at [888, 425] on span "New tab" at bounding box center [900, 427] width 48 height 16
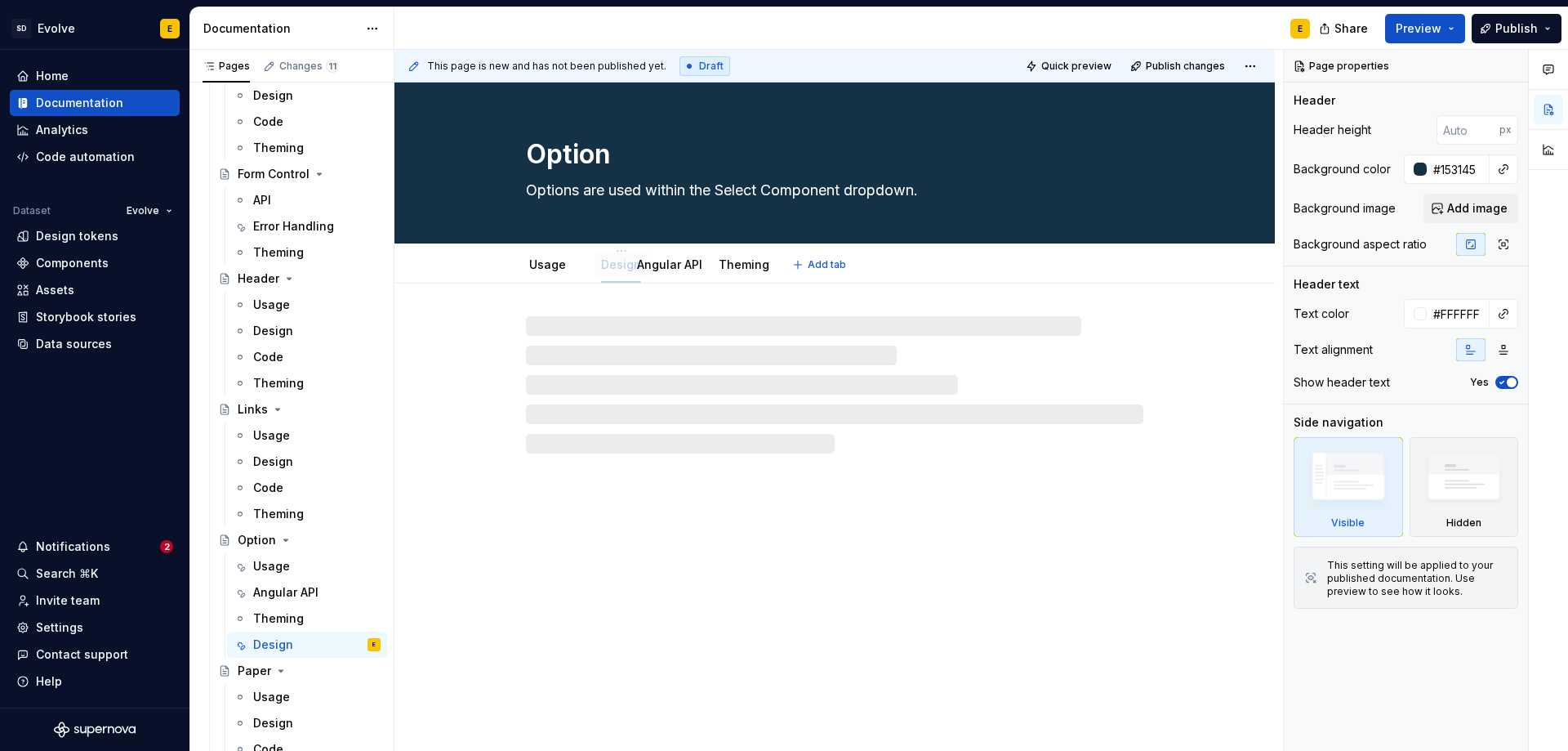
drag, startPoint x: 749, startPoint y: 268, endPoint x: 616, endPoint y: 268, distance: 133.0
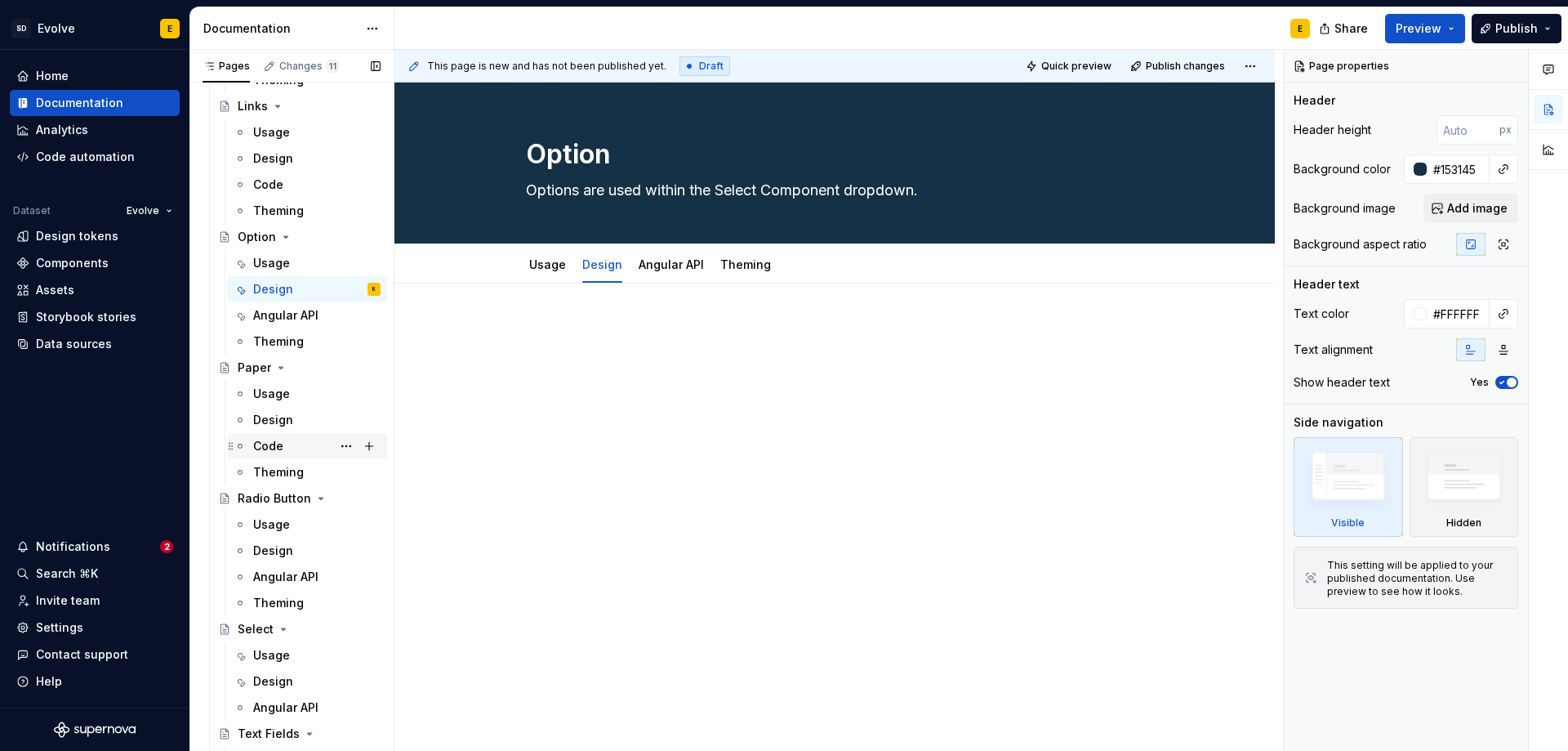
scroll to position [1225, 0]
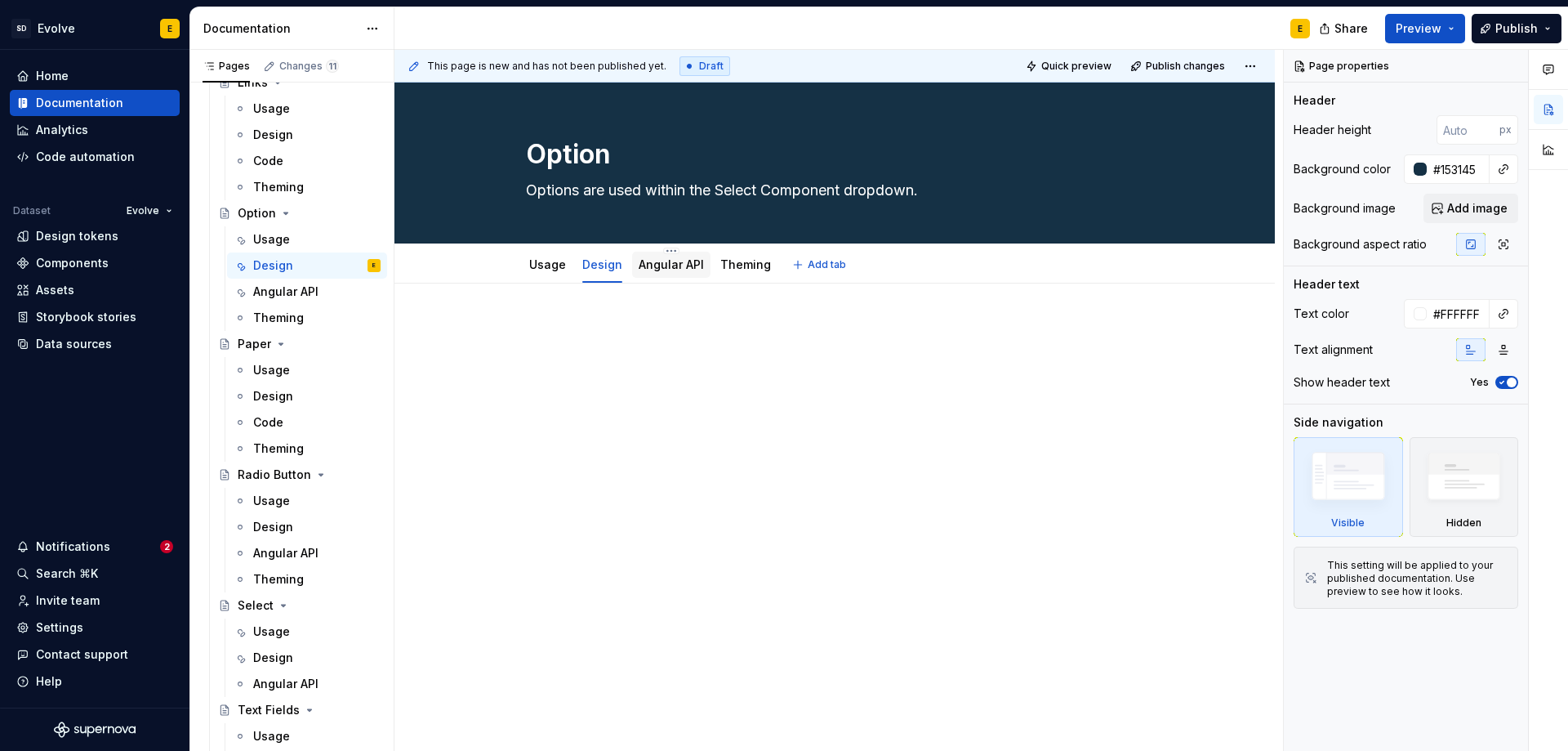
click at [690, 270] on link "Angular API" at bounding box center [671, 264] width 65 height 14
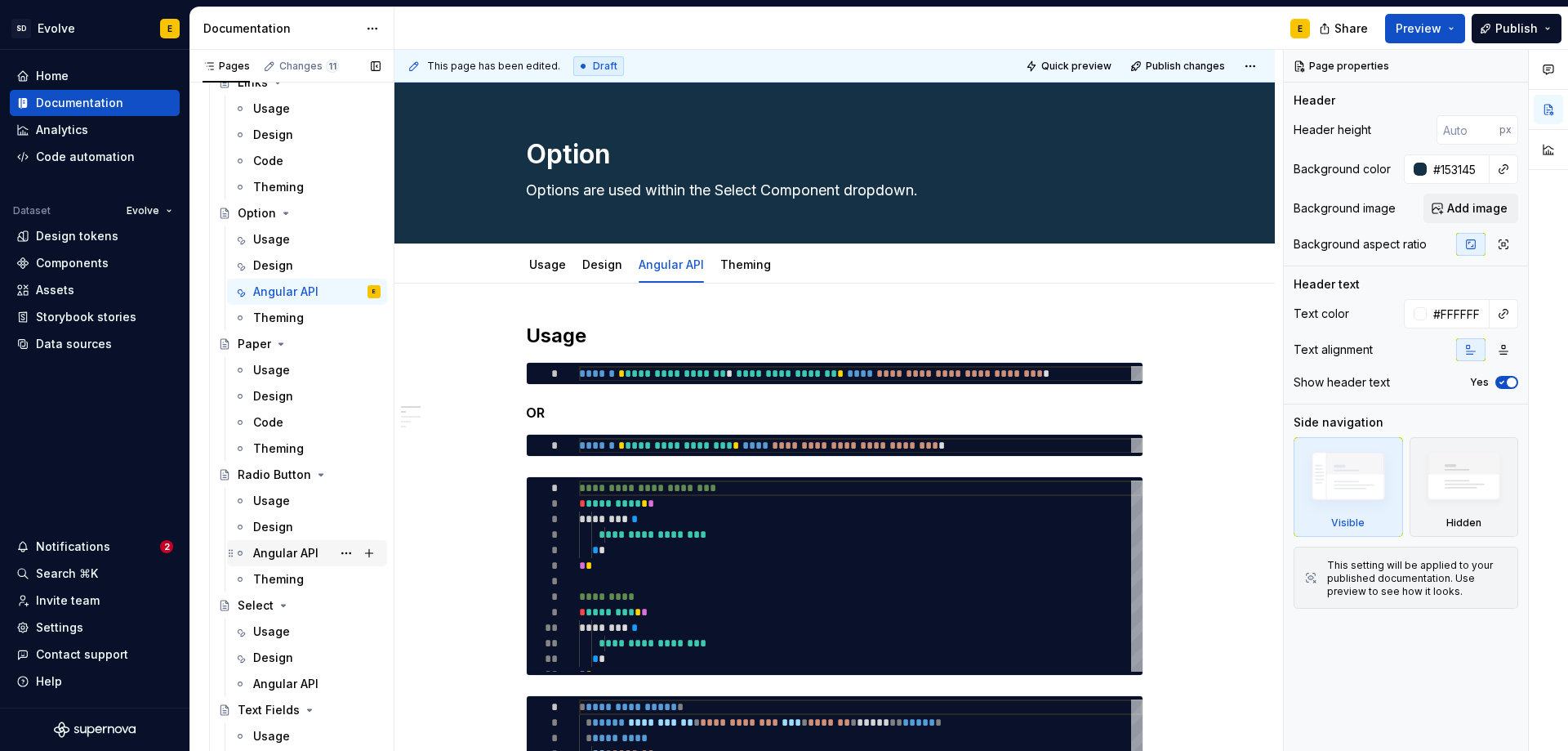
click at [285, 554] on div "Angular API" at bounding box center [286, 553] width 65 height 16
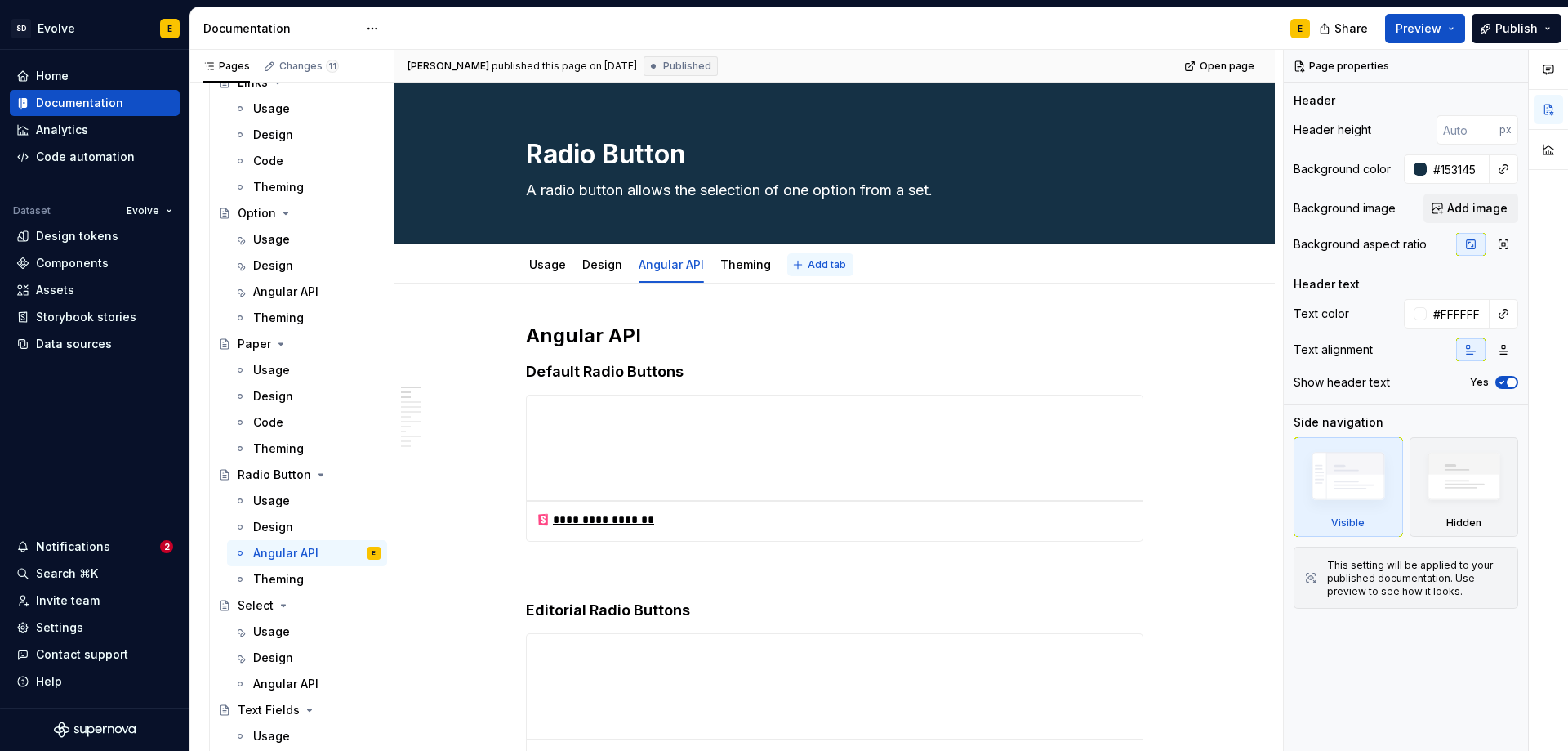
click at [800, 259] on button "Add tab" at bounding box center [820, 264] width 66 height 23
type textarea "*"
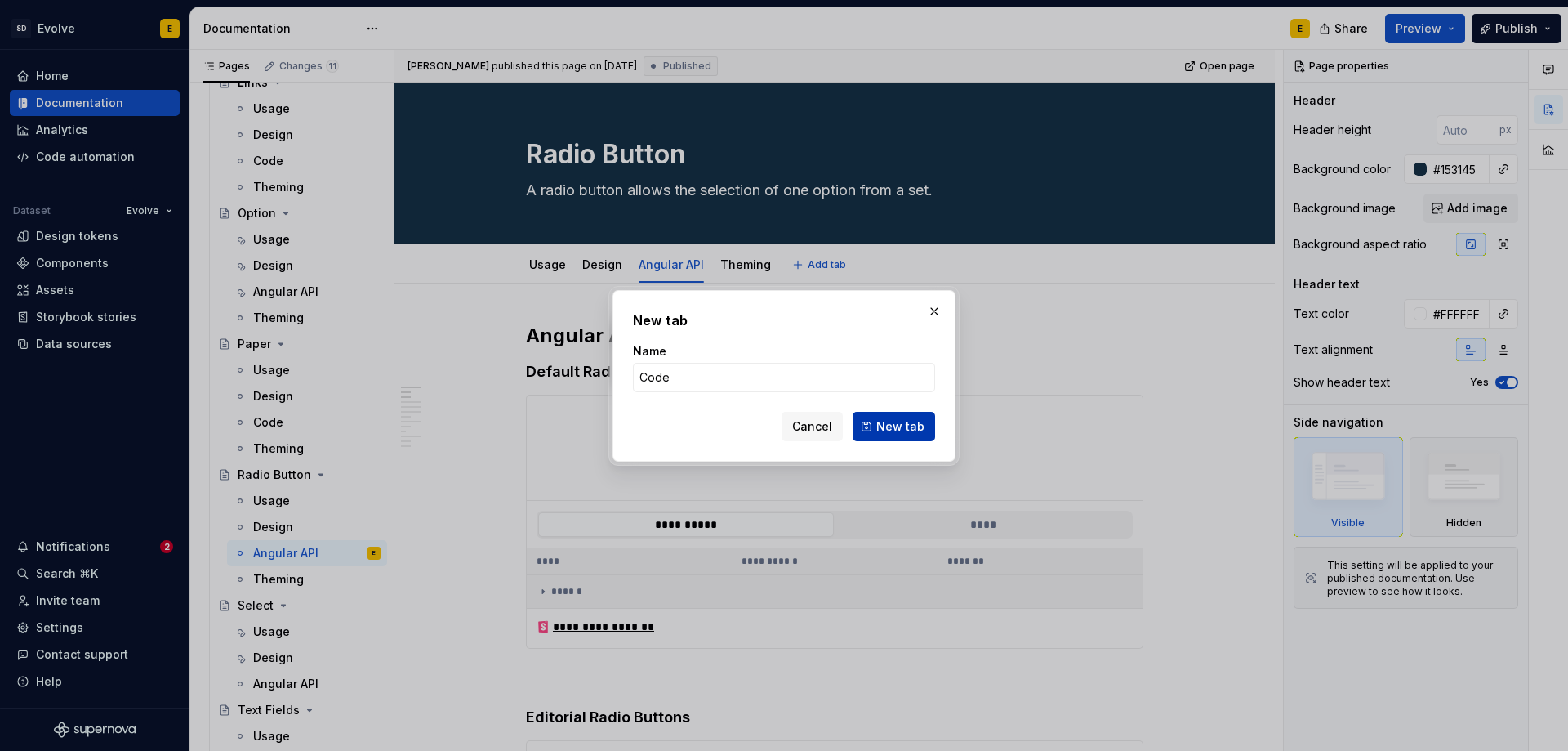
type input "Code"
click at [914, 418] on button "New tab" at bounding box center [894, 427] width 82 height 30
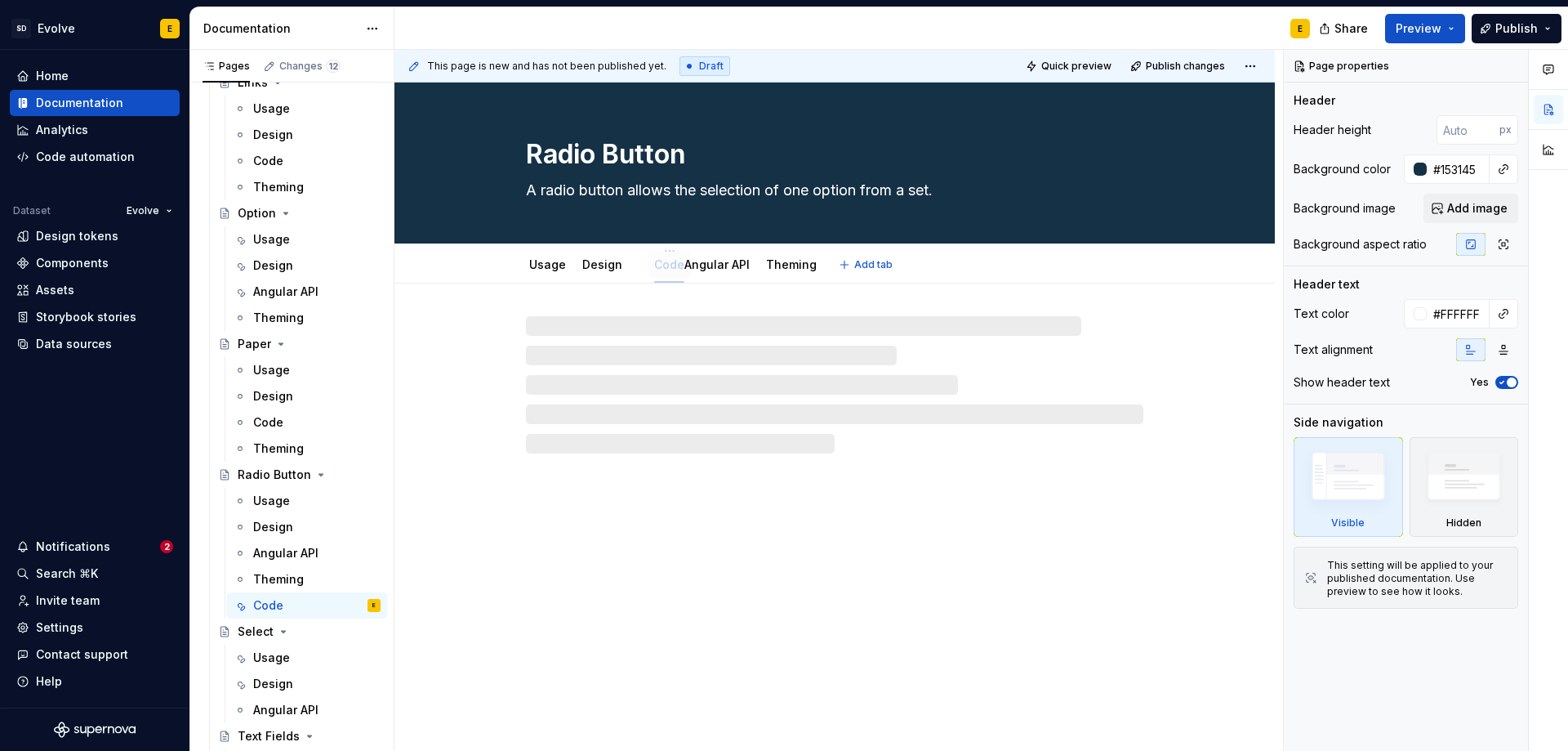
drag, startPoint x: 810, startPoint y: 318, endPoint x: 658, endPoint y: 267, distance: 160.3
click at [728, 267] on link "Angular API" at bounding box center [718, 264] width 65 height 14
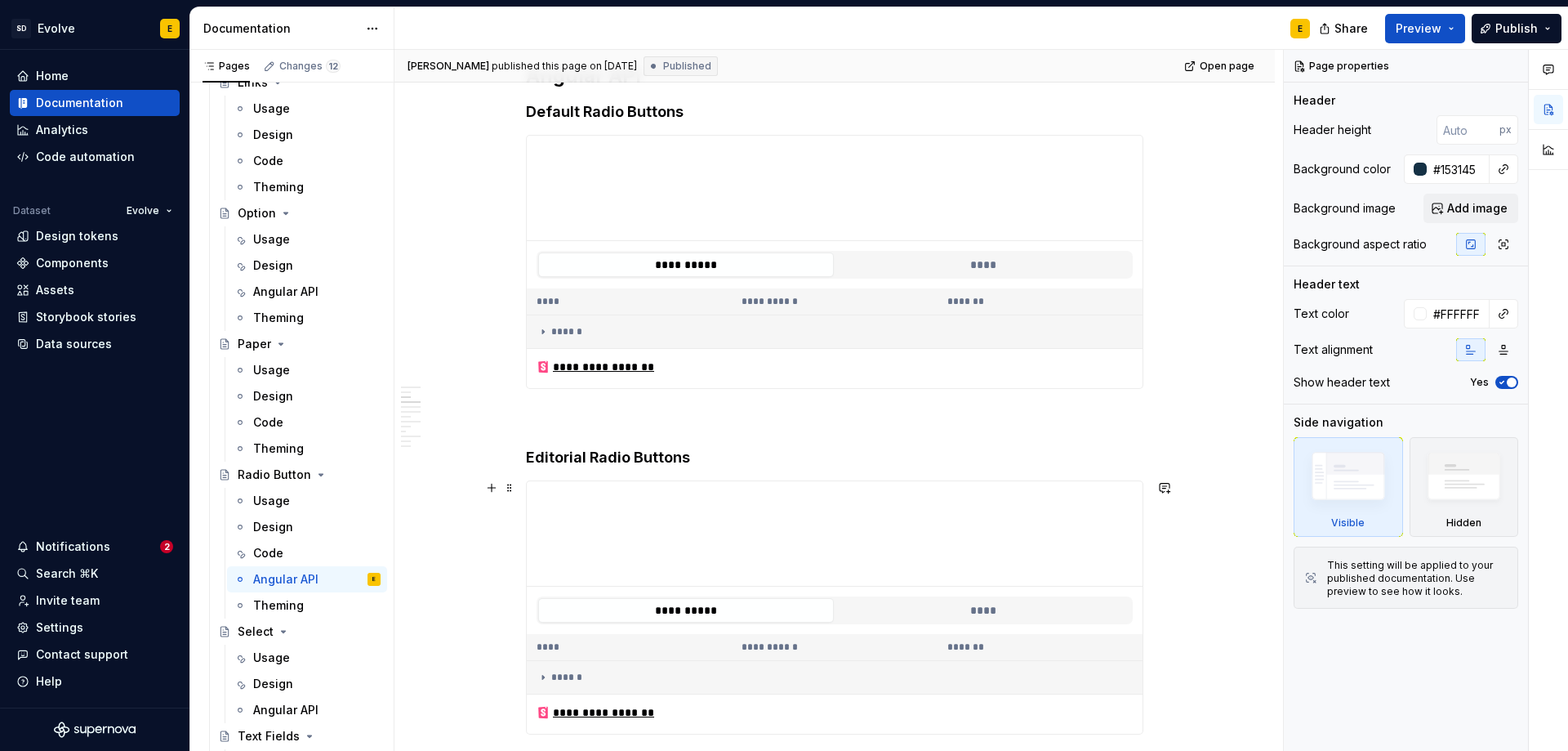
scroll to position [245, 0]
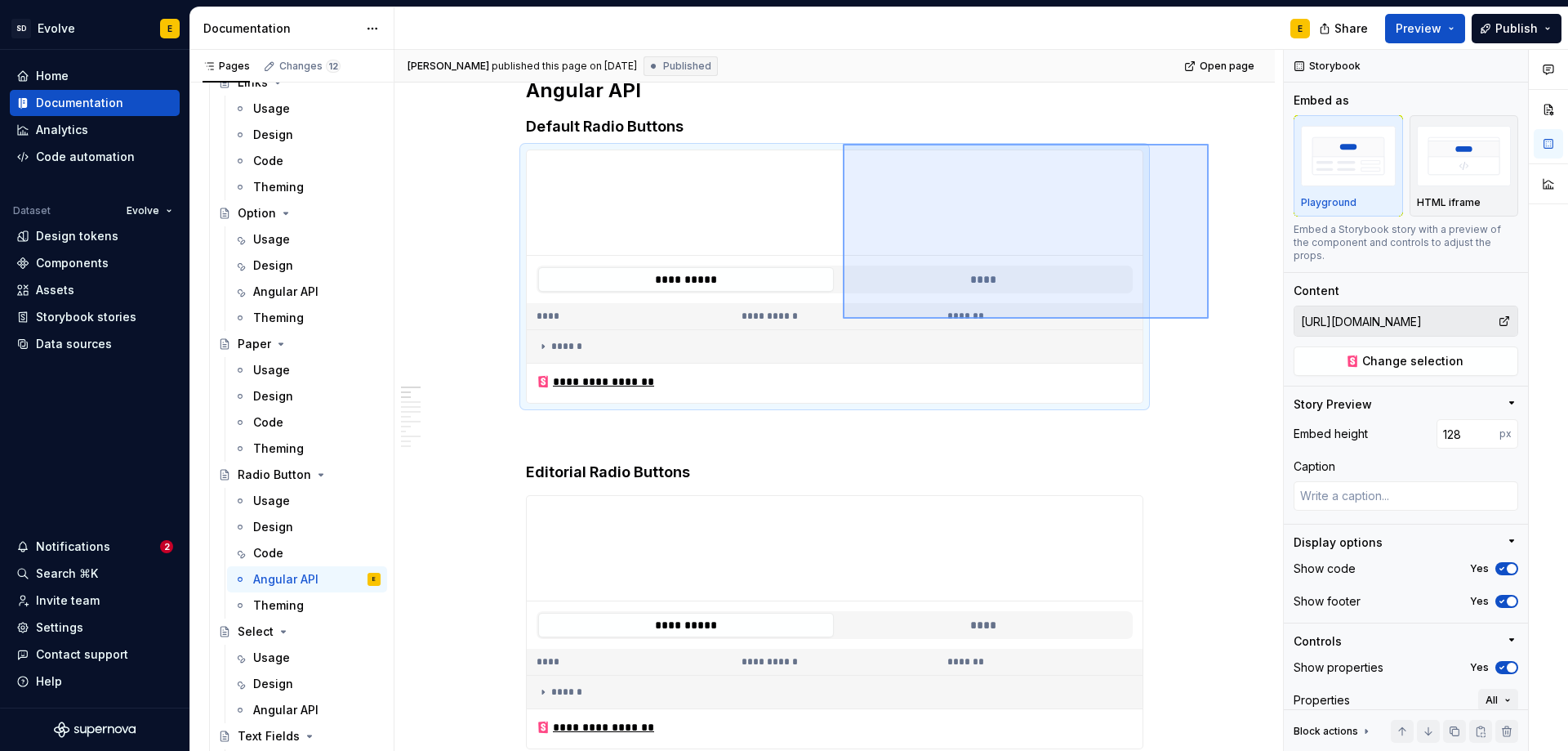
drag, startPoint x: 1209, startPoint y: 144, endPoint x: 843, endPoint y: 318, distance: 405.3
click at [843, 318] on div "**********" at bounding box center [839, 400] width 888 height 701
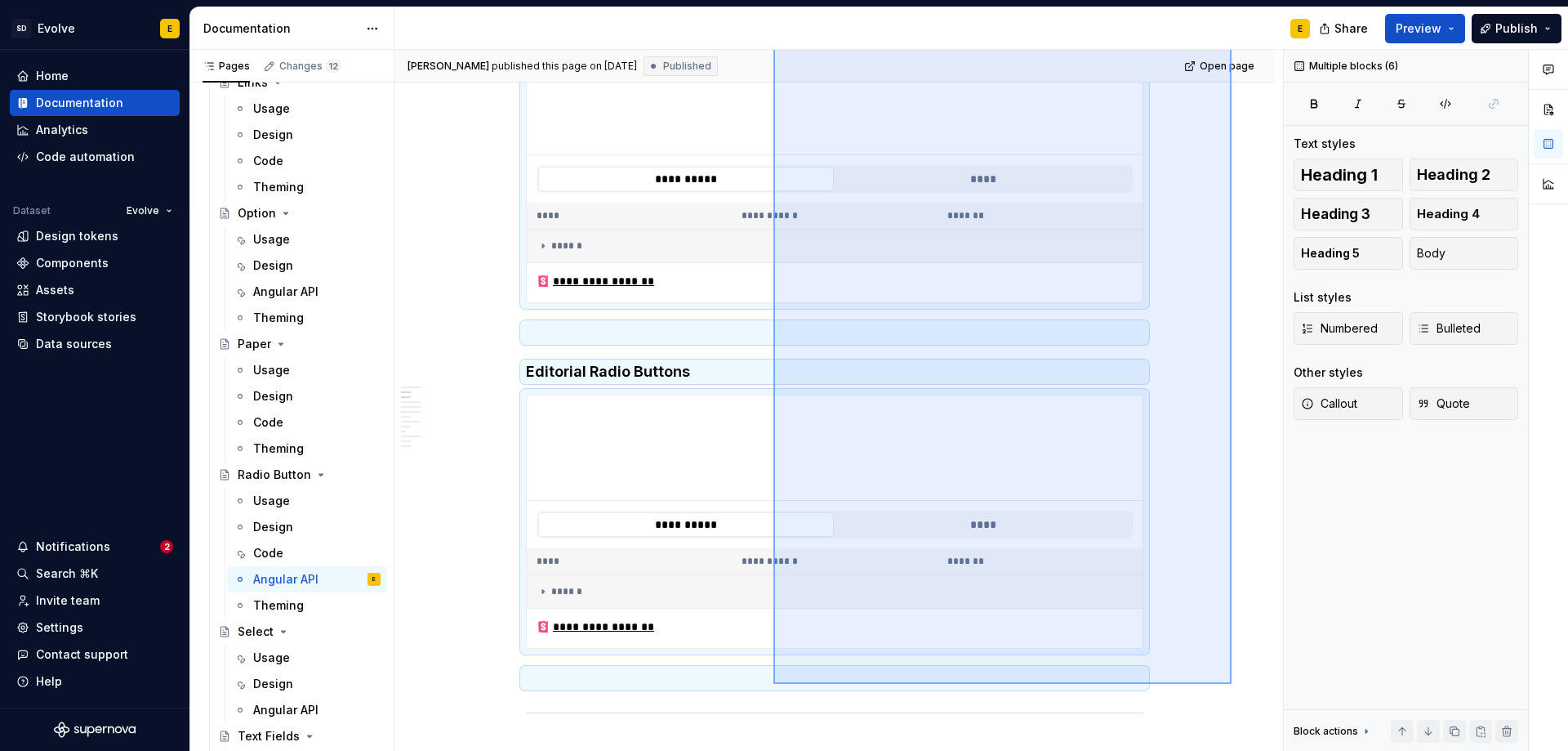
drag, startPoint x: 1232, startPoint y: 124, endPoint x: 774, endPoint y: 683, distance: 722.7
click at [774, 683] on div "**********" at bounding box center [839, 400] width 888 height 701
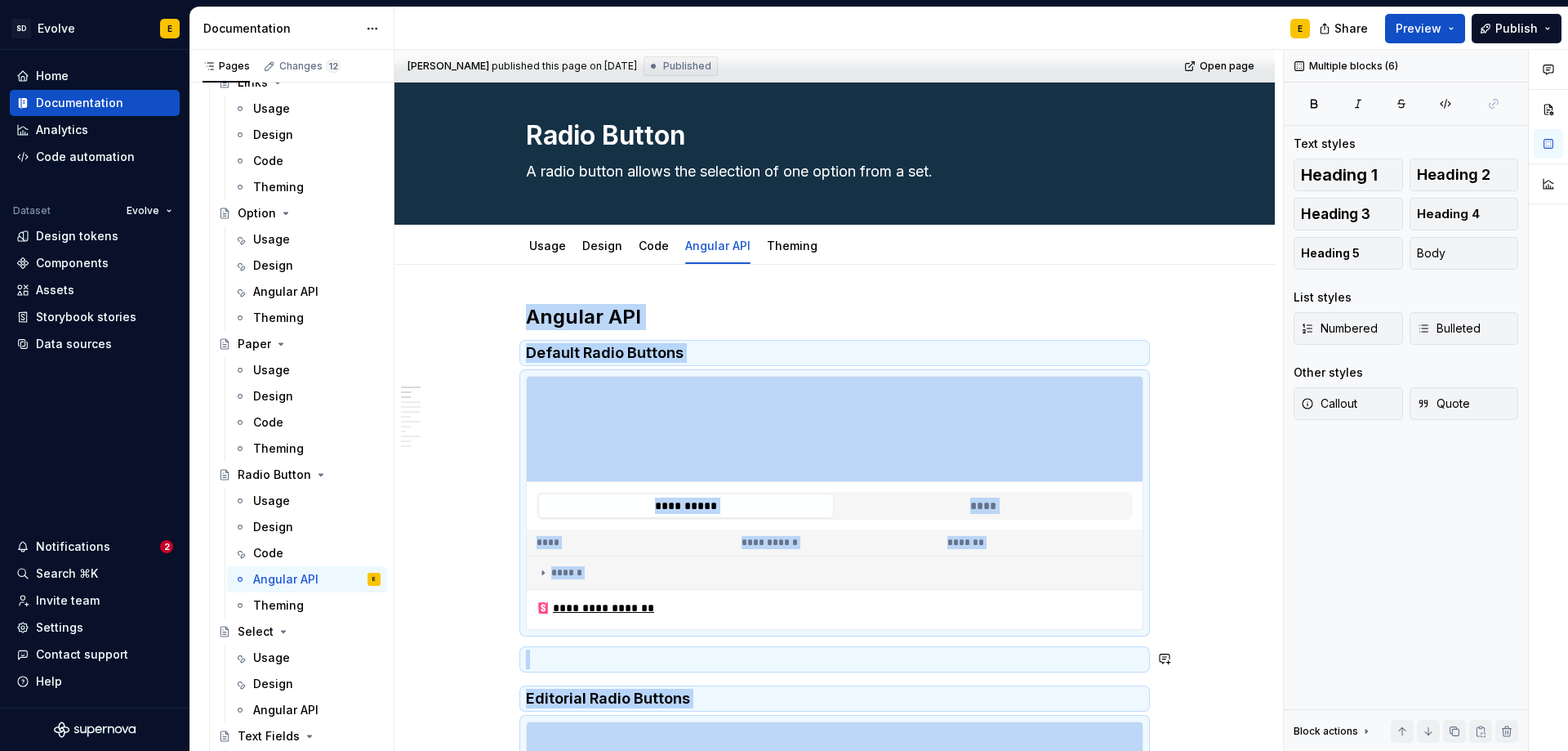
scroll to position [0, 0]
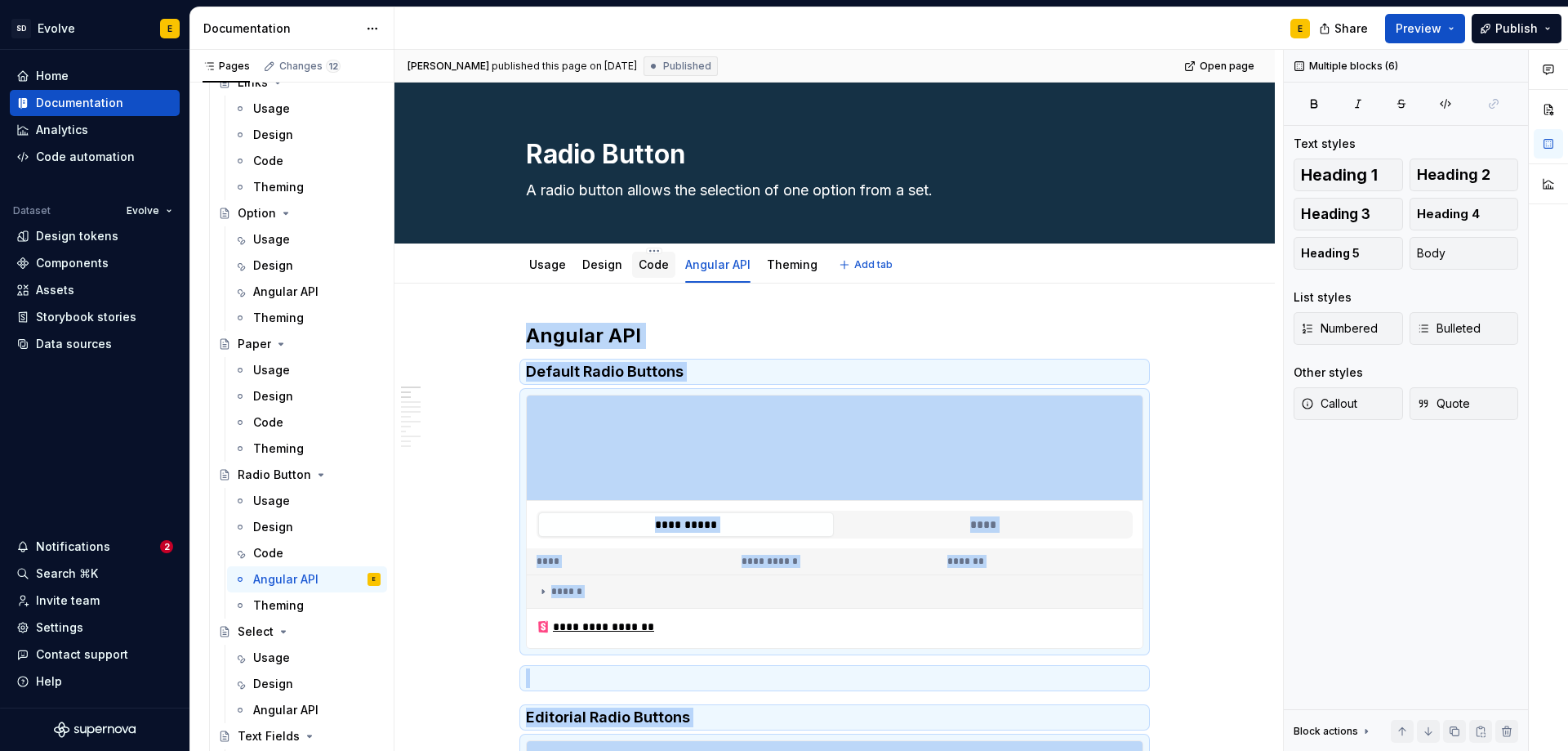
click at [648, 267] on link "Code" at bounding box center [653, 264] width 30 height 14
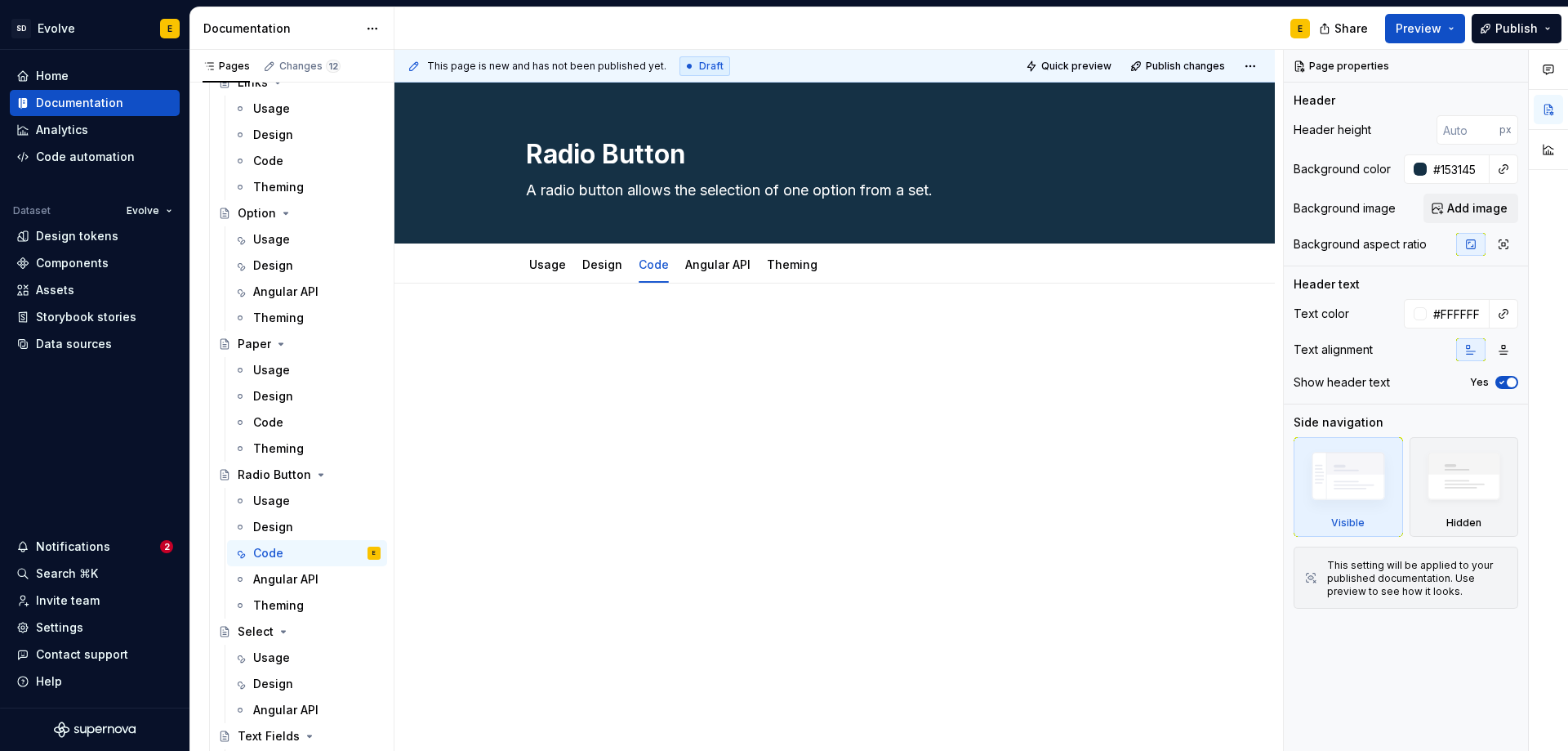
type textarea "*"
click at [628, 343] on div at bounding box center [834, 353] width 617 height 62
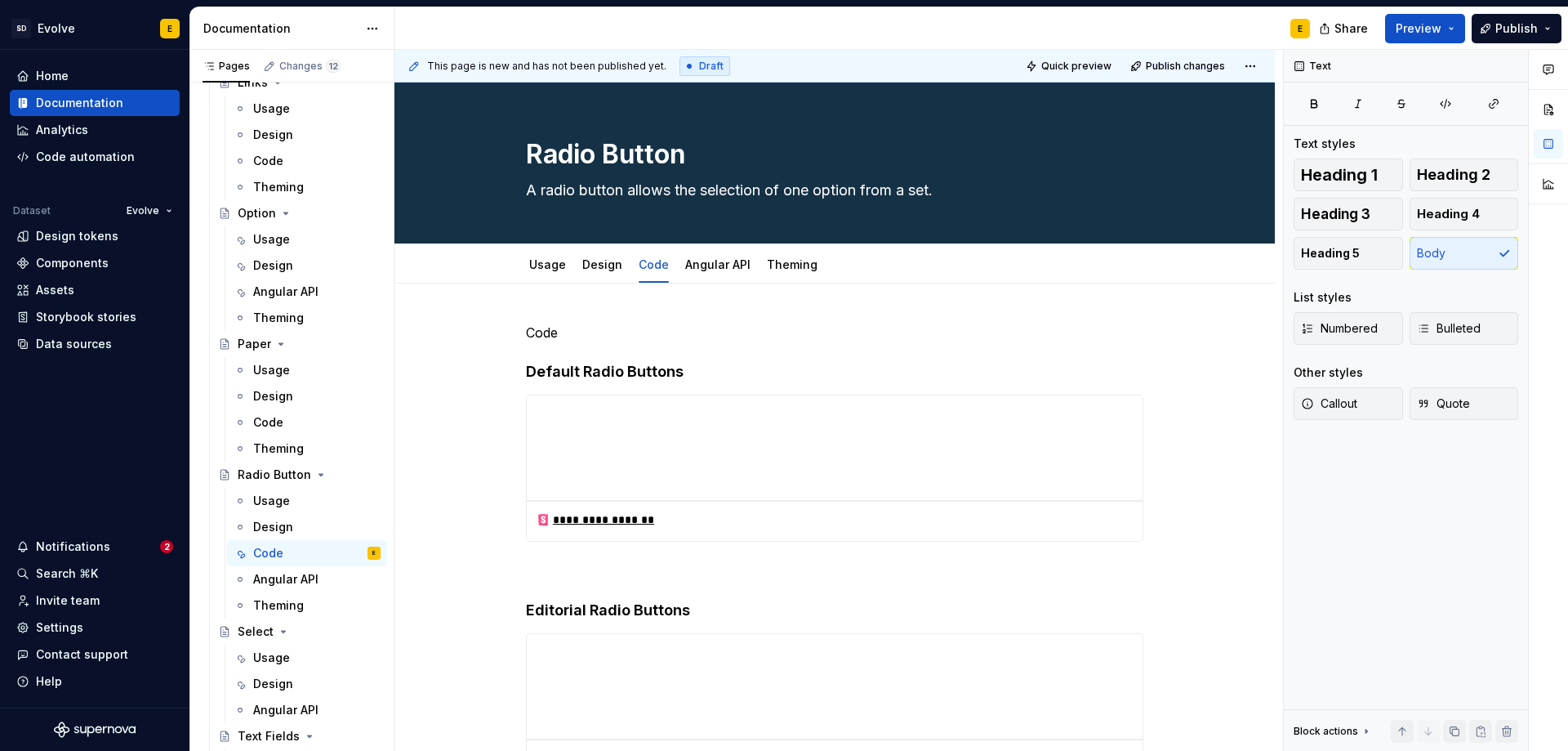
click at [628, 343] on div "**********" at bounding box center [834, 571] width 617 height 497
click at [676, 332] on p "Code" at bounding box center [834, 333] width 617 height 20
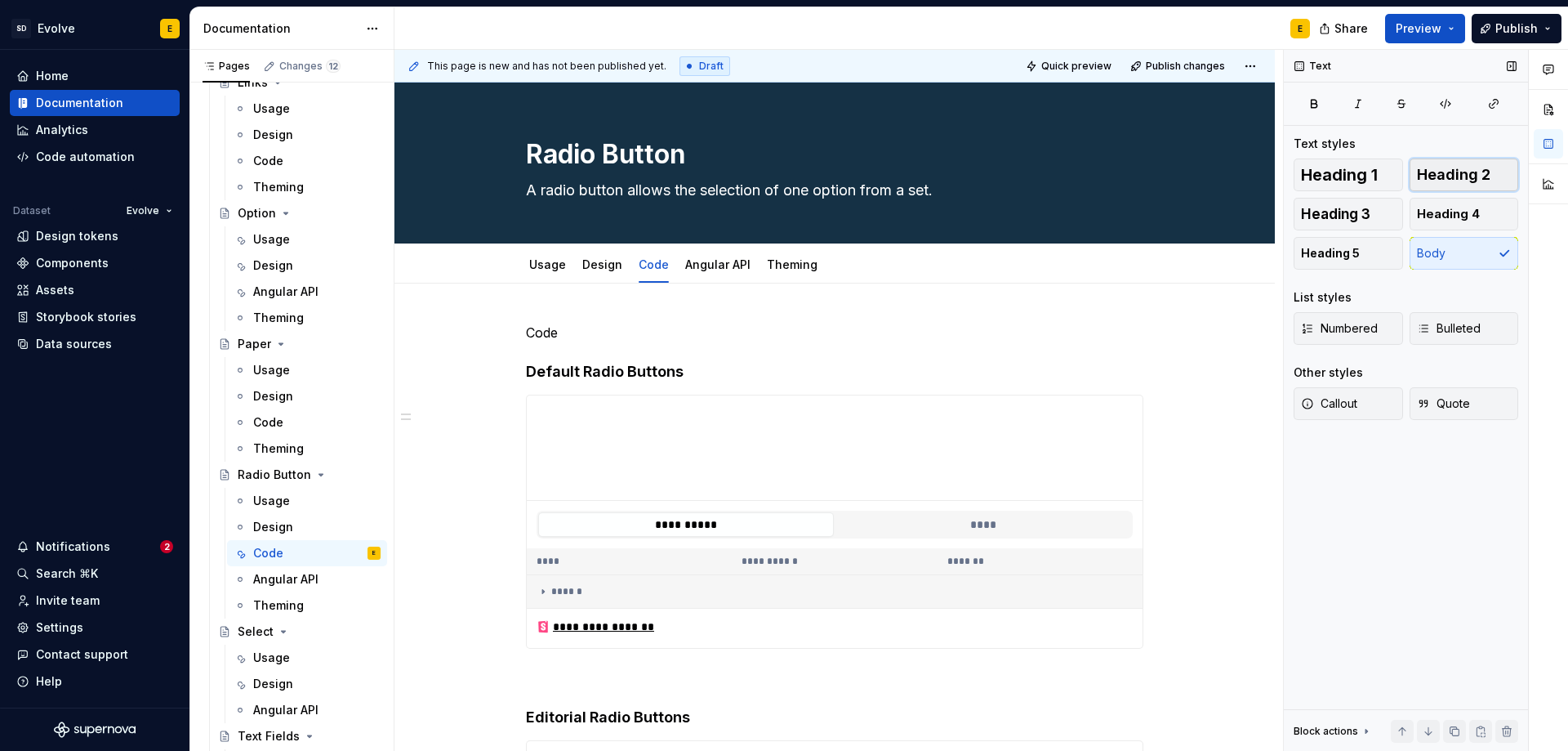
click at [1424, 167] on span "Heading 2" at bounding box center [1453, 174] width 73 height 16
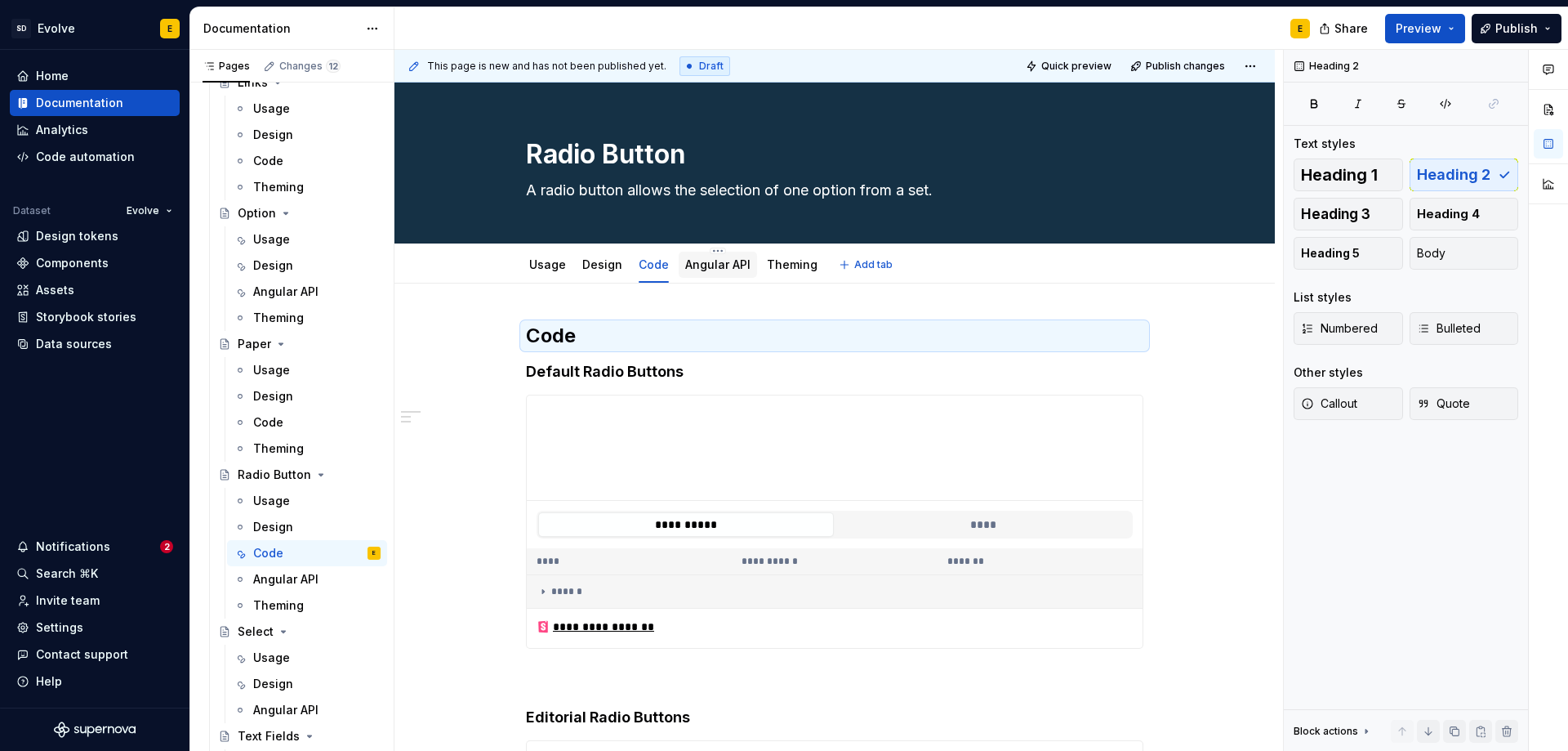
click at [706, 261] on link "Angular API" at bounding box center [718, 264] width 65 height 14
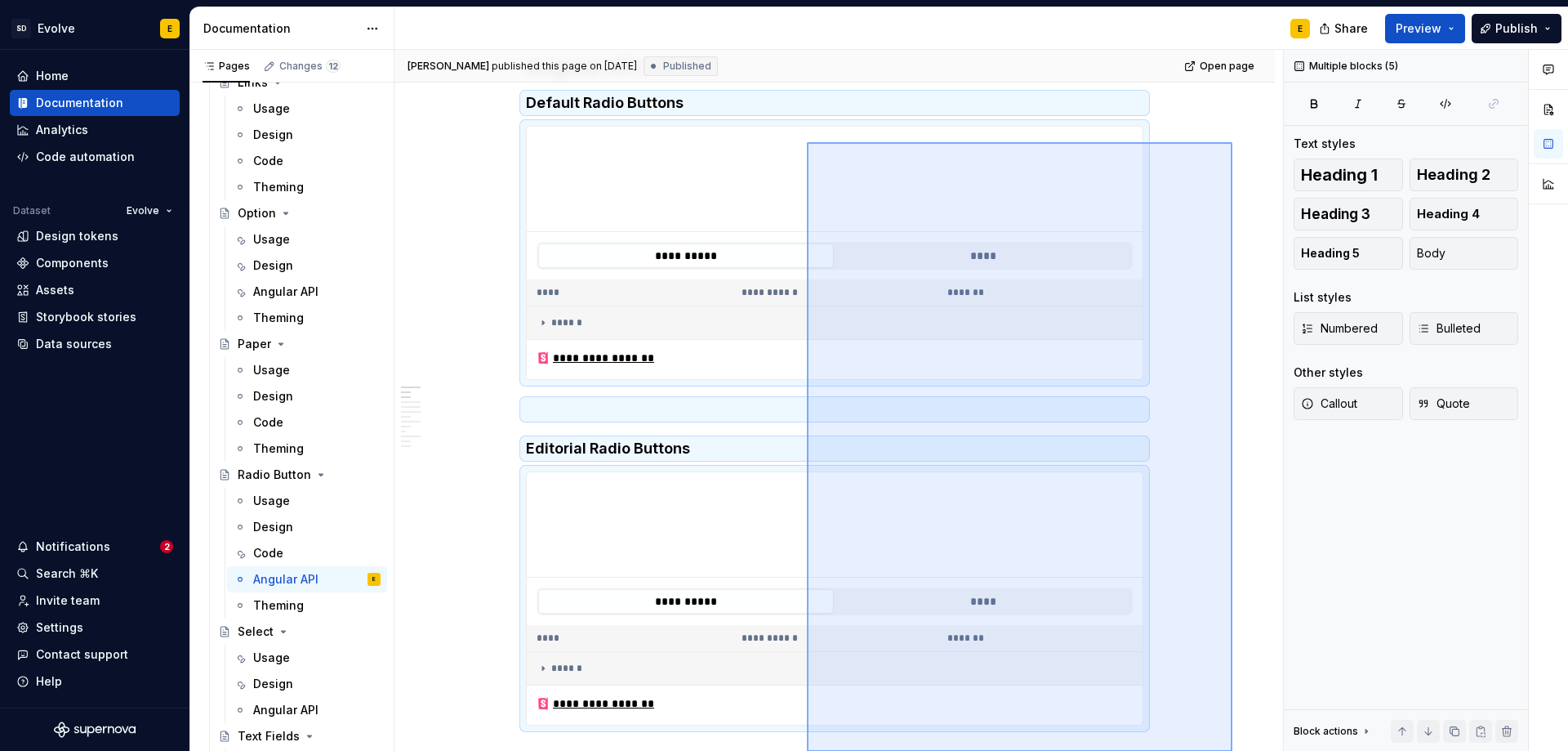
scroll to position [269, 0]
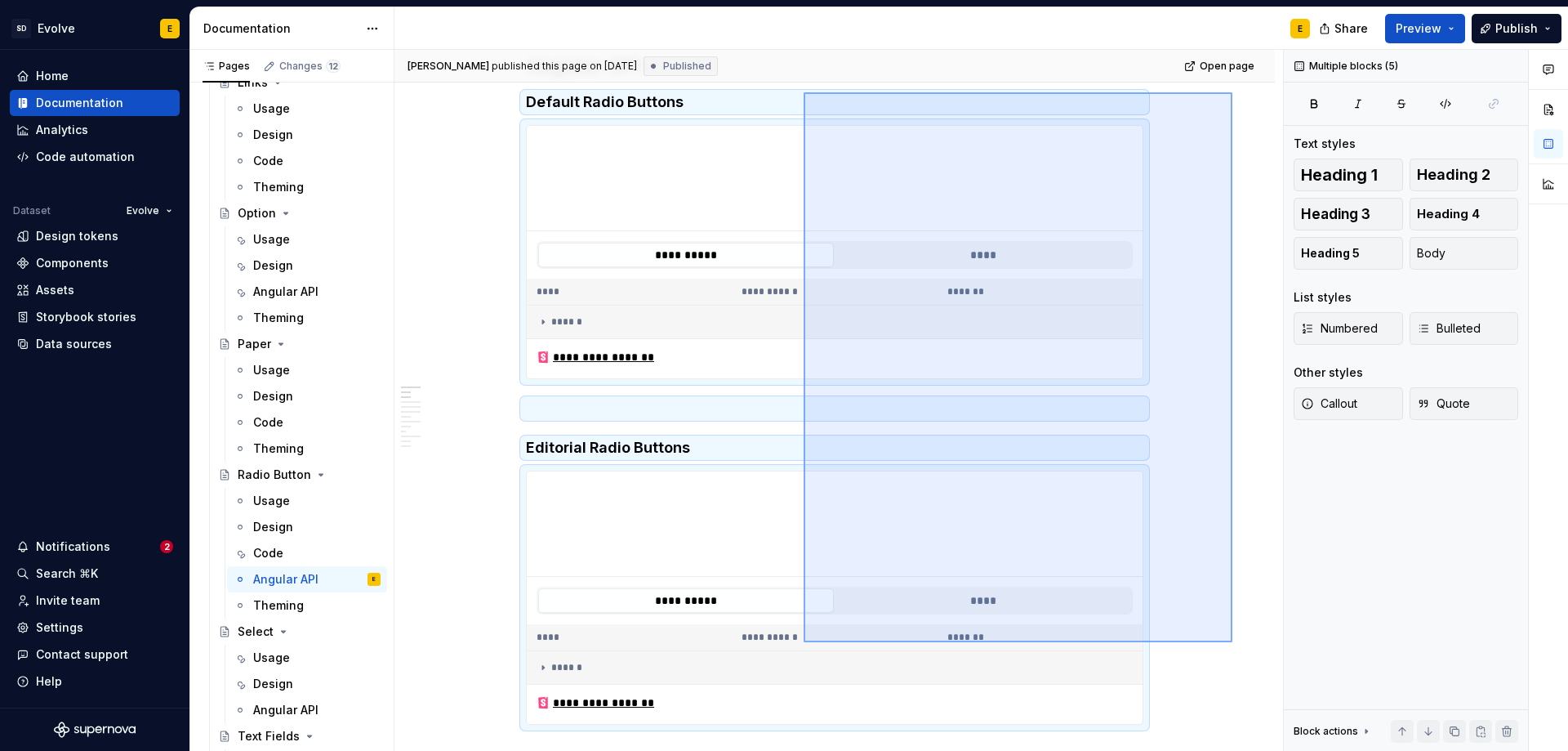
drag, startPoint x: 1233, startPoint y: 361, endPoint x: 803, endPoint y: 642, distance: 513.7
click at [803, 642] on div "**********" at bounding box center [839, 400] width 888 height 701
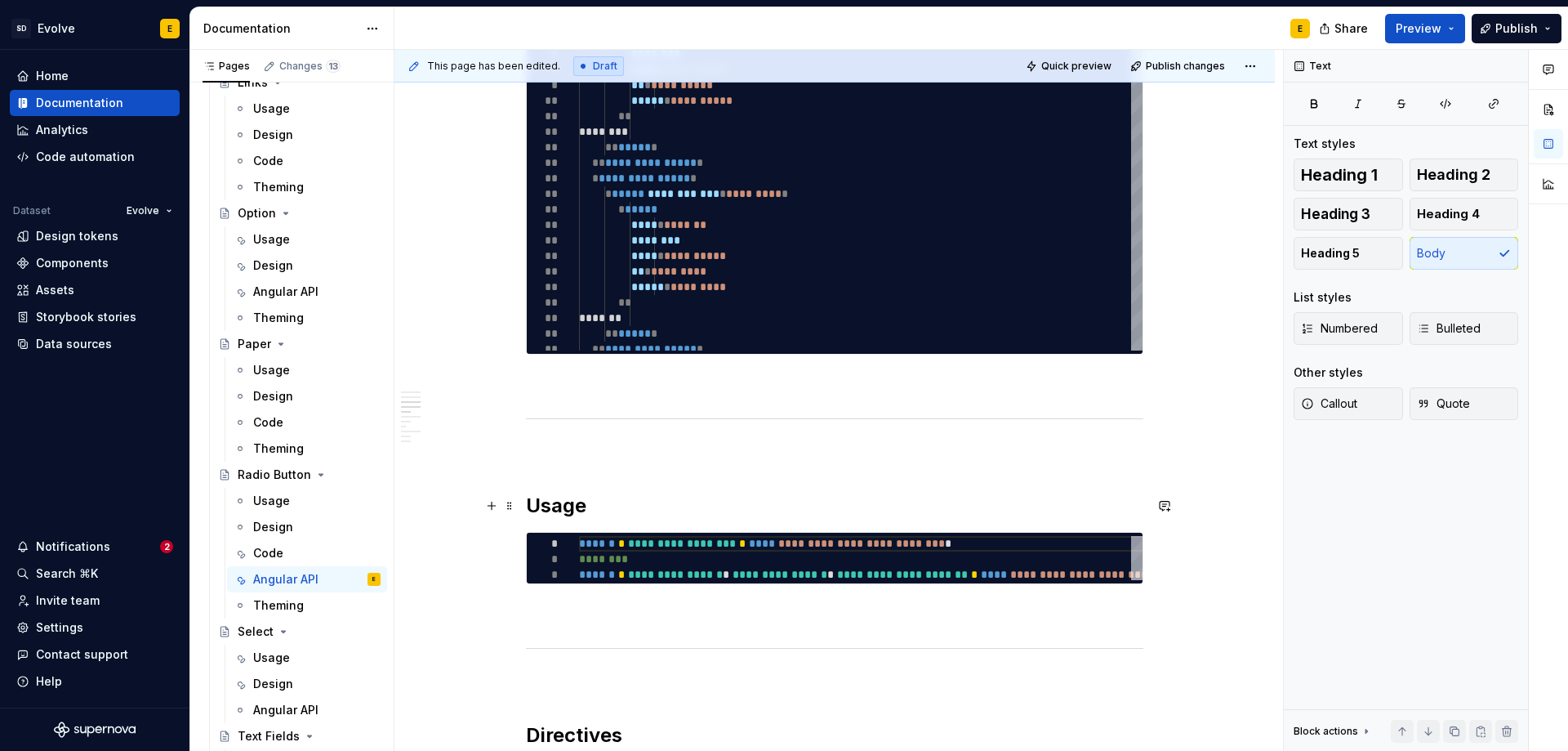
scroll to position [841, 0]
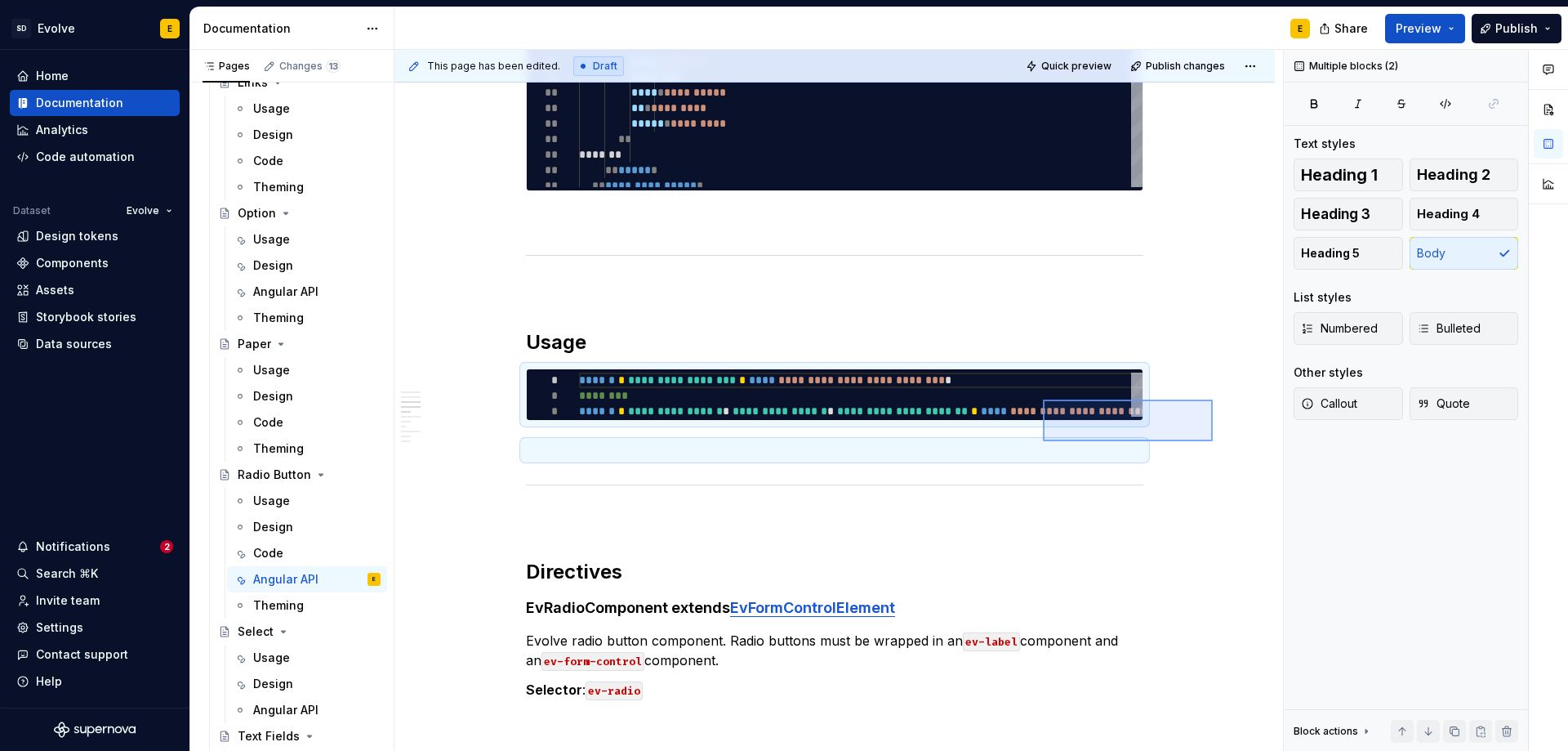
click at [1043, 441] on div "**********" at bounding box center [839, 400] width 888 height 701
copy div "**********"
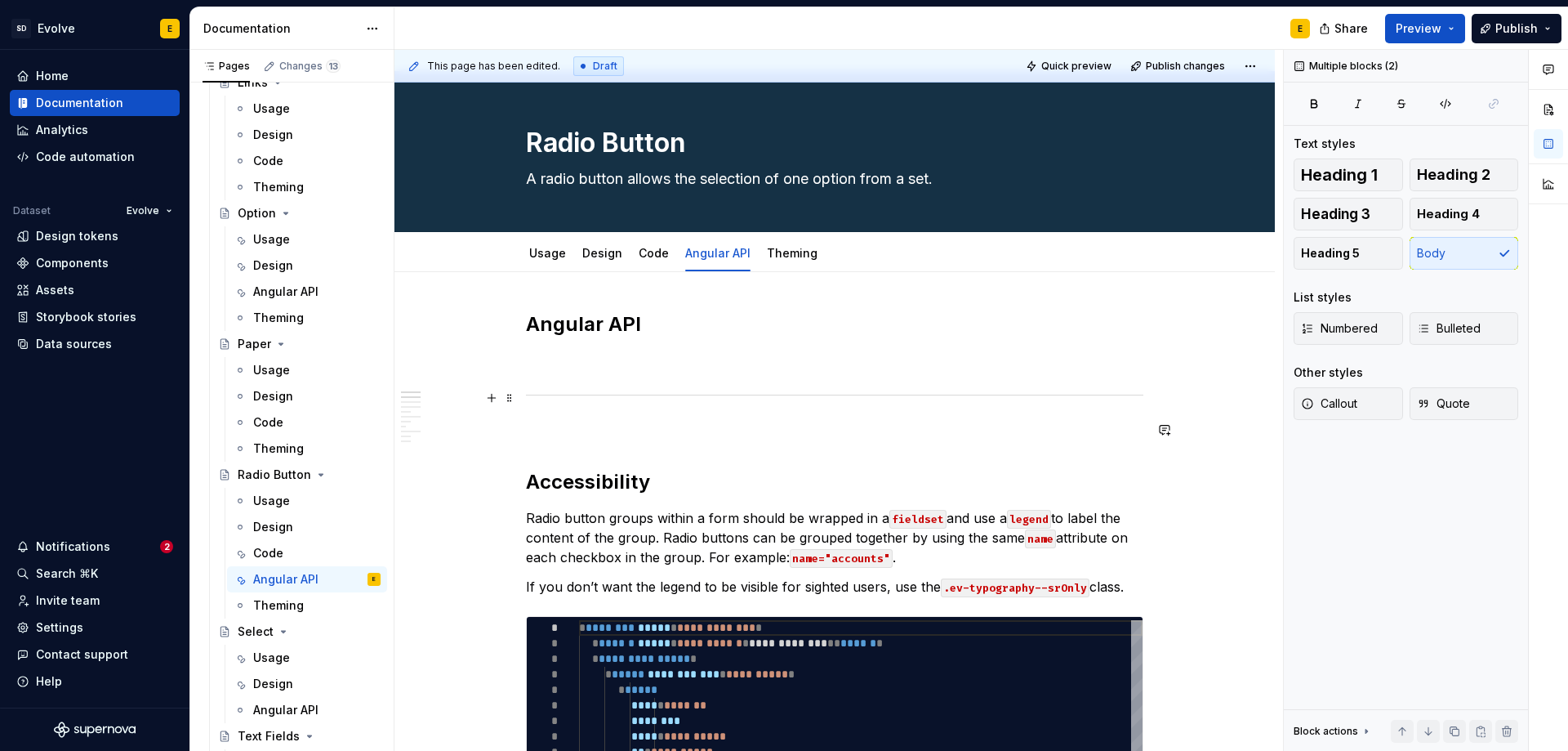
scroll to position [0, 0]
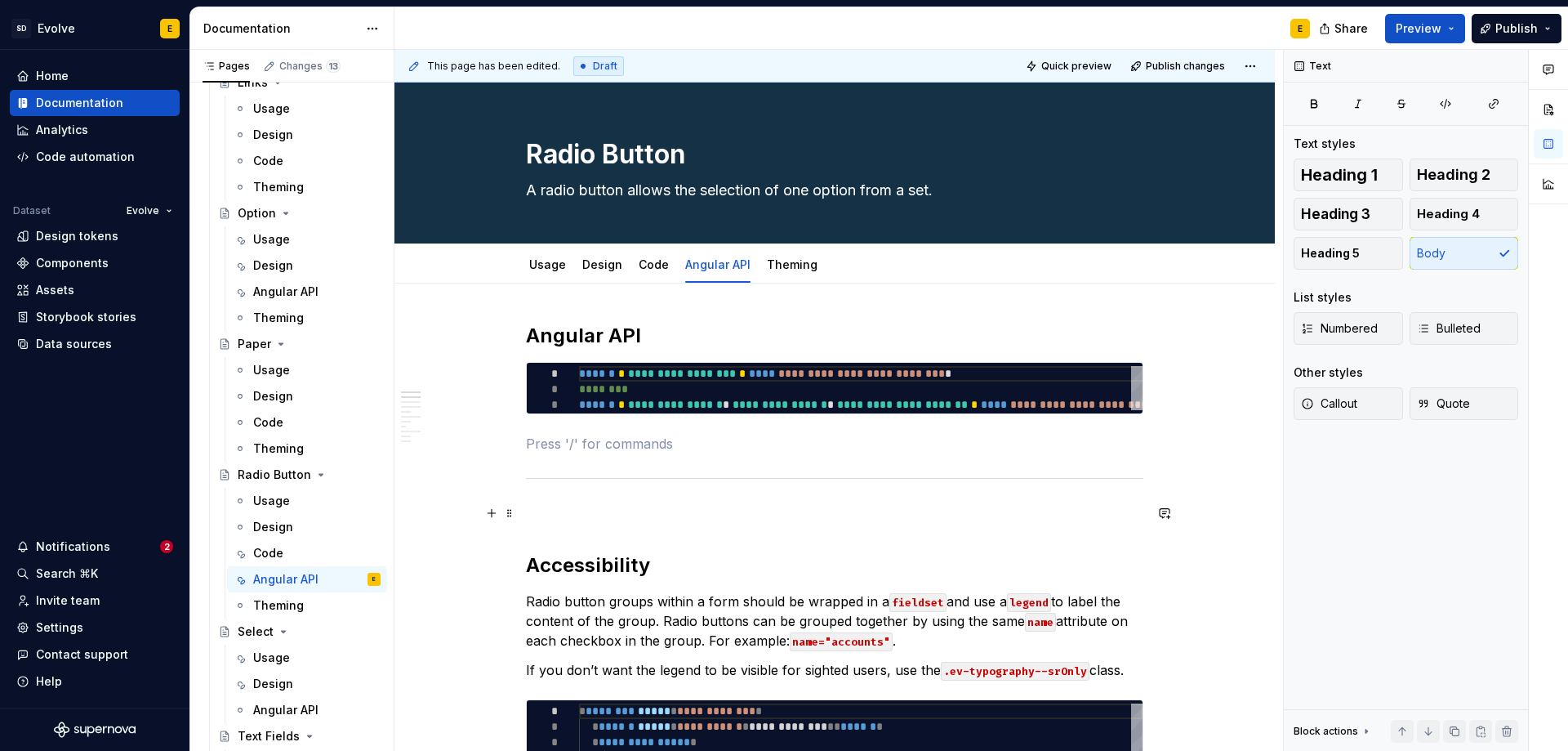
click at [653, 506] on p at bounding box center [834, 513] width 617 height 20
click at [653, 447] on p at bounding box center [834, 444] width 617 height 20
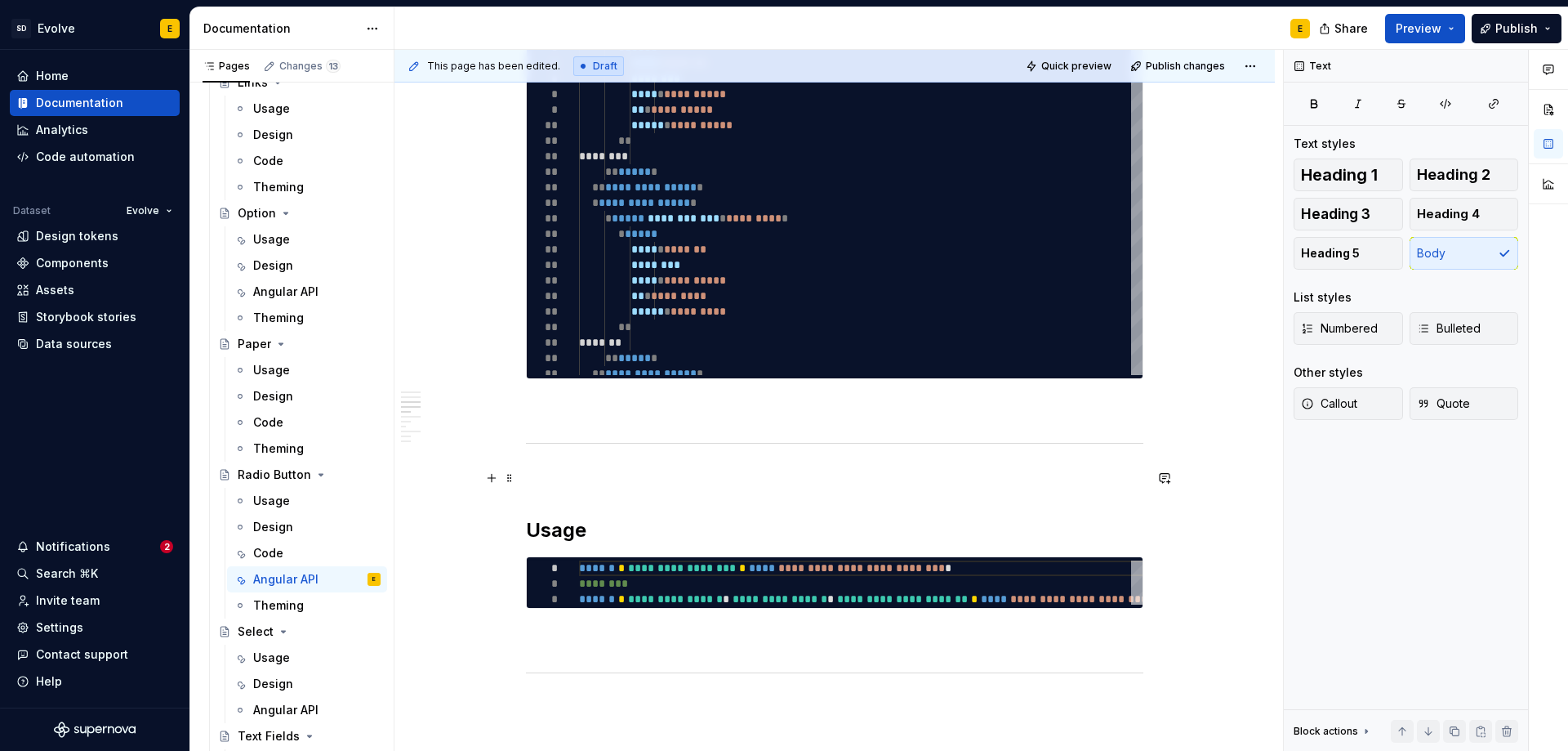
scroll to position [817, 0]
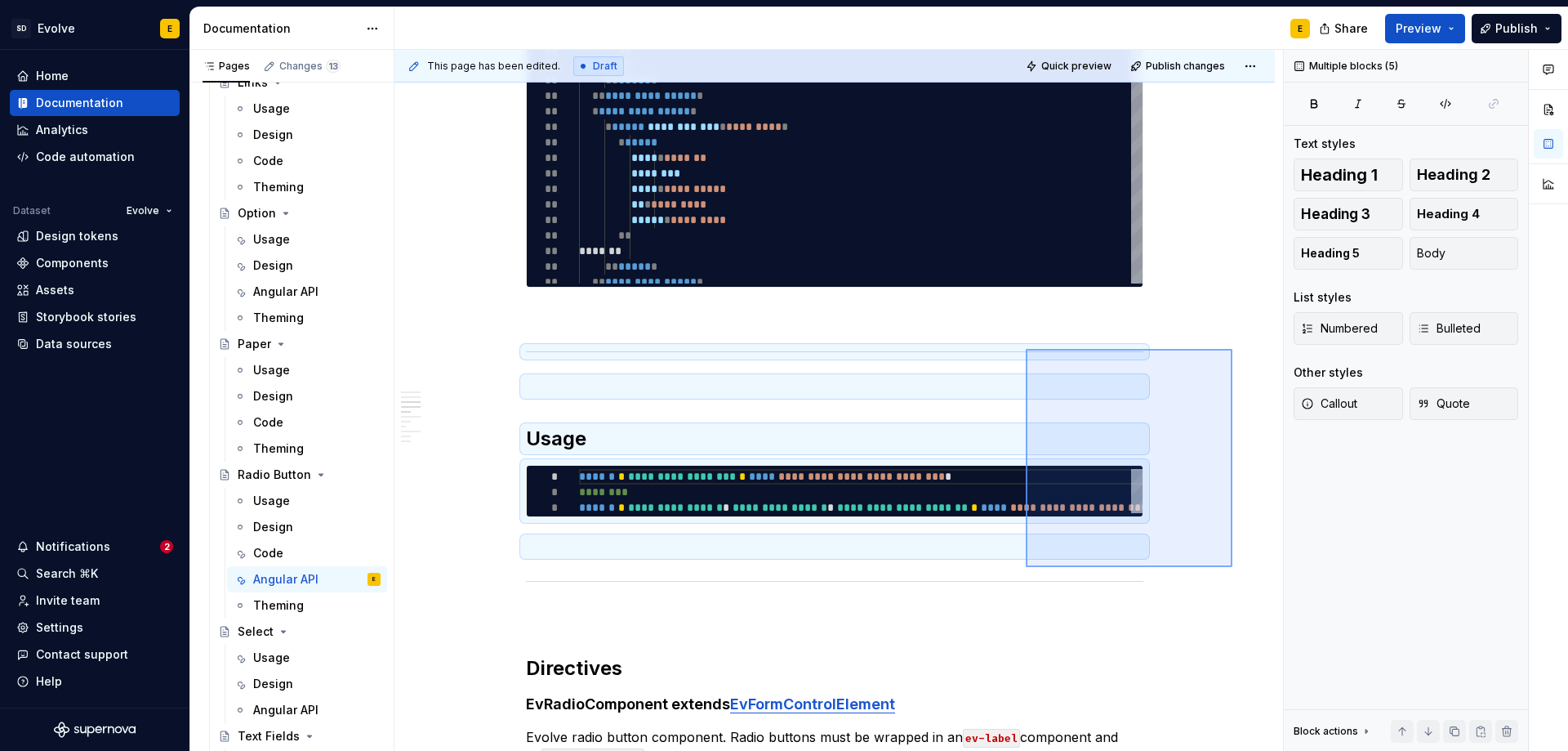
drag, startPoint x: 1103, startPoint y: 488, endPoint x: 1026, endPoint y: 349, distance: 158.9
click at [1026, 349] on div "**********" at bounding box center [839, 400] width 888 height 701
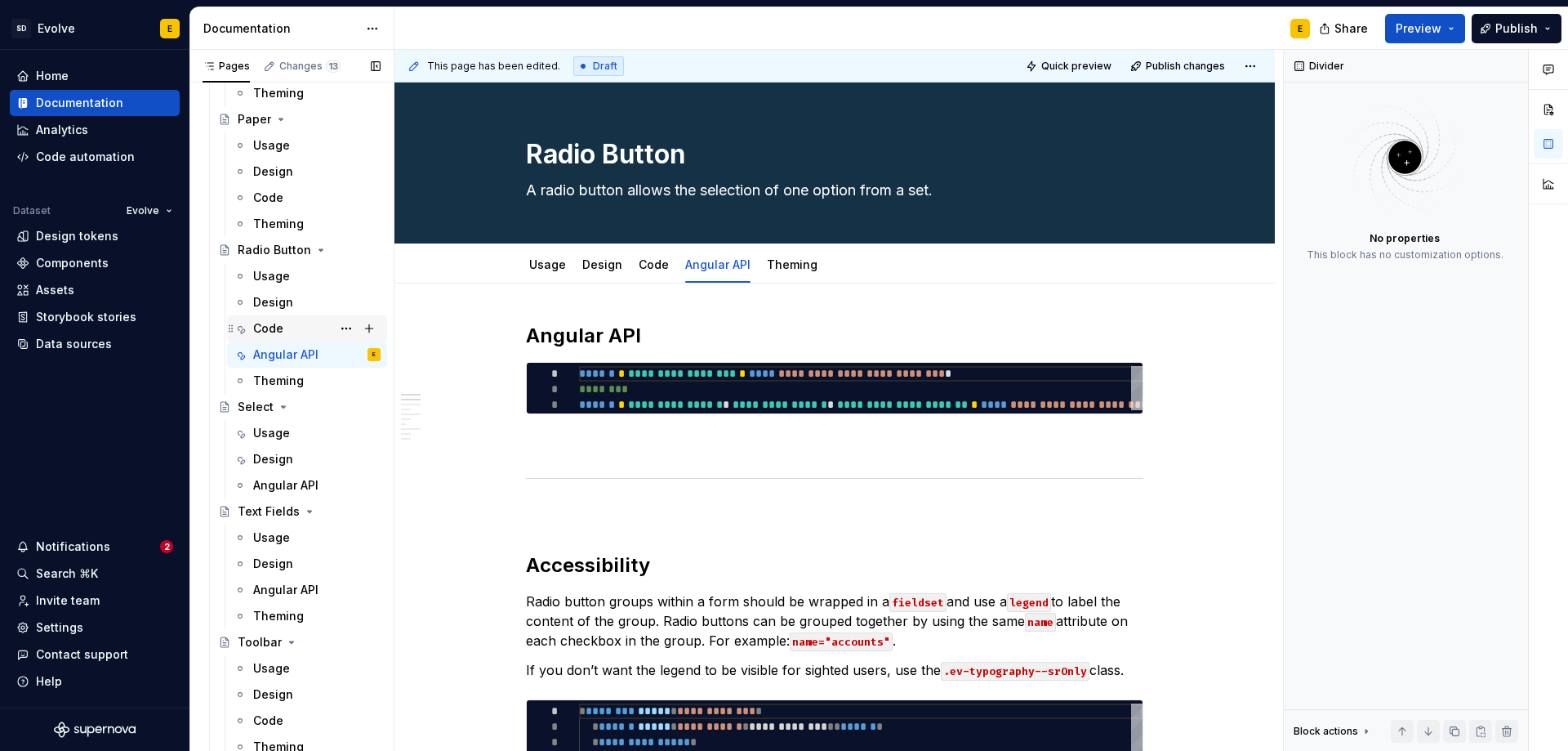
scroll to position [1470, 0]
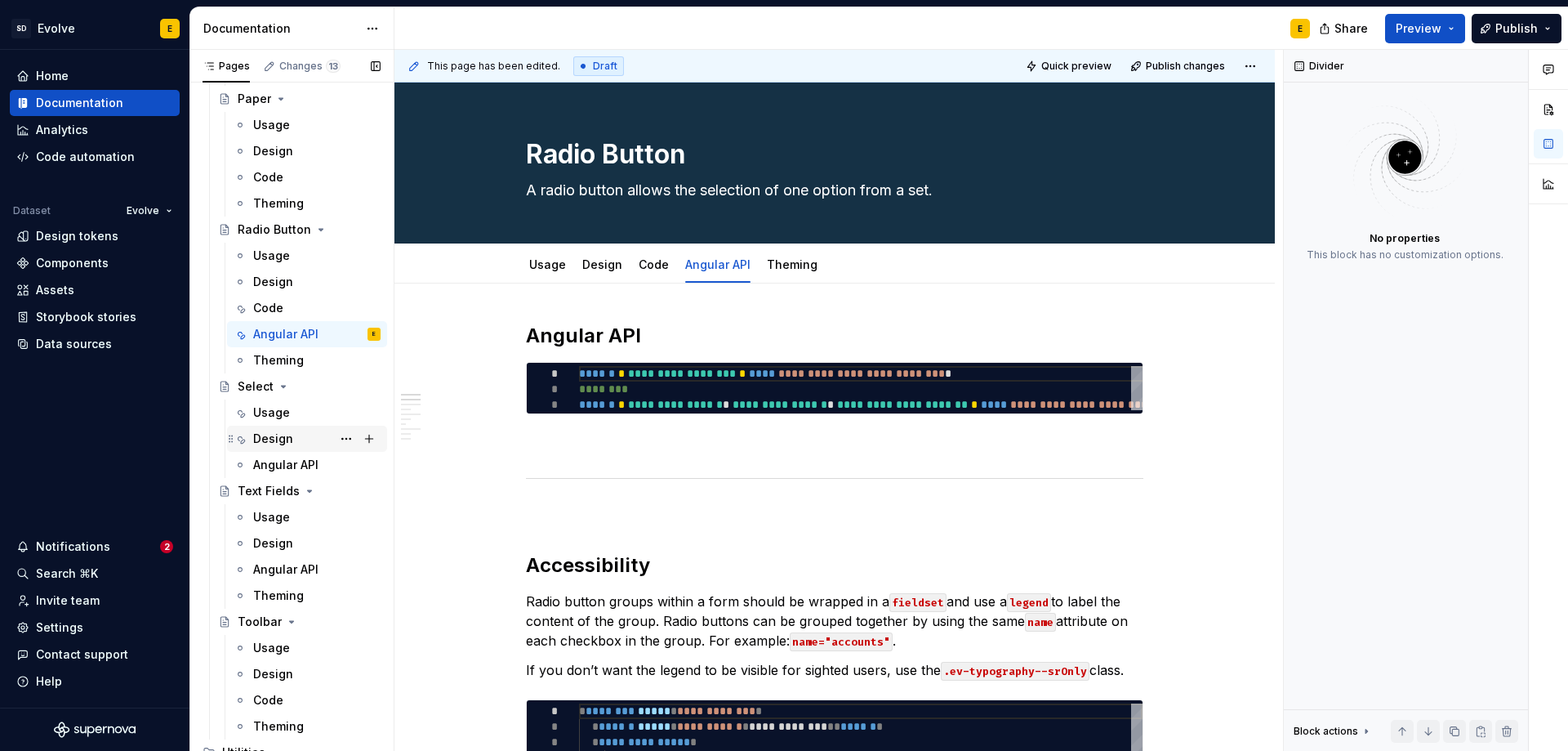
click at [285, 437] on div "Design" at bounding box center [273, 438] width 40 height 16
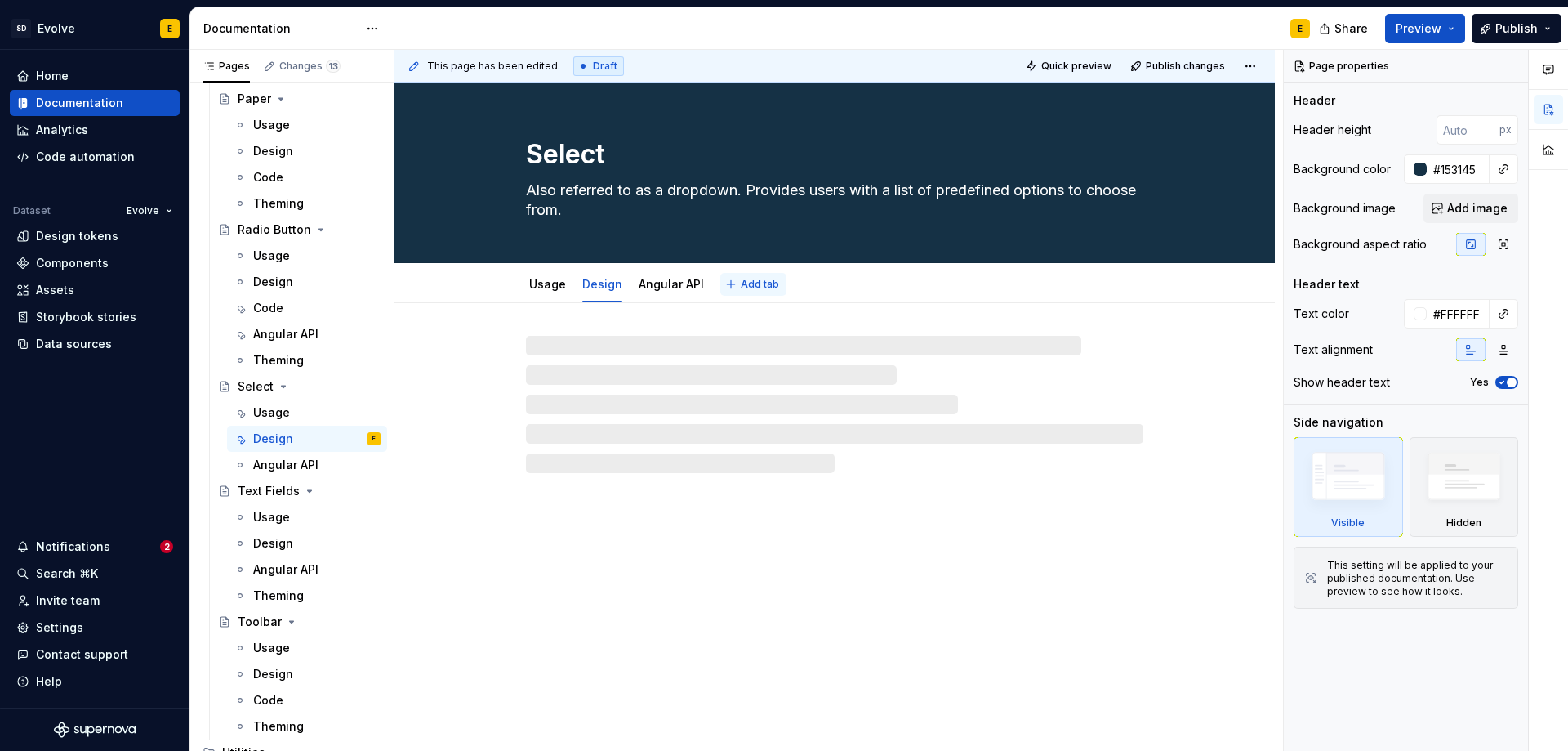
click at [751, 276] on button "Add tab" at bounding box center [753, 284] width 66 height 23
type textarea "*"
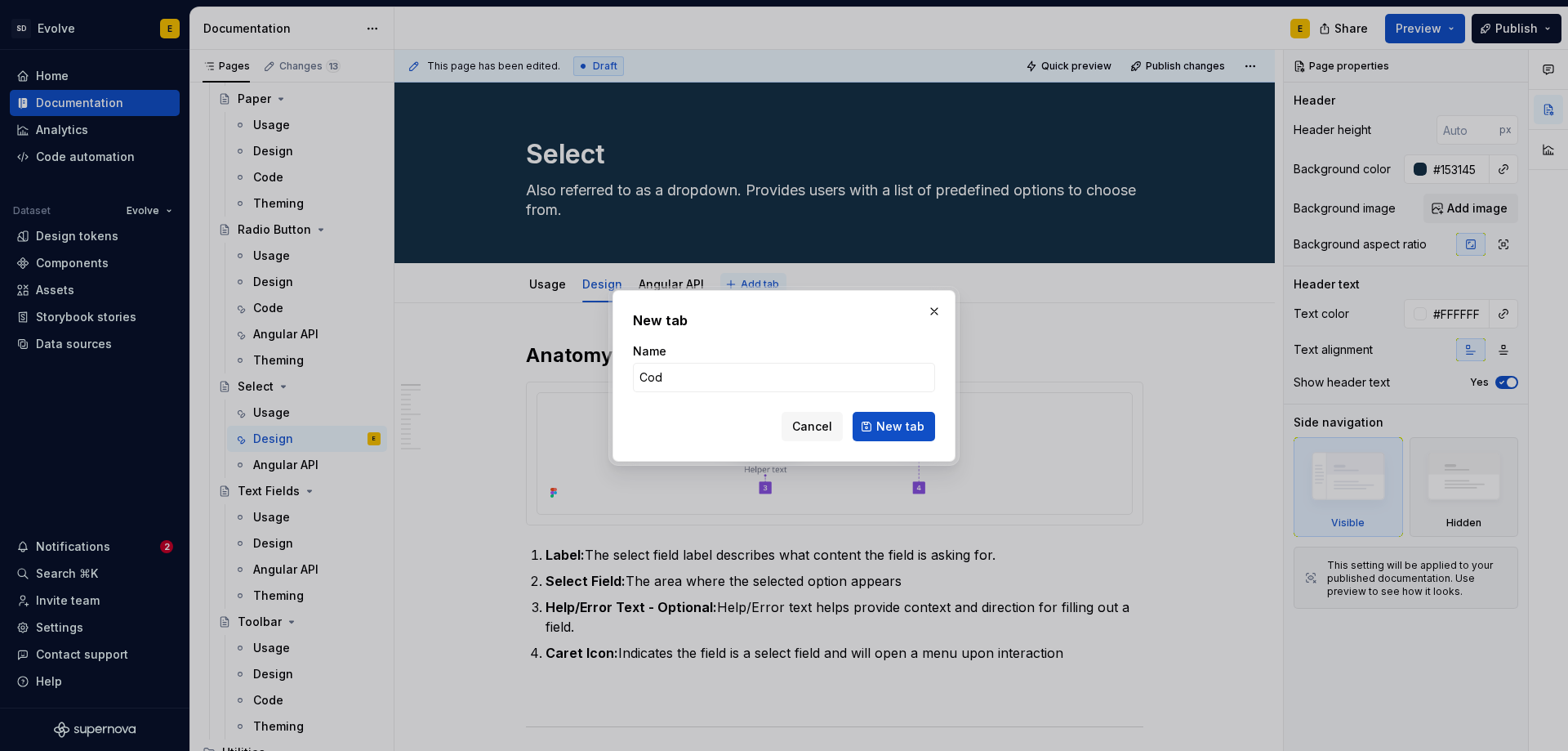
type input "Code"
click at [888, 429] on span "New tab" at bounding box center [900, 427] width 48 height 16
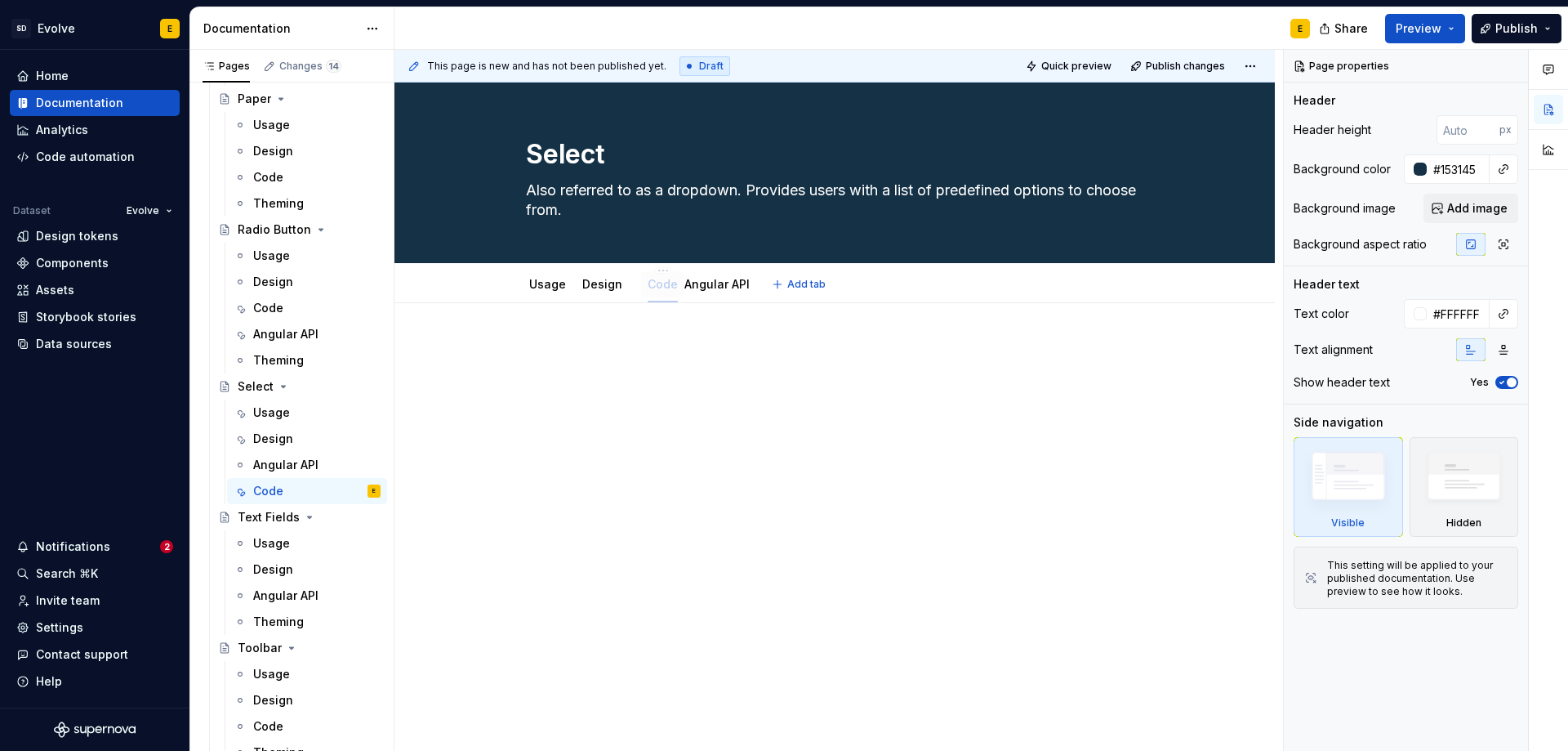
drag, startPoint x: 741, startPoint y: 285, endPoint x: 667, endPoint y: 283, distance: 74.0
click at [714, 282] on link "Angular API" at bounding box center [718, 283] width 65 height 14
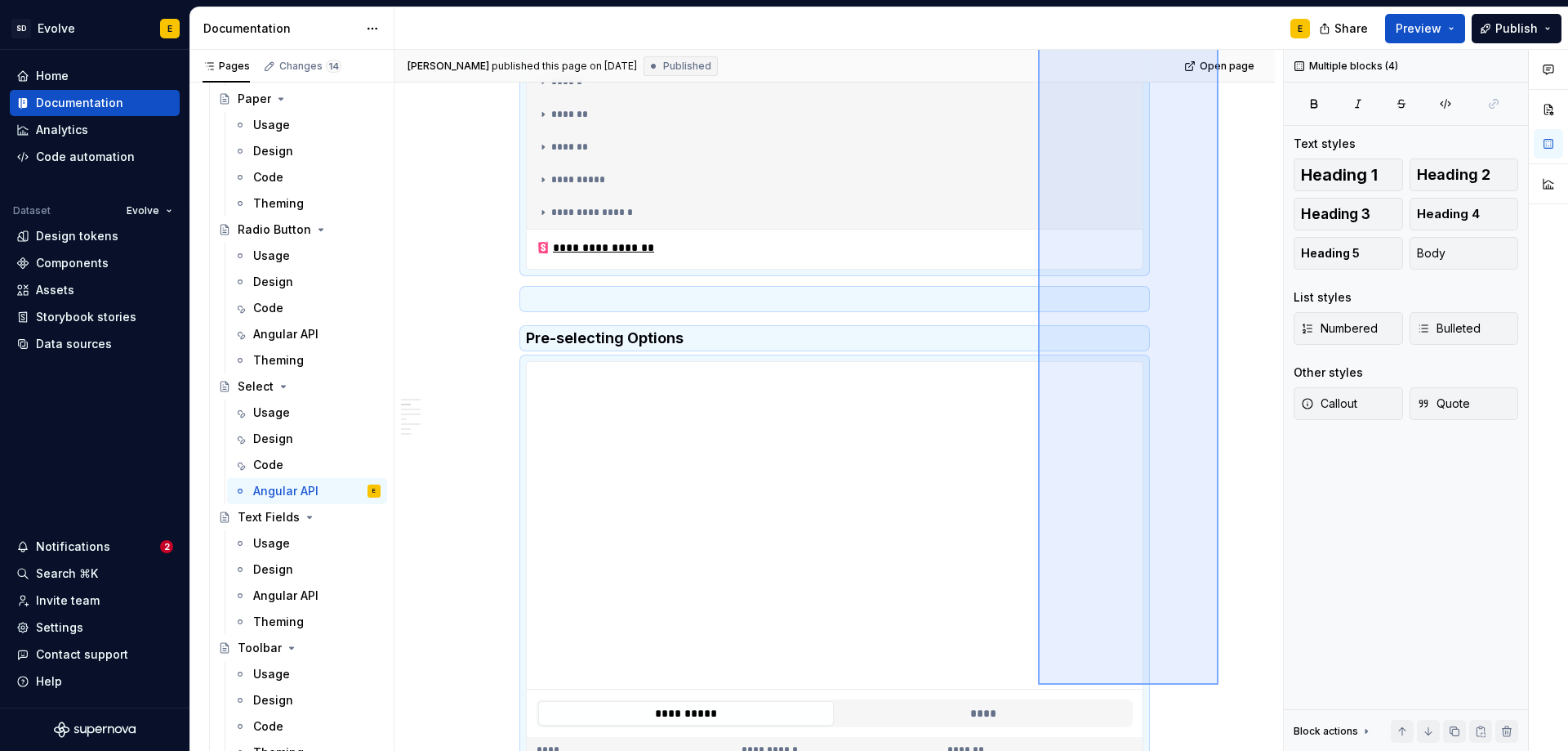
scroll to position [1128, 0]
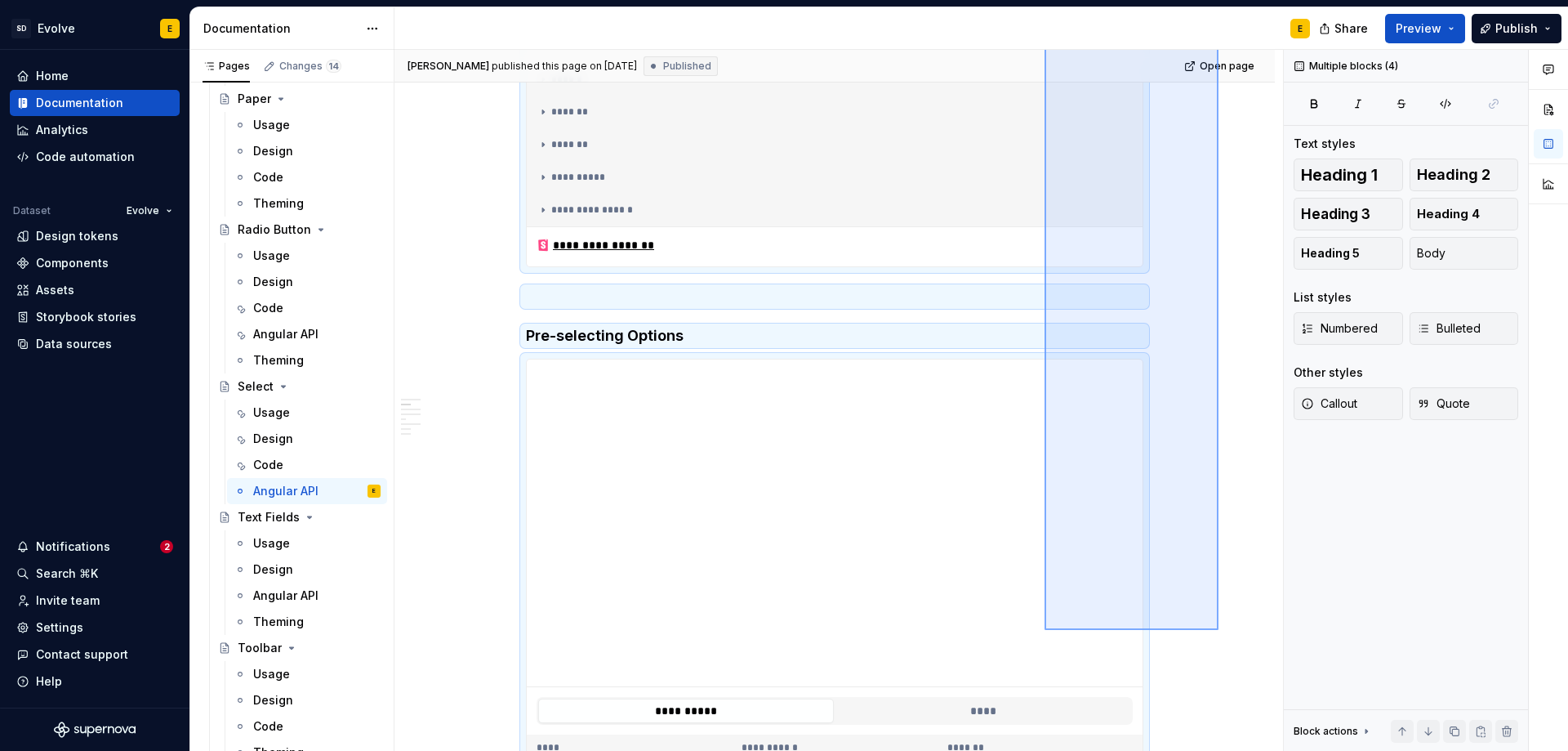
drag, startPoint x: 1218, startPoint y: 378, endPoint x: 1045, endPoint y: 630, distance: 305.7
click at [1045, 630] on div "**********" at bounding box center [839, 400] width 888 height 701
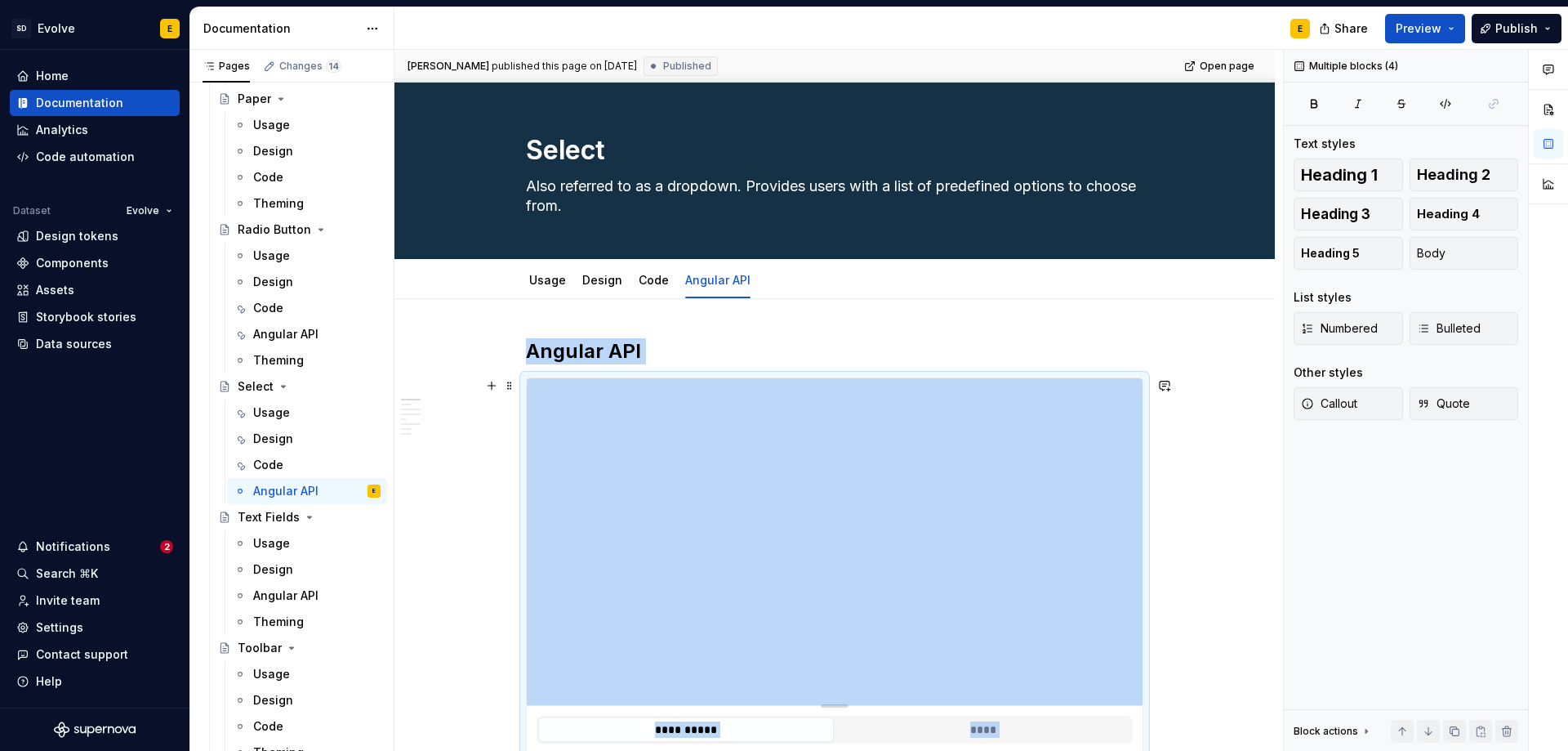
scroll to position [0, 0]
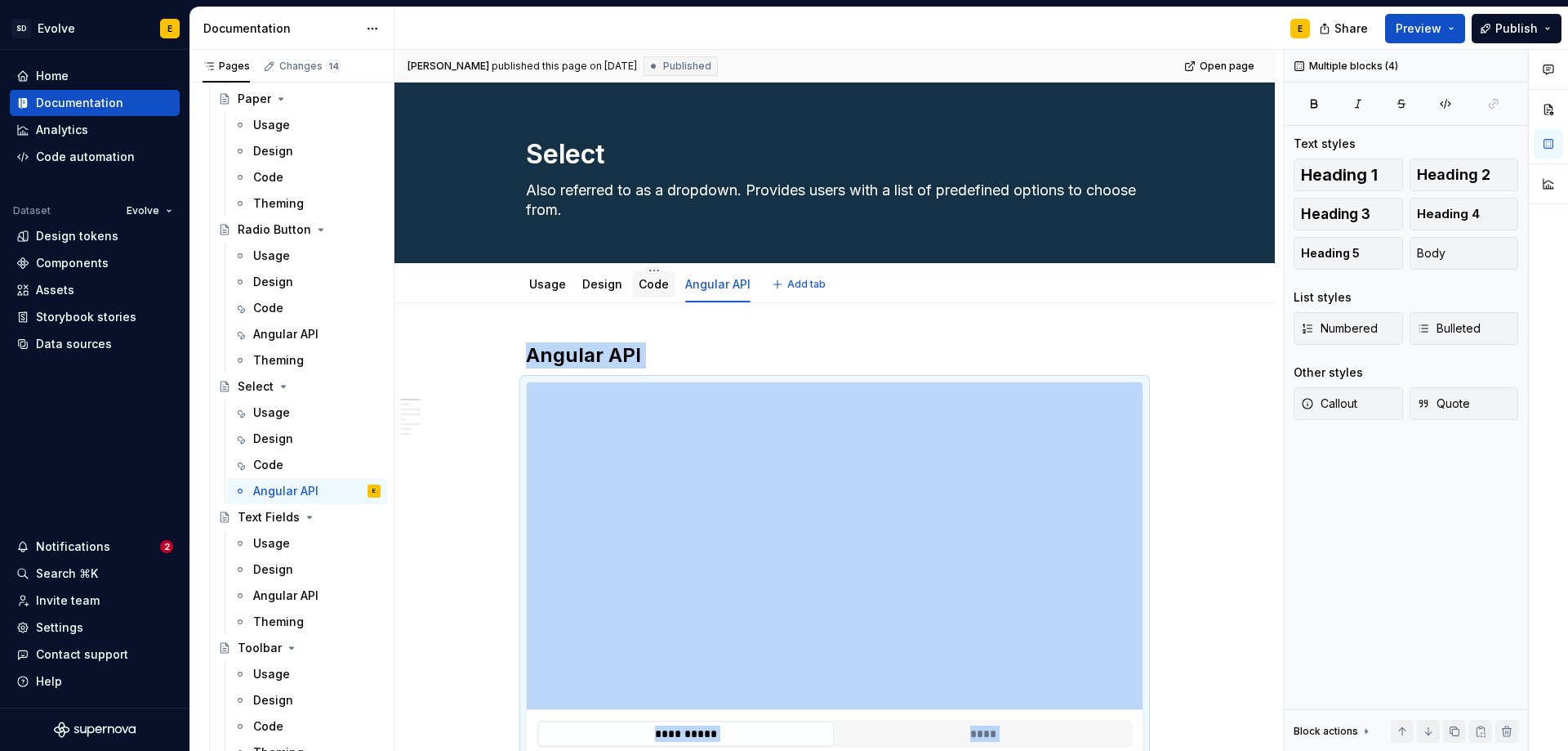
click at [648, 282] on link "Code" at bounding box center [653, 283] width 30 height 14
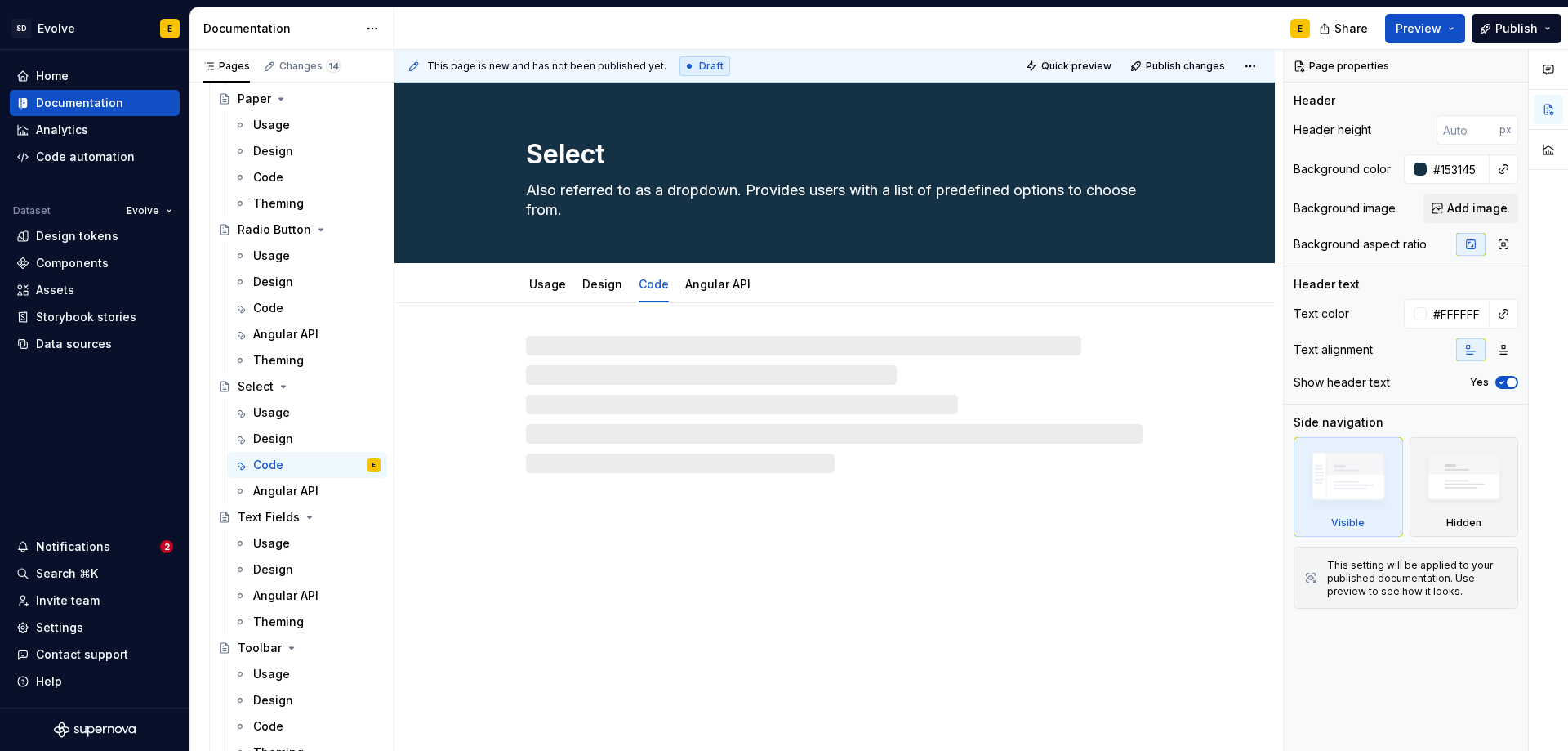
type textarea "*"
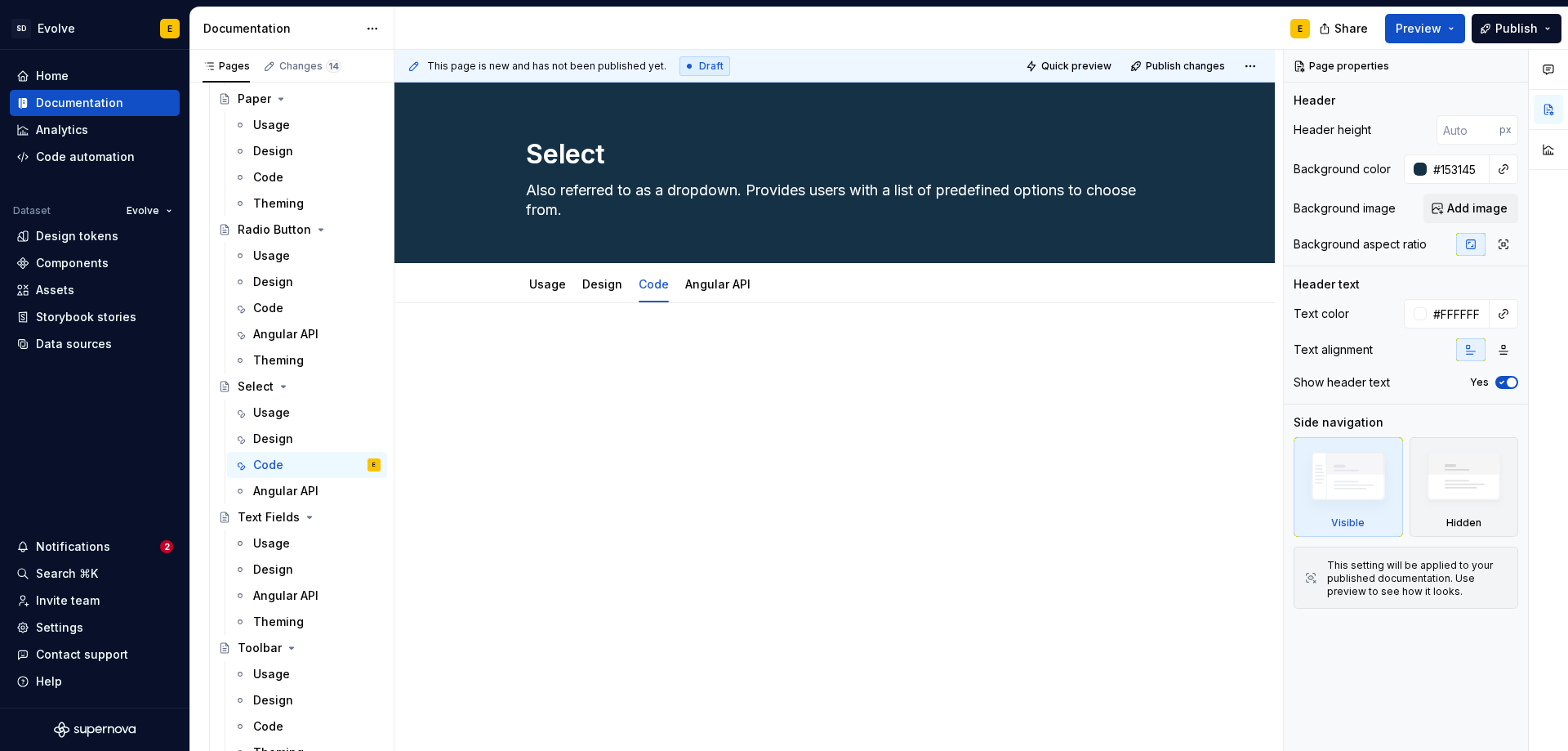
click at [690, 352] on p at bounding box center [834, 352] width 617 height 20
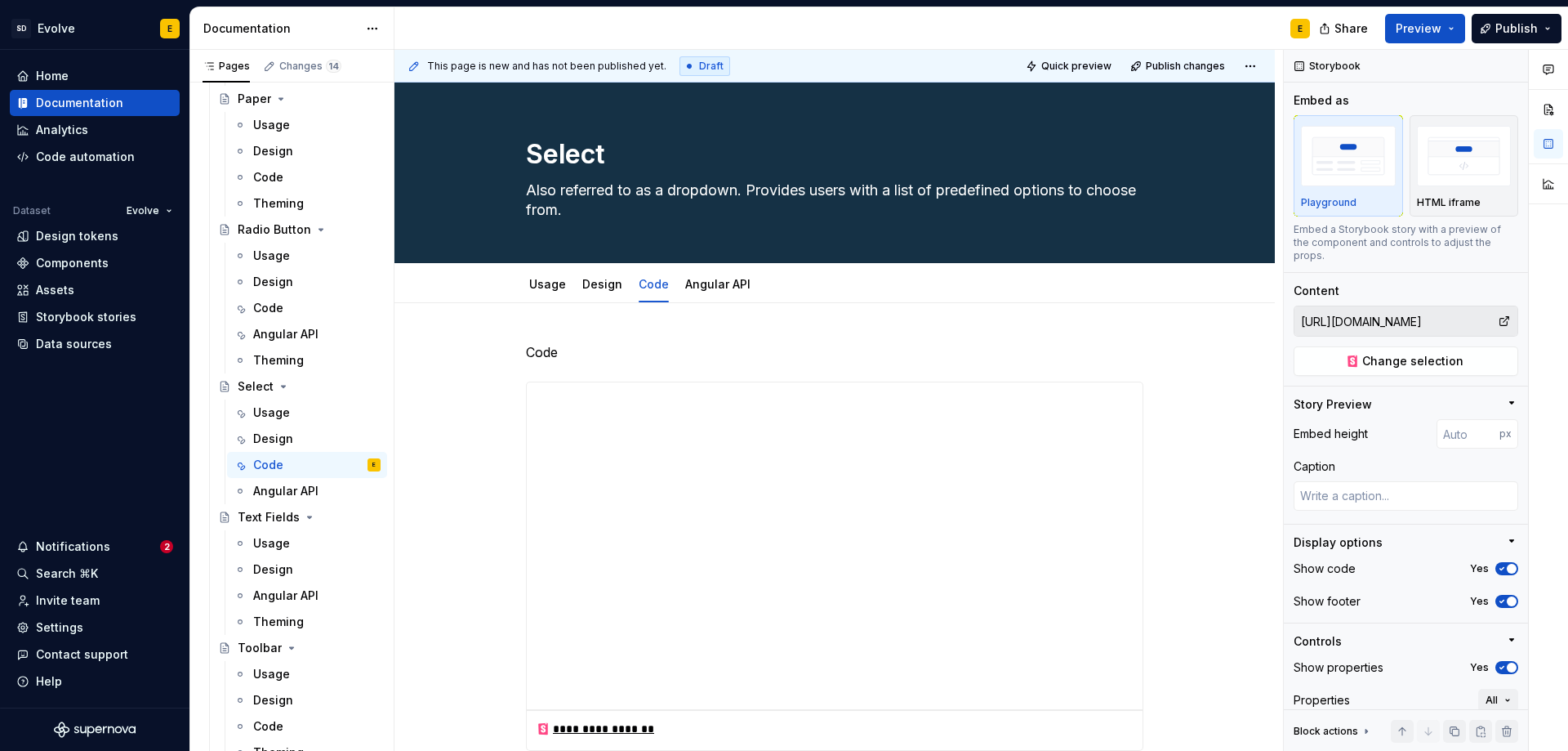
click at [690, 352] on p "Code" at bounding box center [834, 352] width 617 height 20
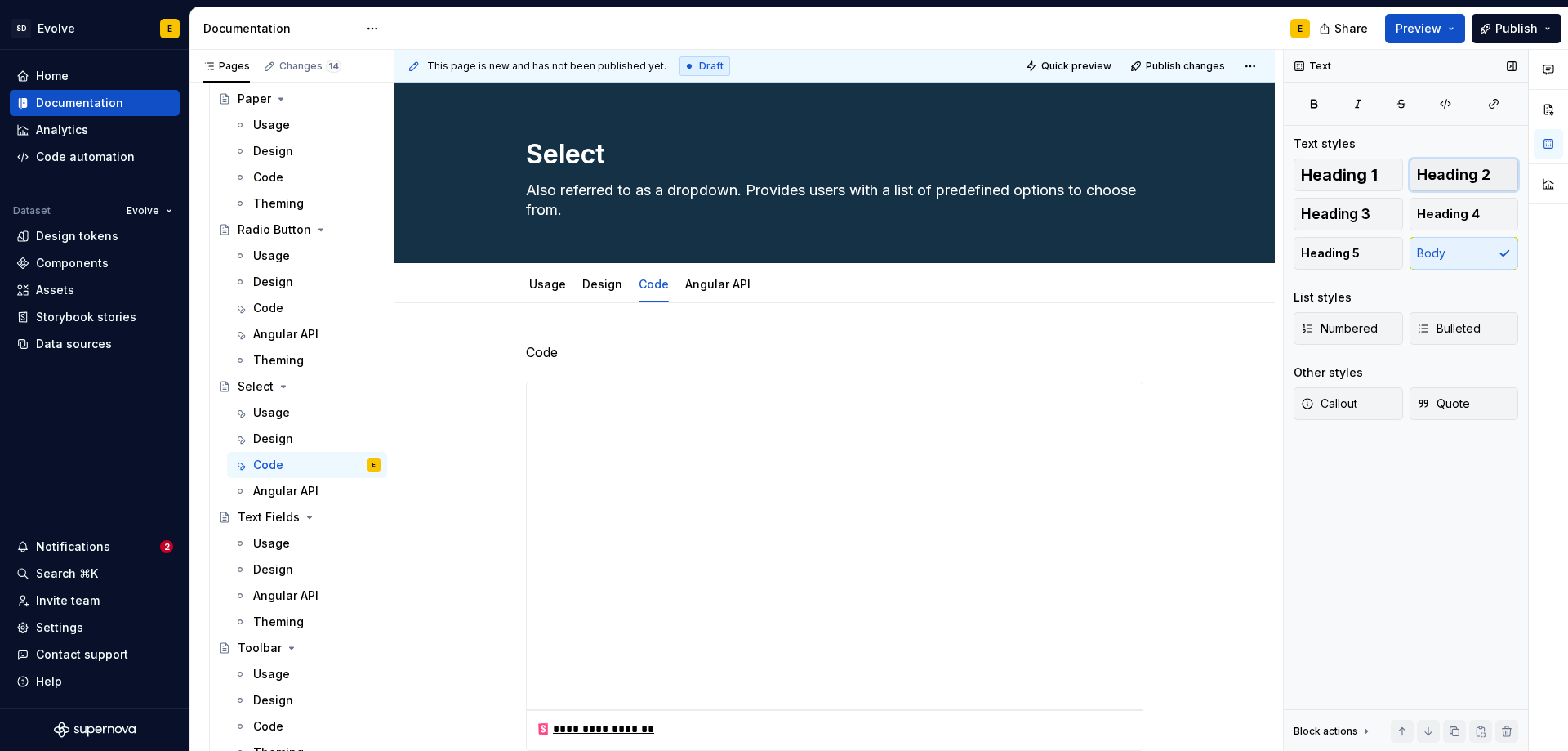
click at [1451, 167] on span "Heading 2" at bounding box center [1453, 174] width 73 height 16
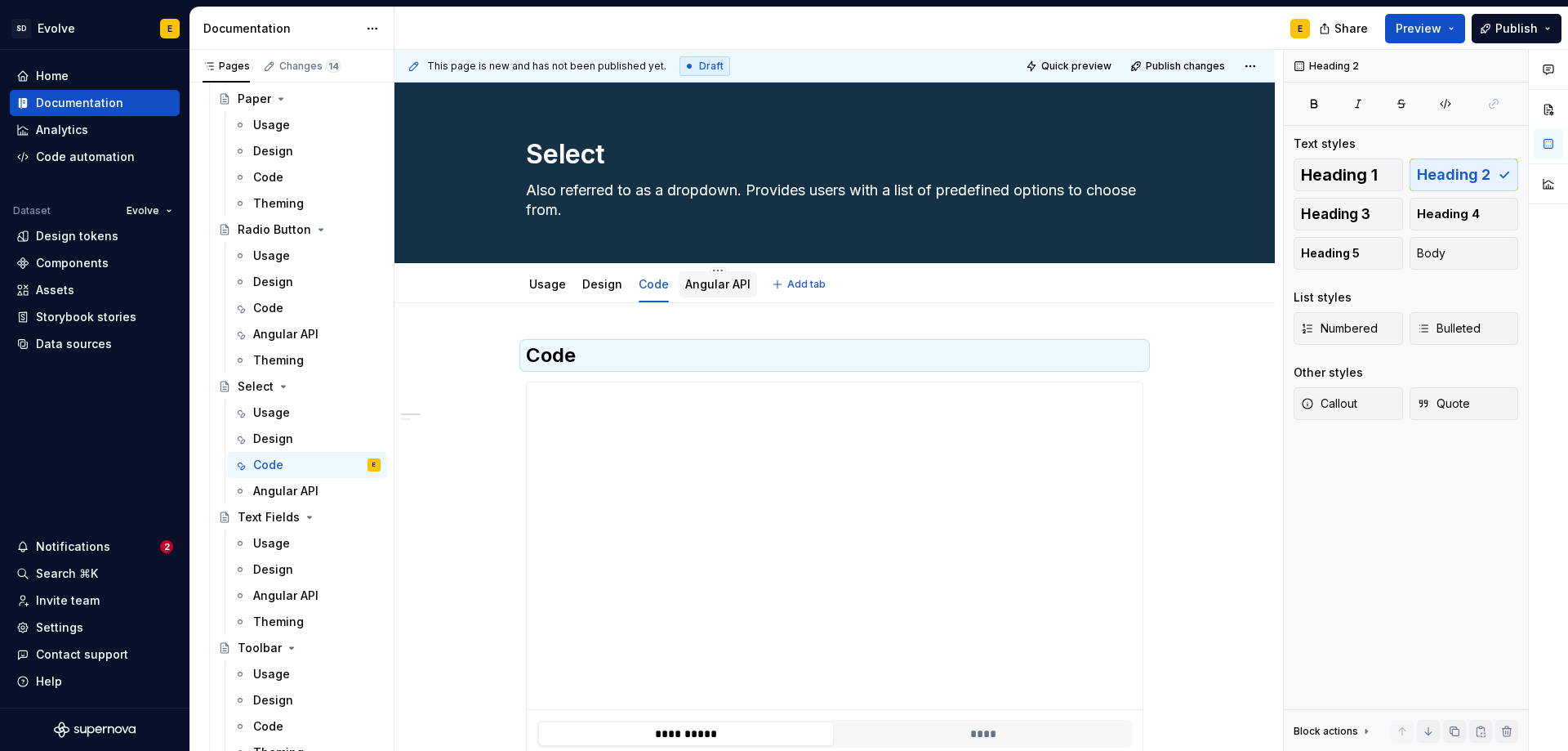
click at [715, 287] on link "Angular API" at bounding box center [718, 283] width 65 height 14
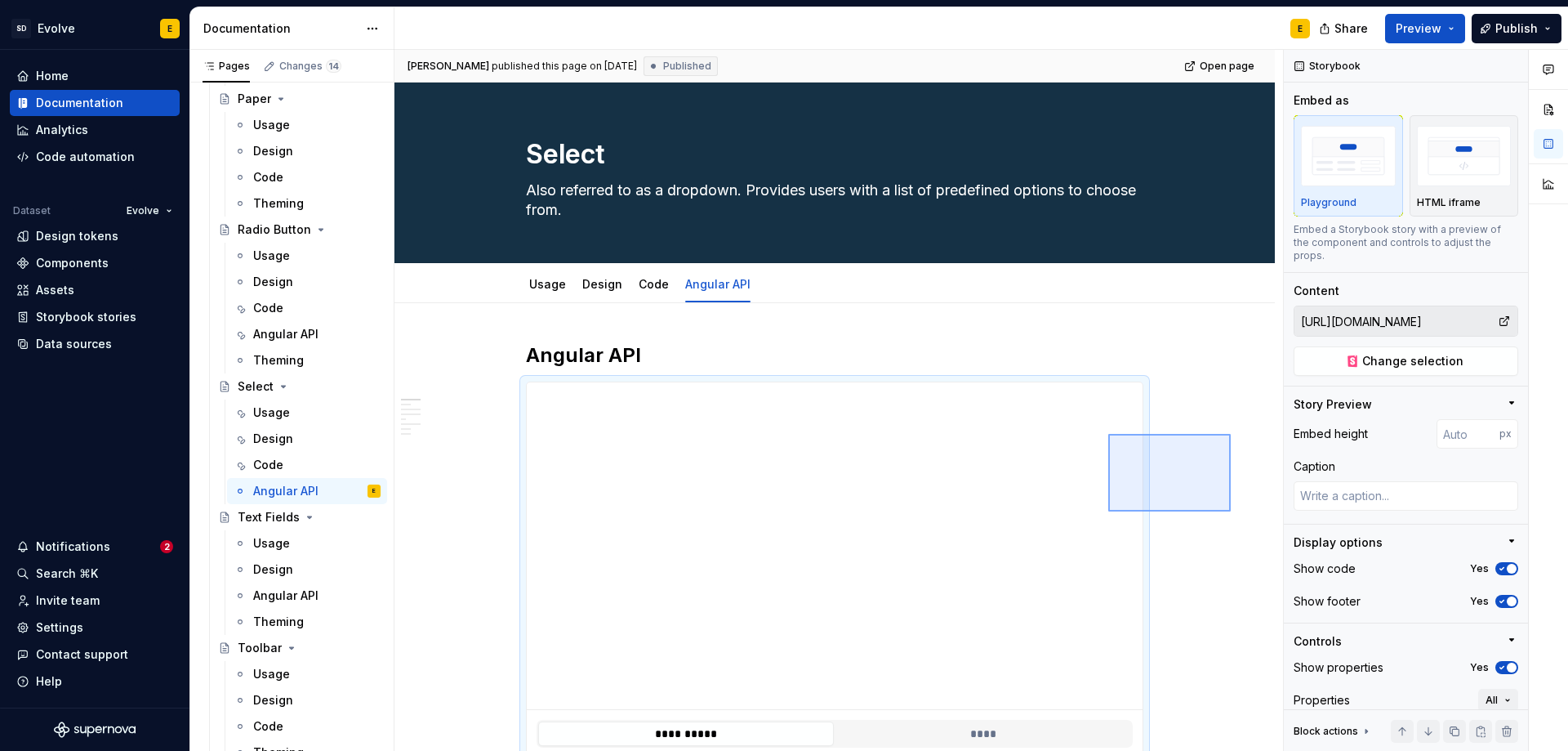
drag, startPoint x: 1231, startPoint y: 434, endPoint x: 1108, endPoint y: 512, distance: 145.6
click at [962, 598] on div "**********" at bounding box center [839, 400] width 888 height 701
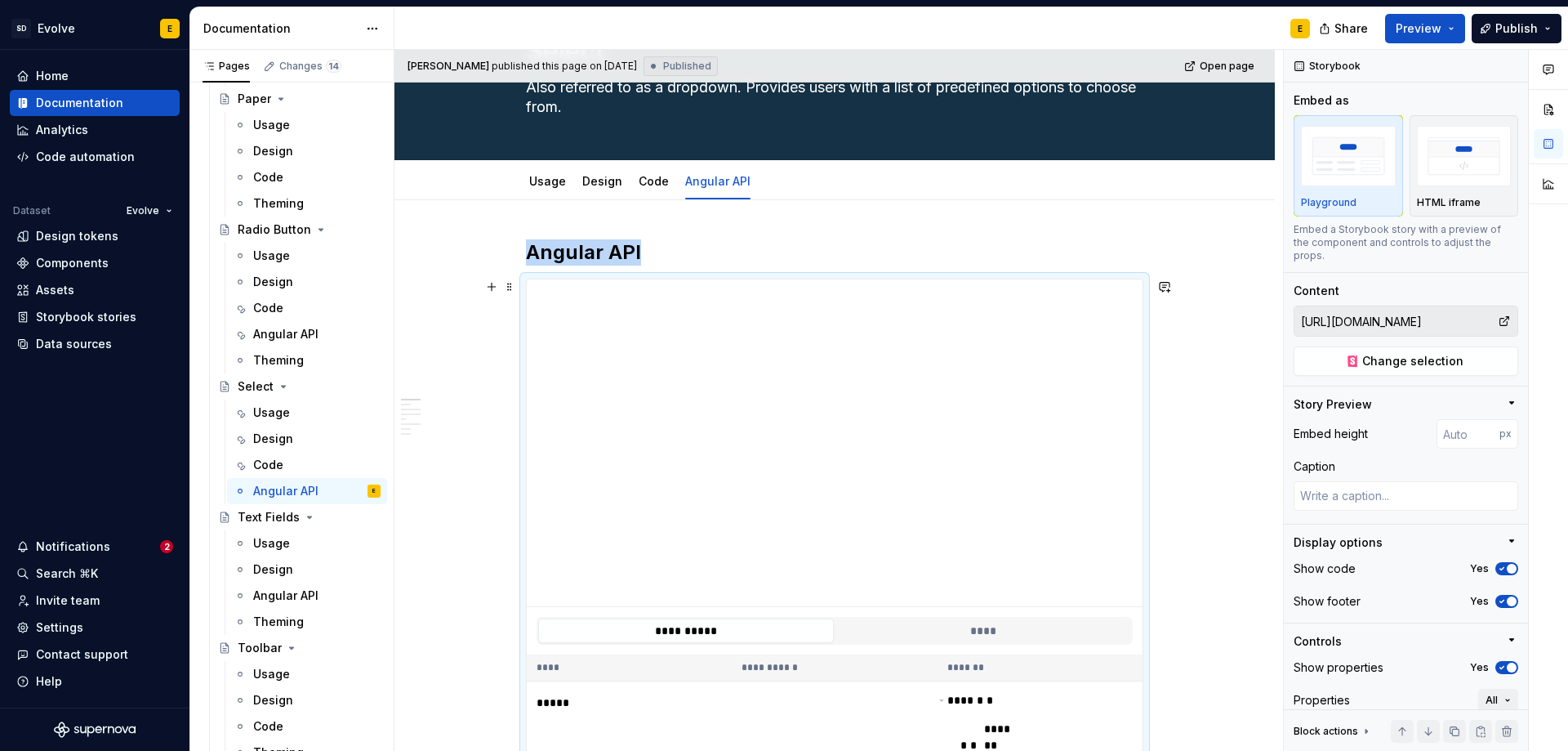
scroll to position [87, 0]
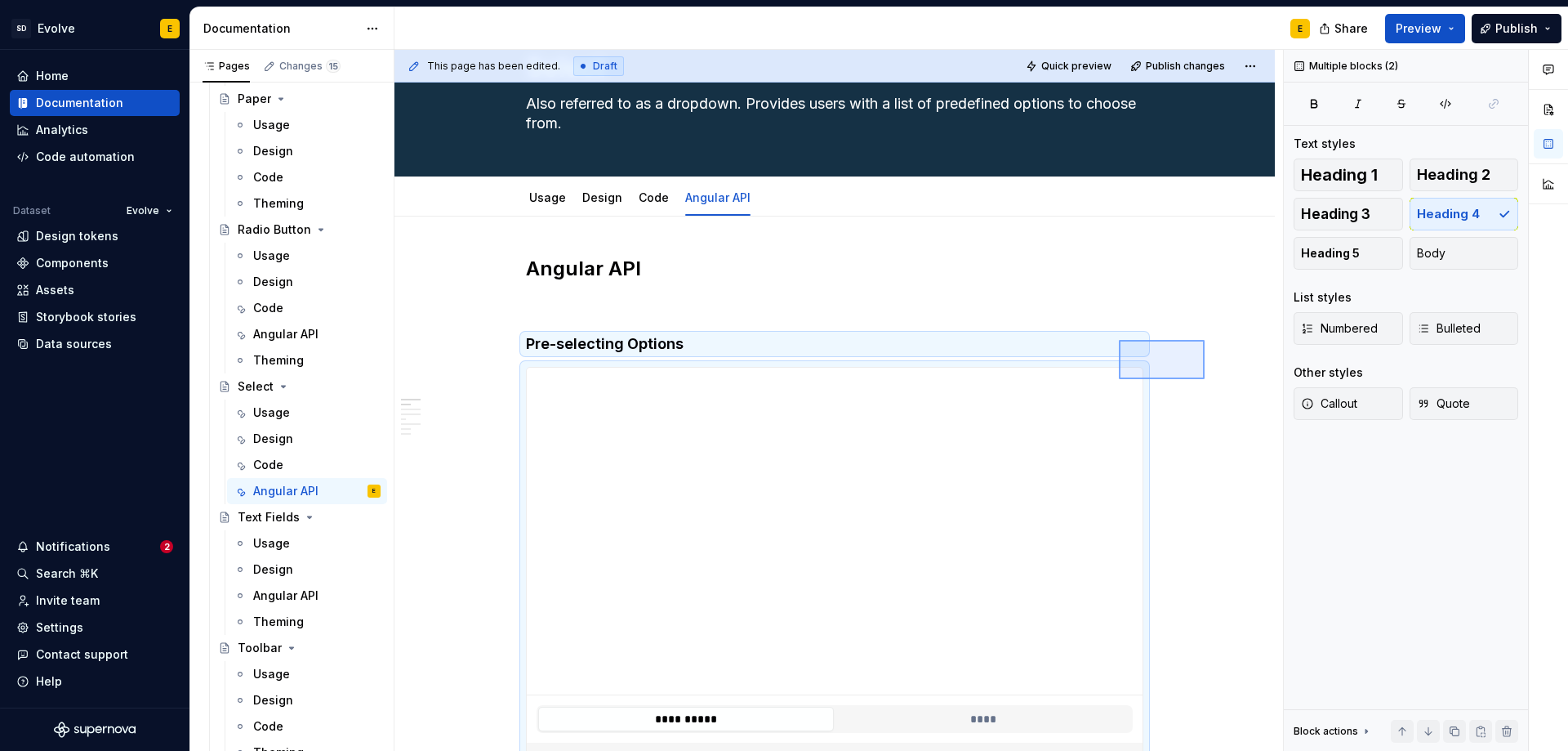
drag, startPoint x: 1137, startPoint y: 372, endPoint x: 1119, endPoint y: 379, distance: 19.3
click at [955, 482] on div "**********" at bounding box center [839, 400] width 888 height 701
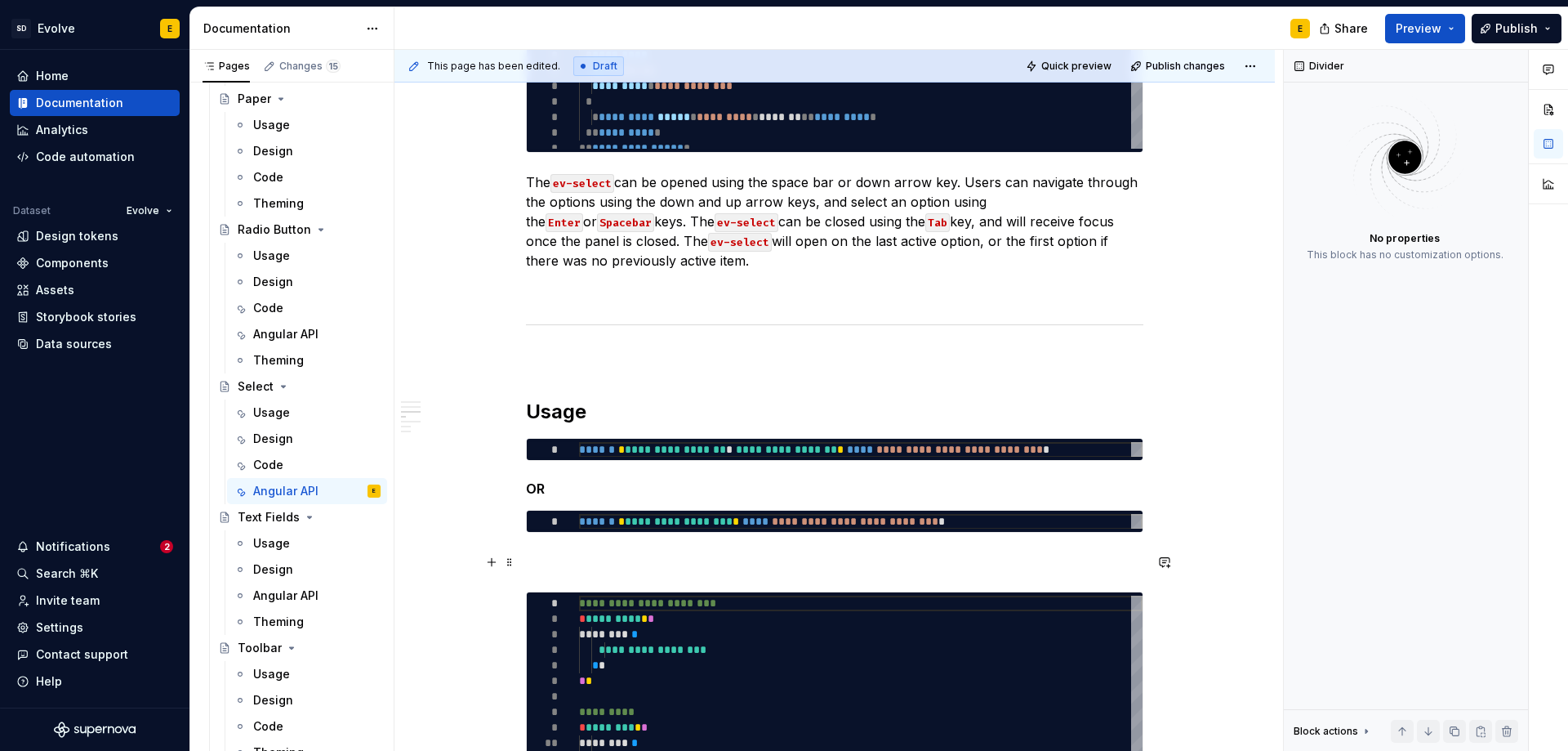
scroll to position [749, 0]
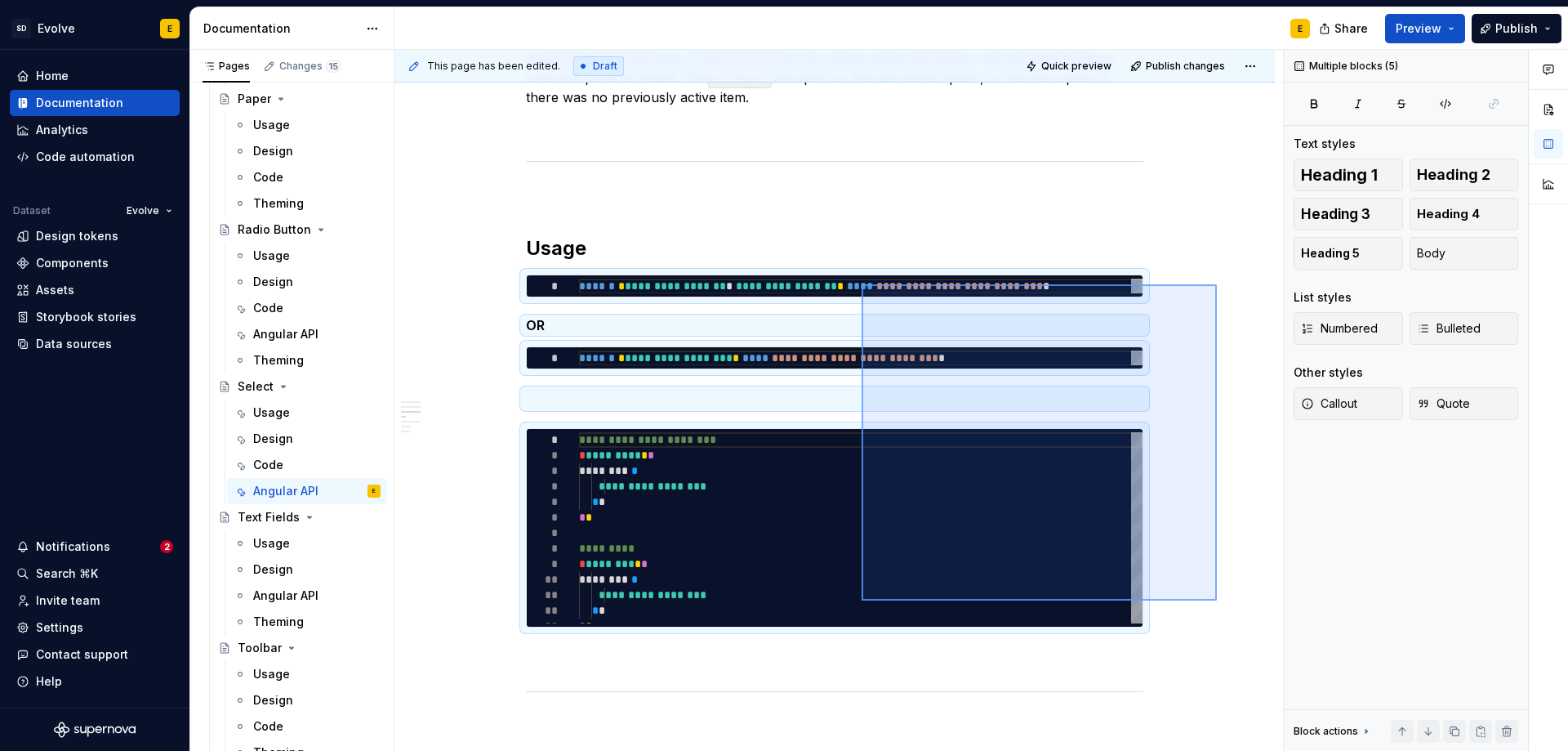
drag, startPoint x: 1217, startPoint y: 285, endPoint x: 862, endPoint y: 600, distance: 474.6
click at [862, 600] on div "**********" at bounding box center [839, 400] width 888 height 701
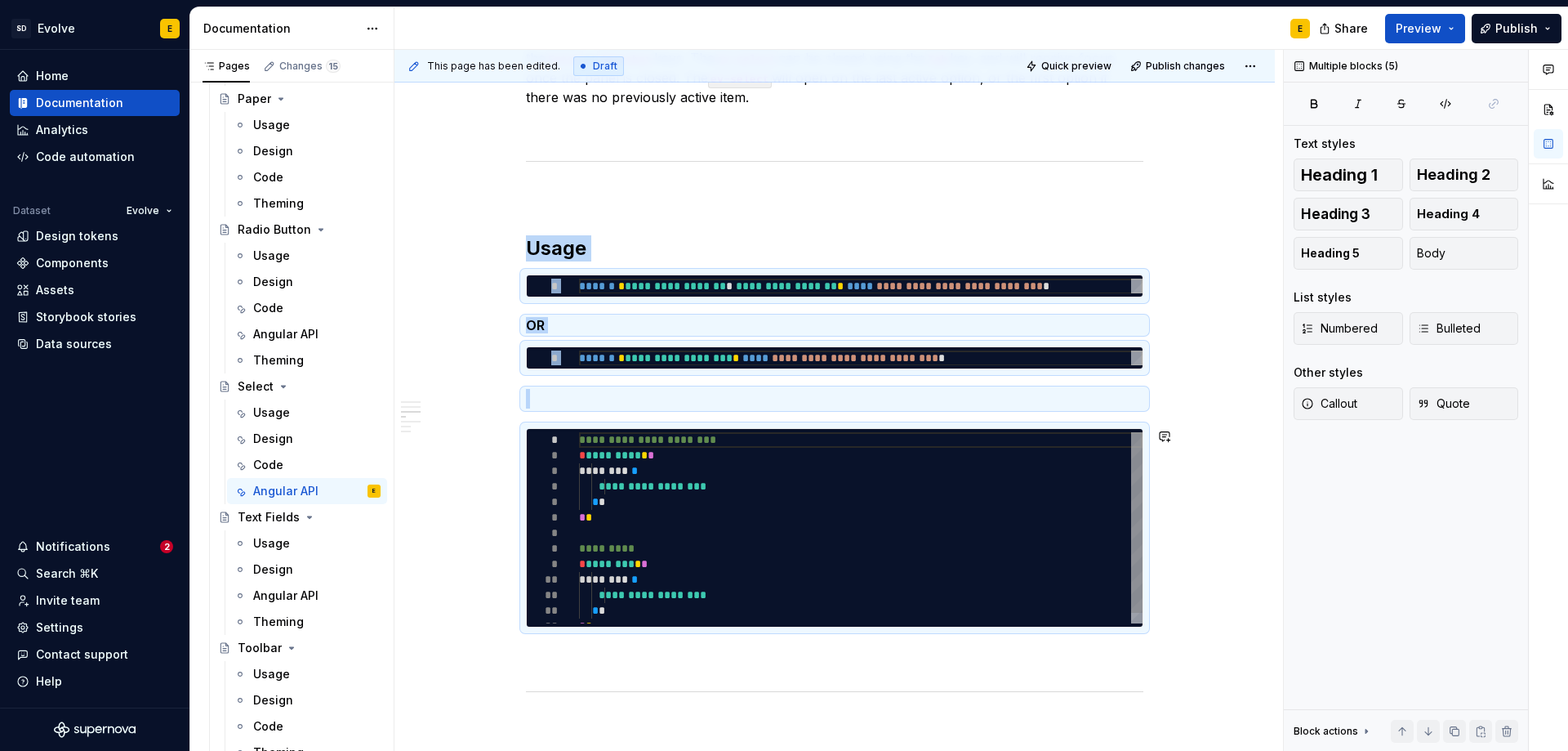
copy div "**********"
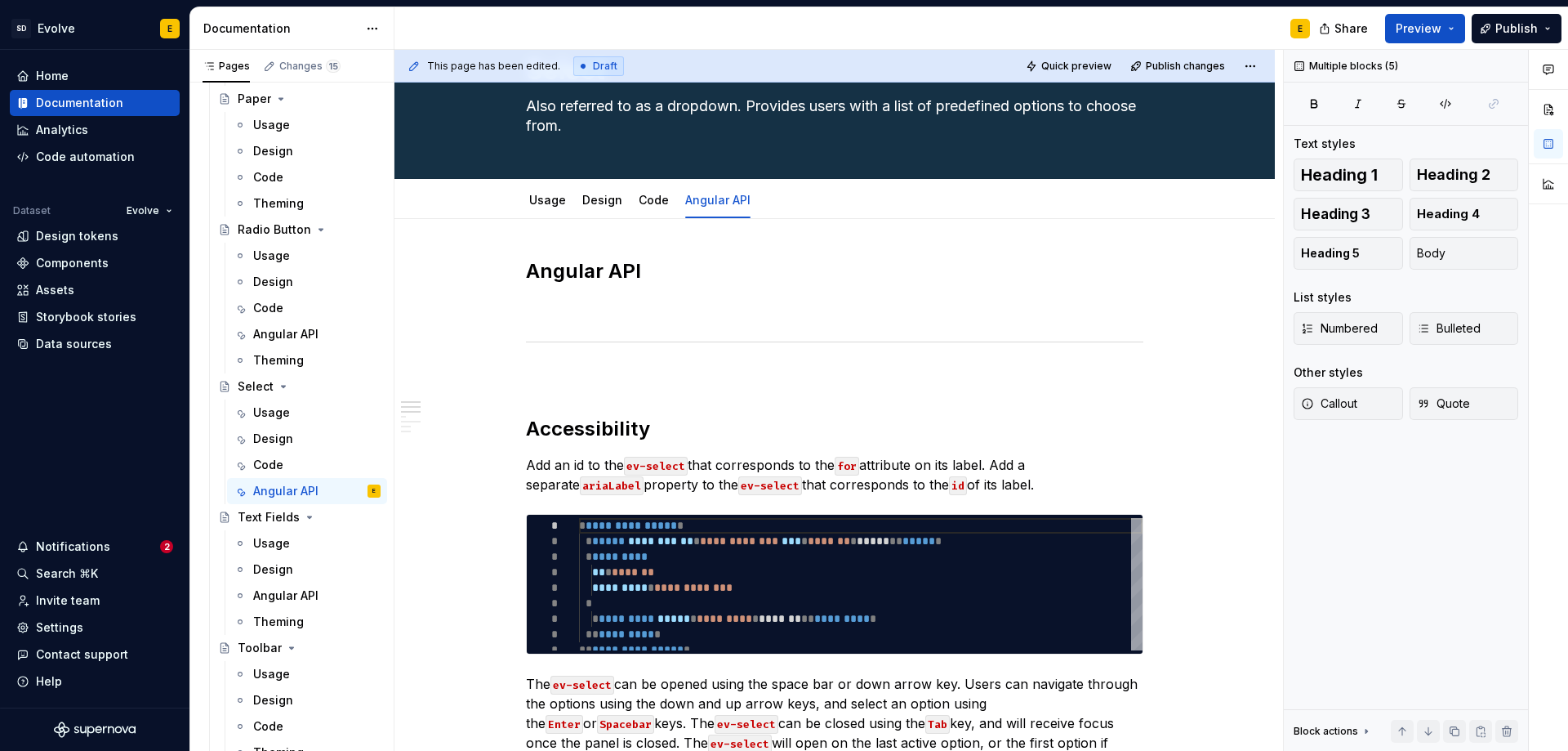
scroll to position [0, 0]
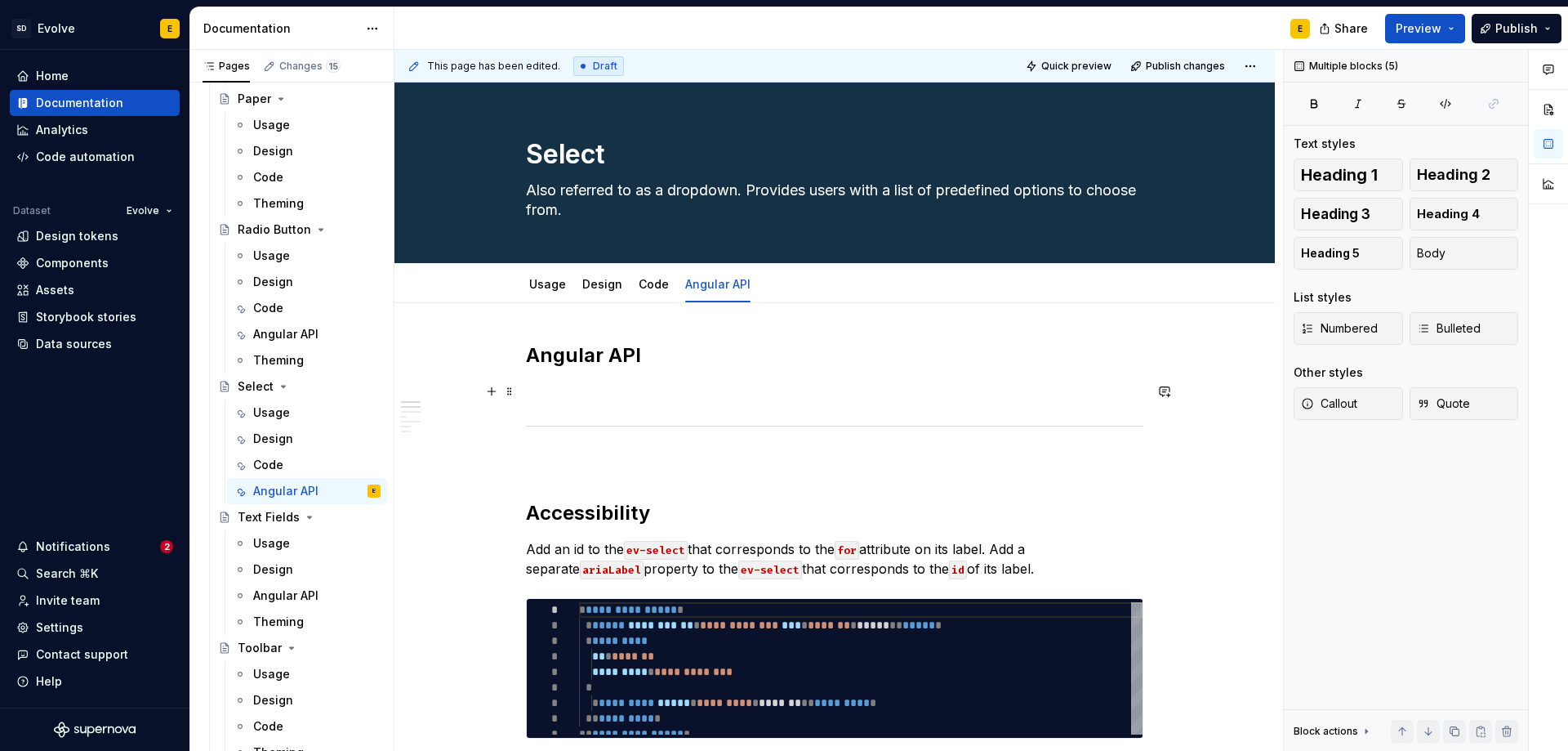
click at [576, 389] on p at bounding box center [834, 391] width 617 height 20
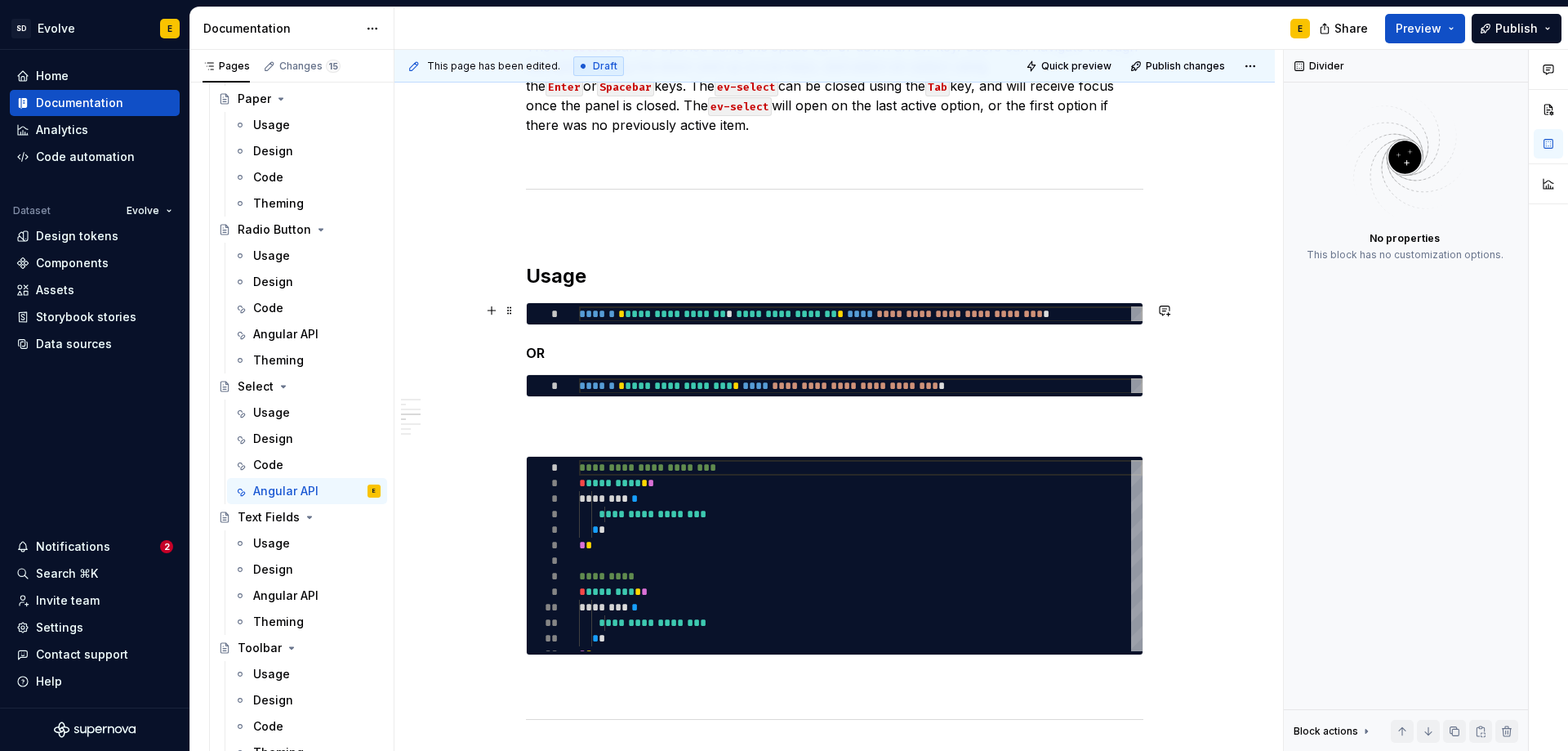
scroll to position [1062, 0]
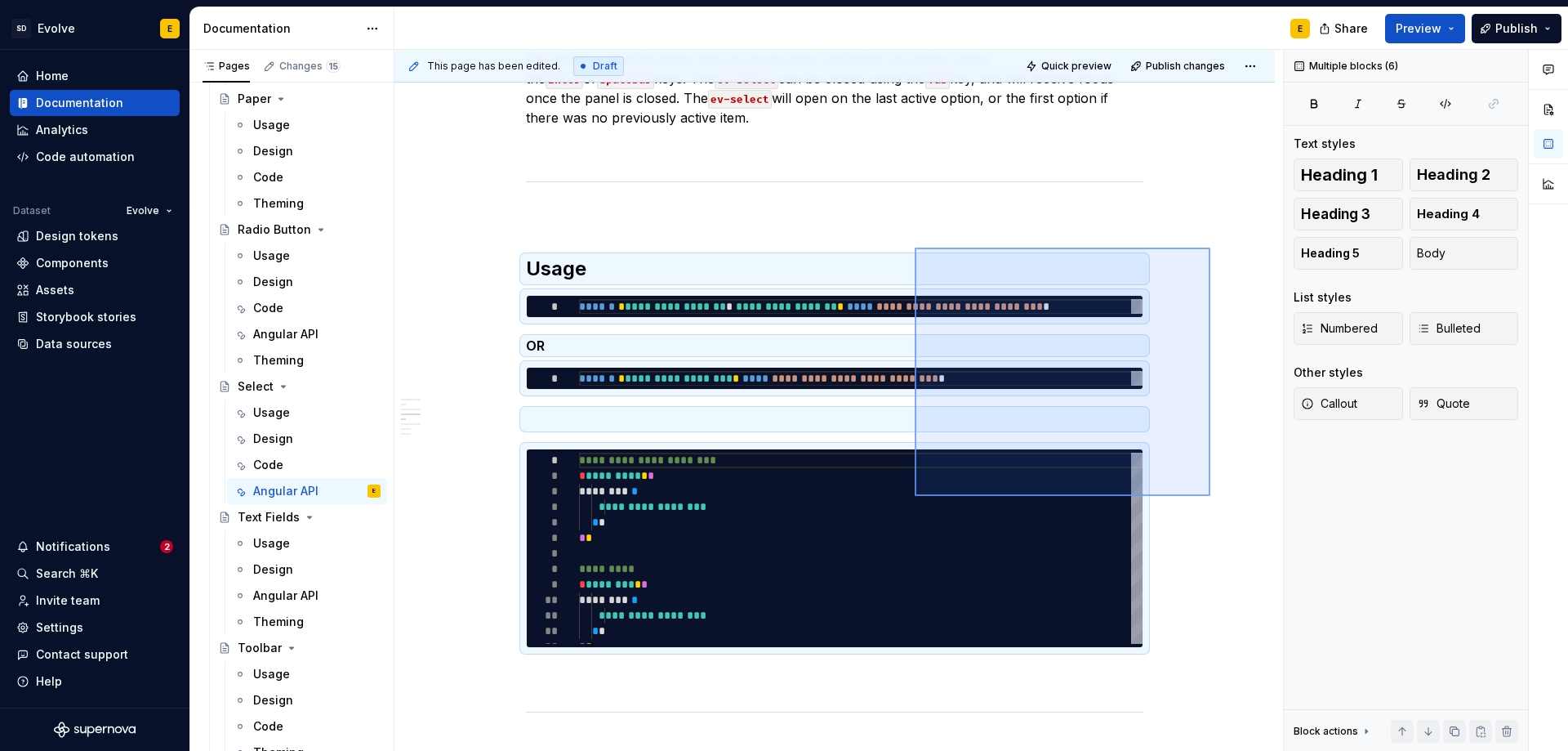
click at [915, 496] on div "**********" at bounding box center [839, 400] width 888 height 701
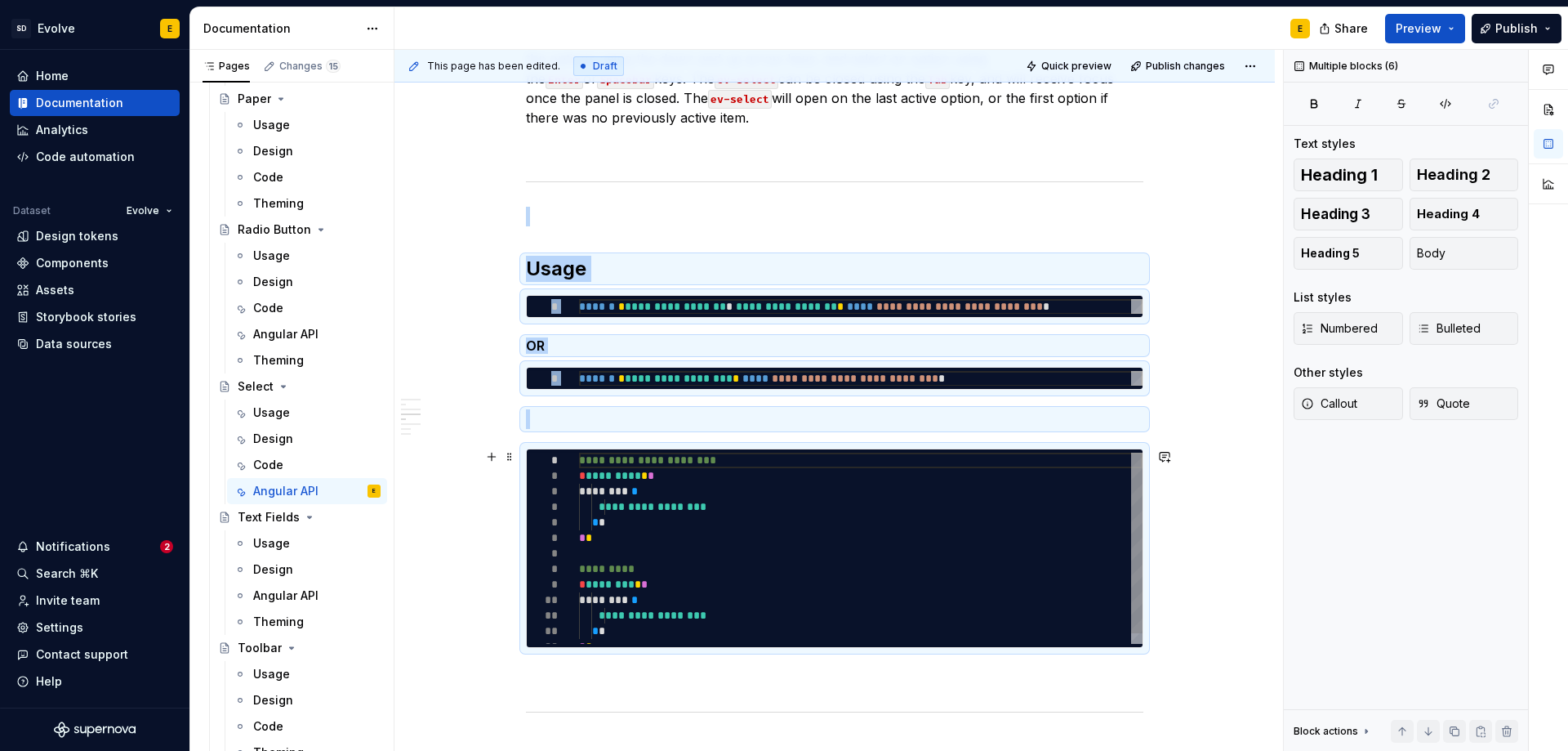
type textarea "*"
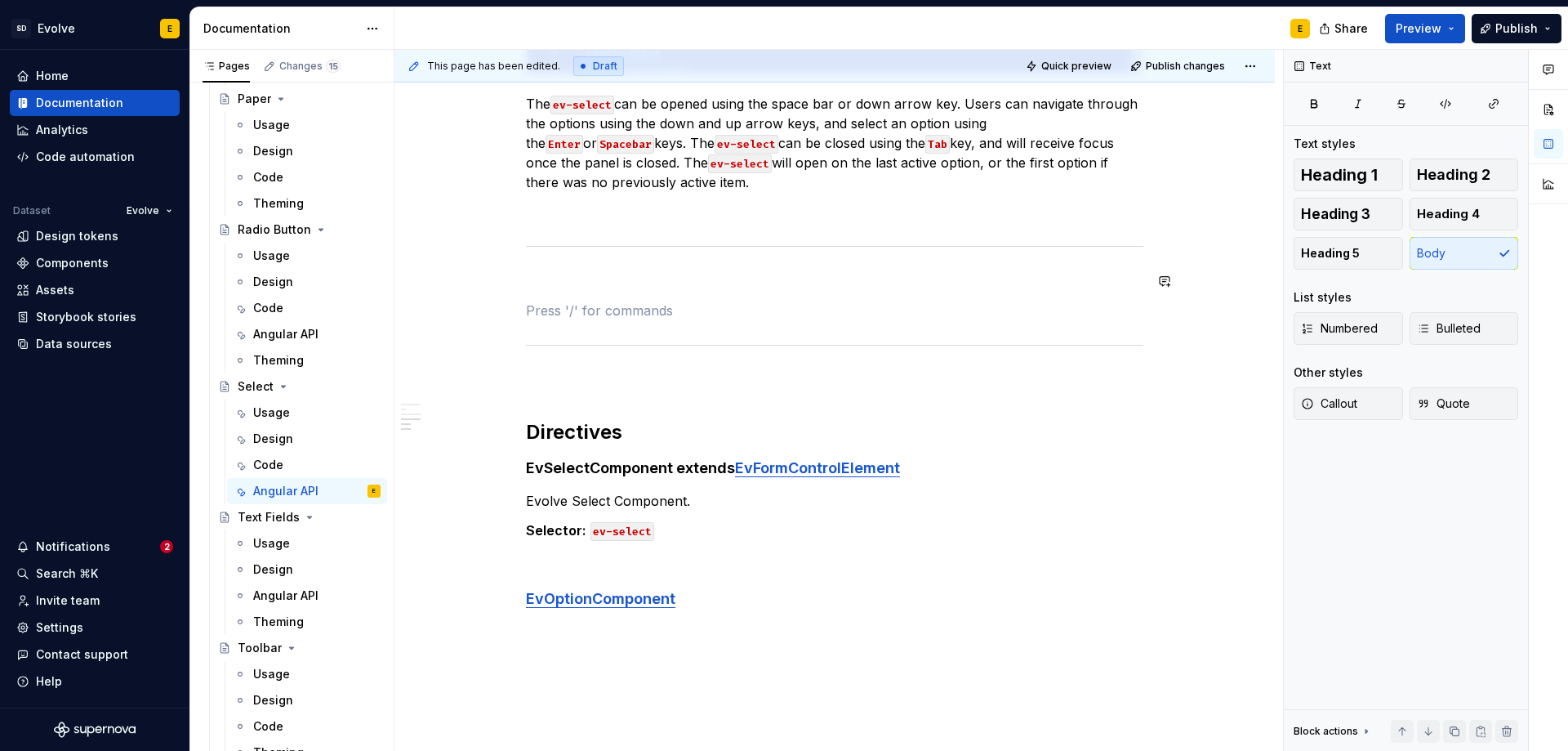
scroll to position [981, 0]
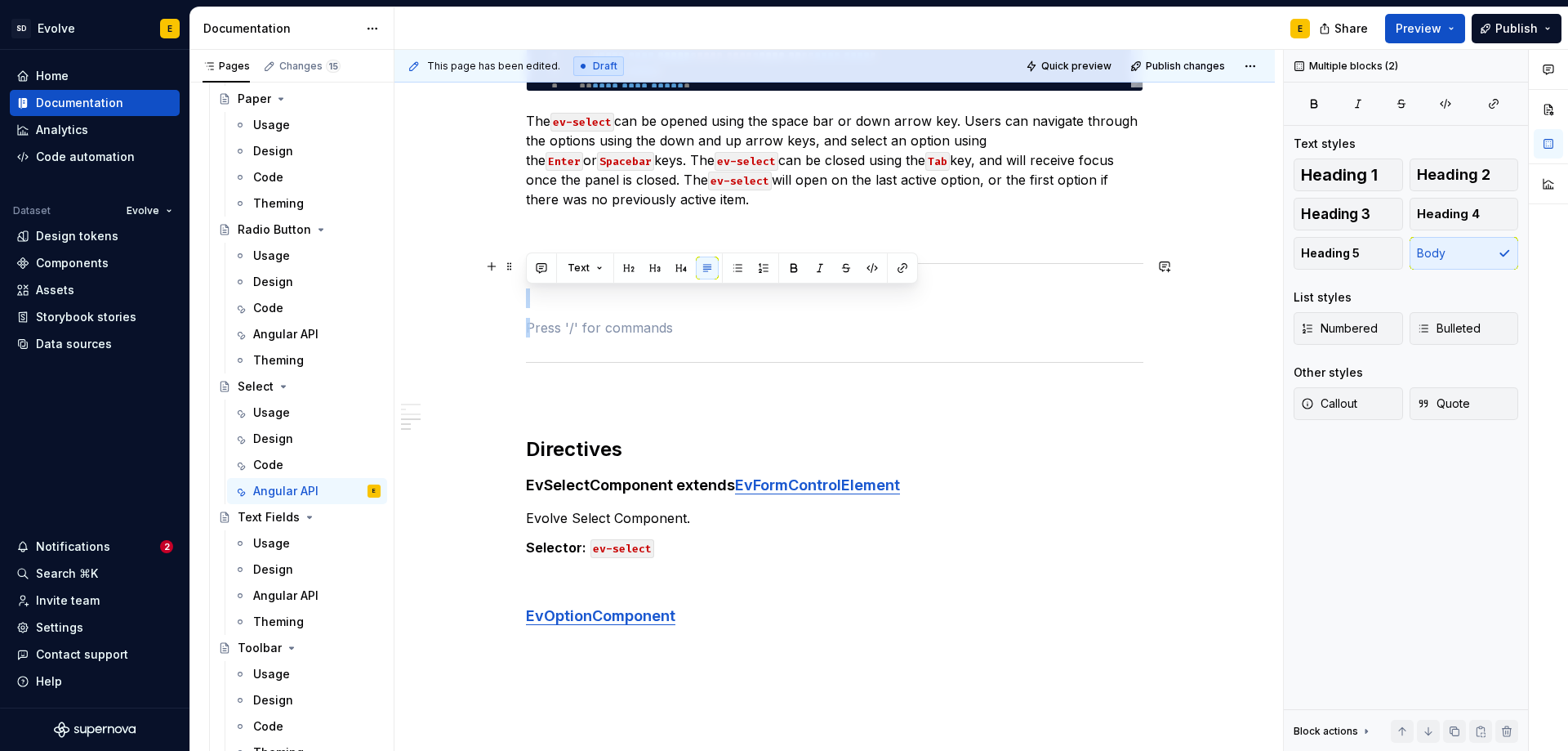
drag, startPoint x: 744, startPoint y: 331, endPoint x: 705, endPoint y: 262, distance: 79.3
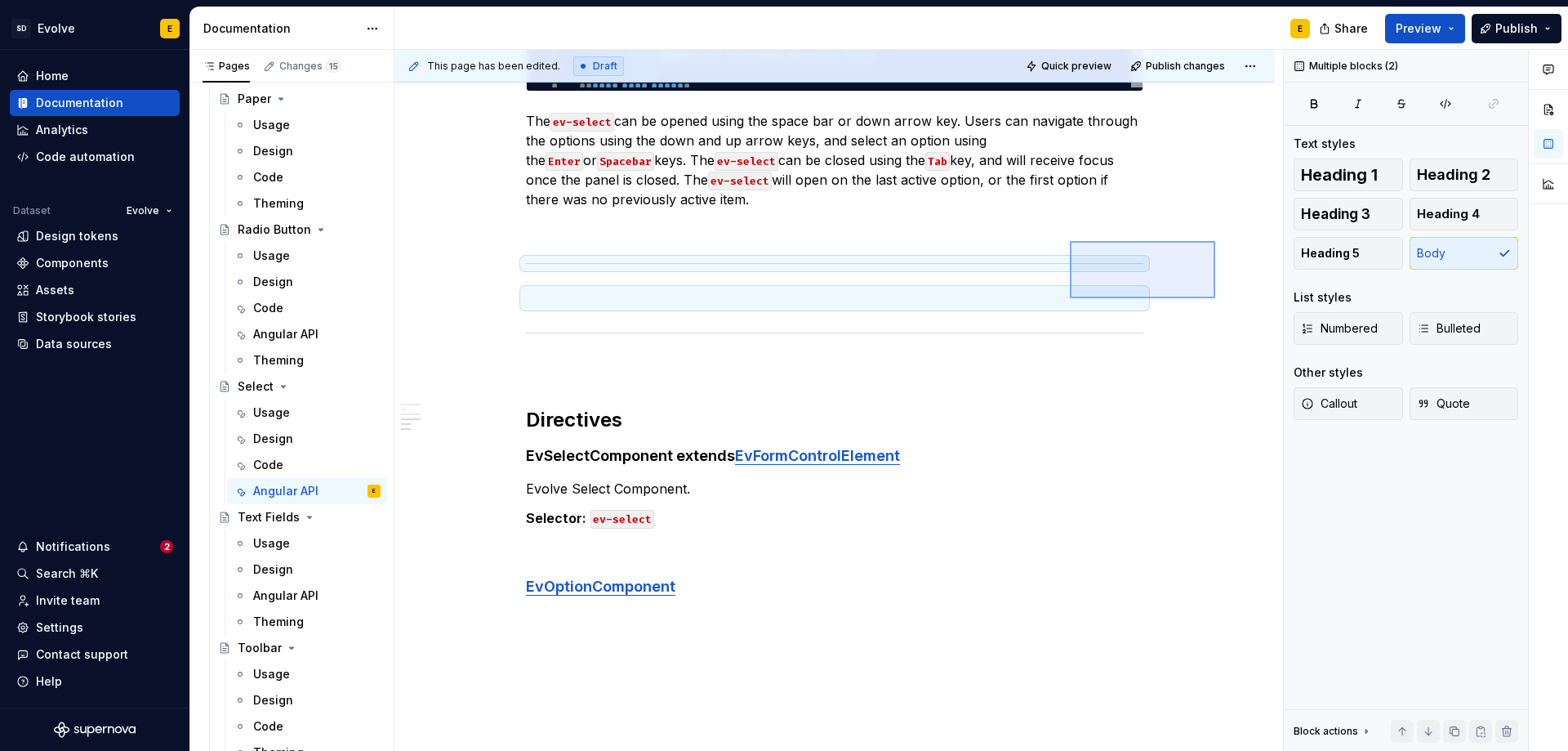
drag, startPoint x: 1216, startPoint y: 241, endPoint x: 1070, endPoint y: 298, distance: 156.7
click at [1070, 298] on div "**********" at bounding box center [839, 400] width 888 height 701
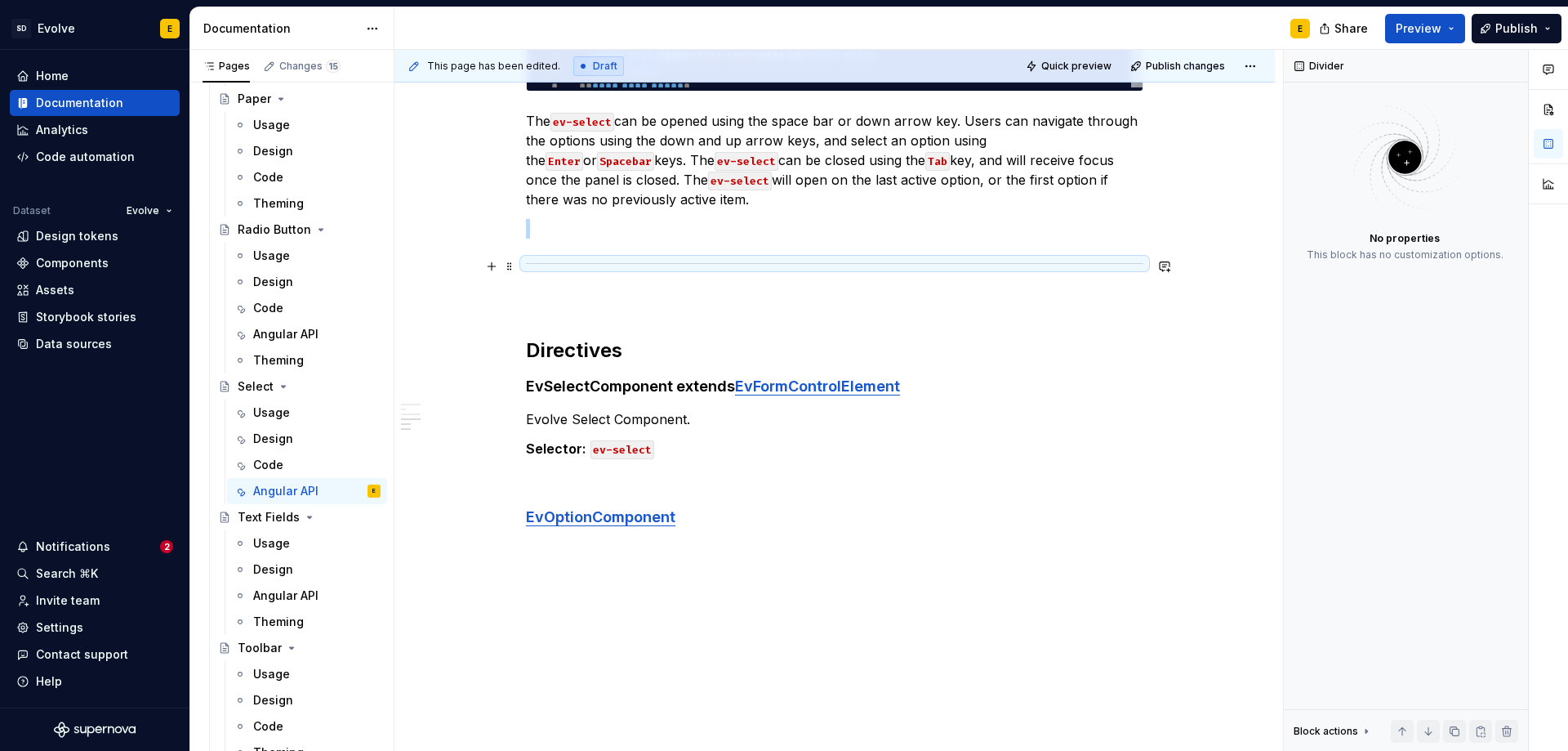
click at [1001, 227] on p at bounding box center [834, 229] width 617 height 20
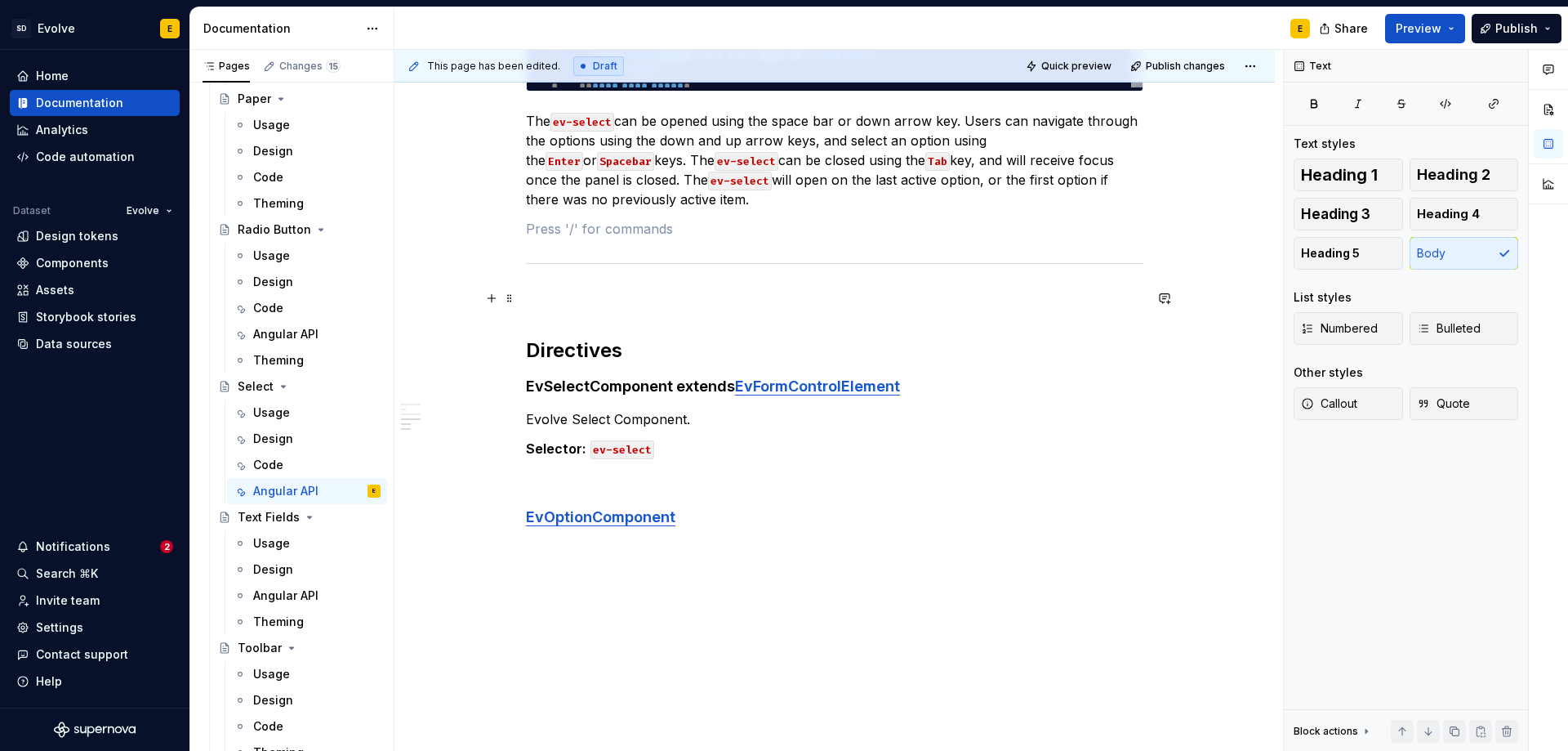
click at [984, 300] on p at bounding box center [834, 298] width 617 height 20
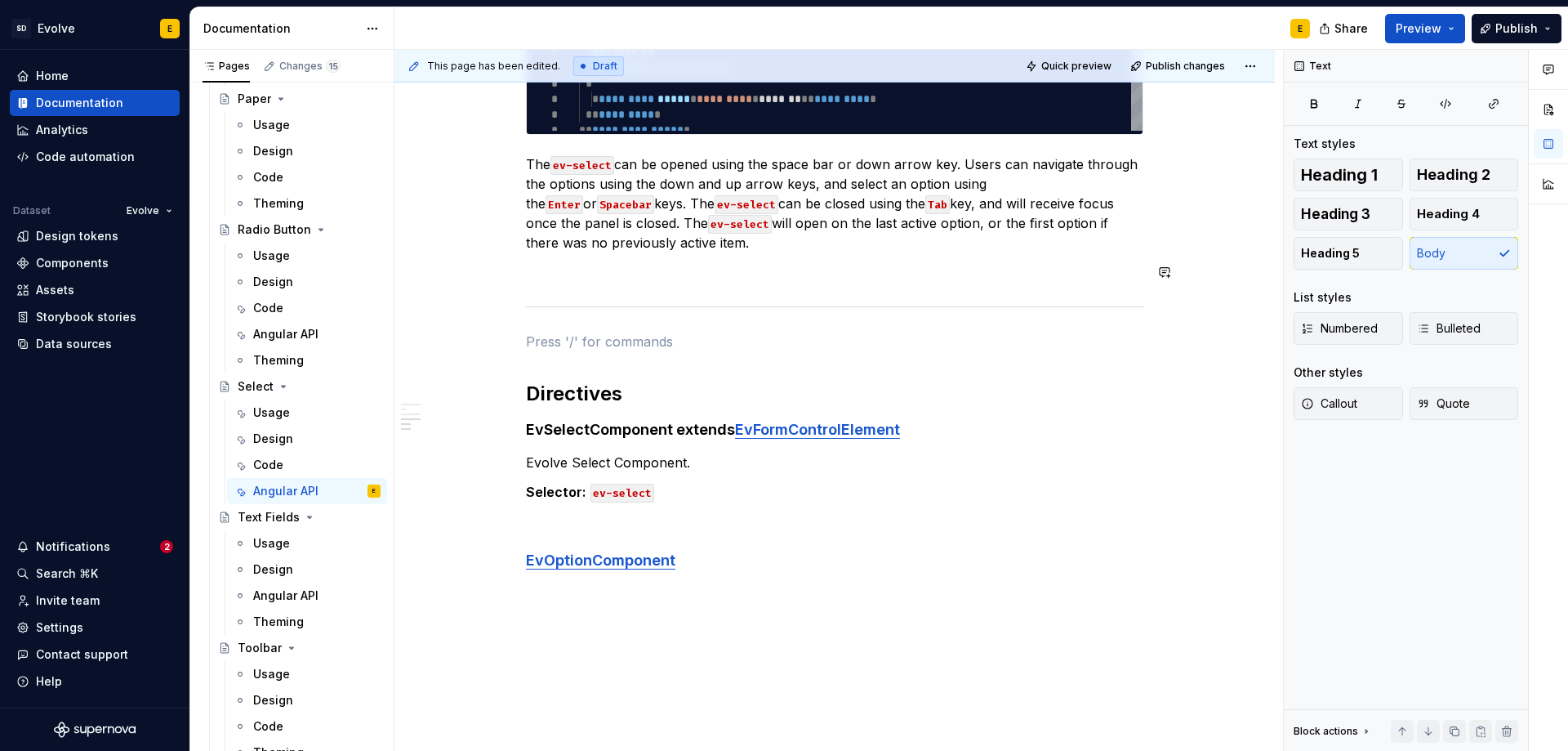
scroll to position [1000, 0]
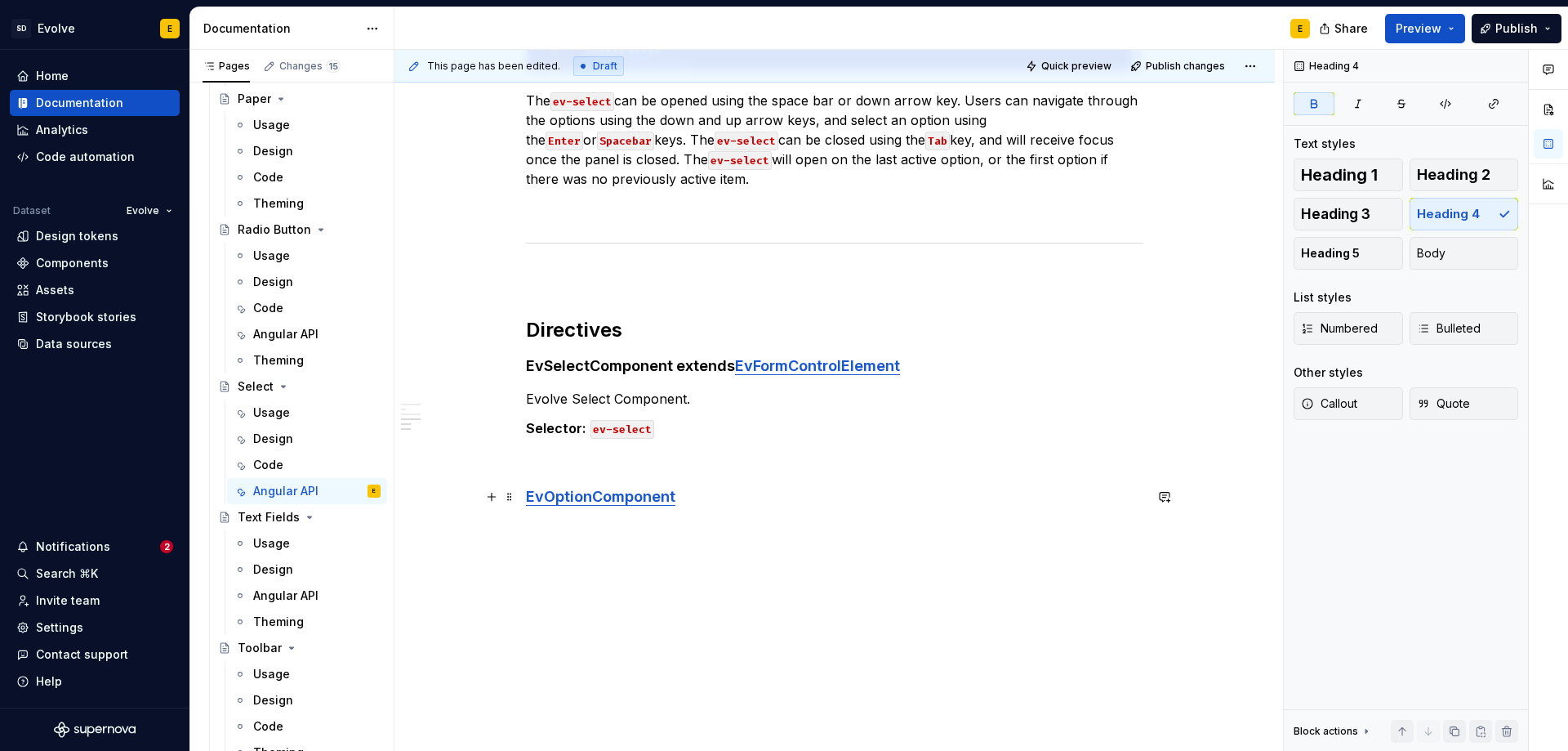
click at [526, 496] on strong "EvOptionComponent" at bounding box center [600, 496] width 149 height 17
click at [803, 493] on h4 "See also EvOptionComponent" at bounding box center [834, 497] width 617 height 20
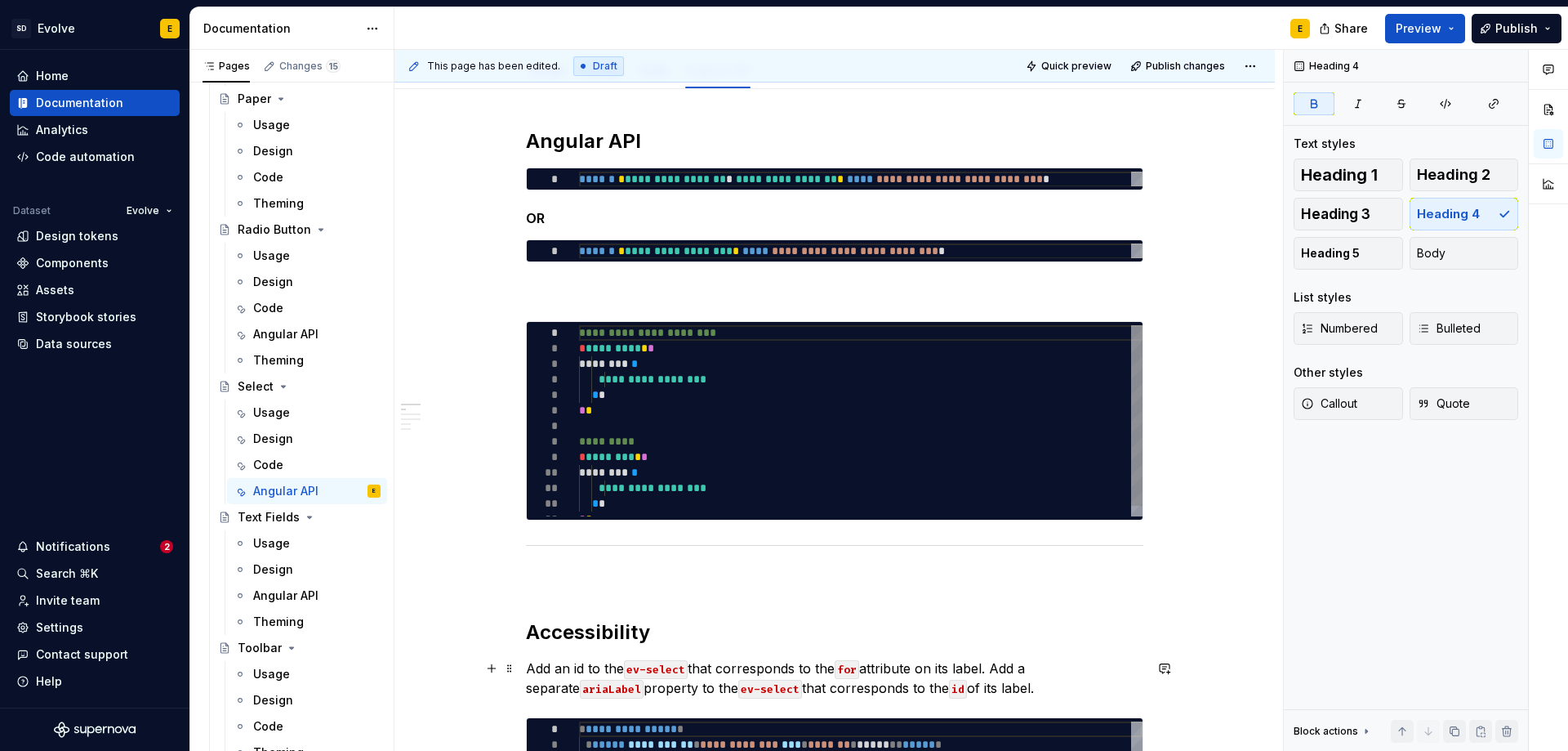
scroll to position [0, 0]
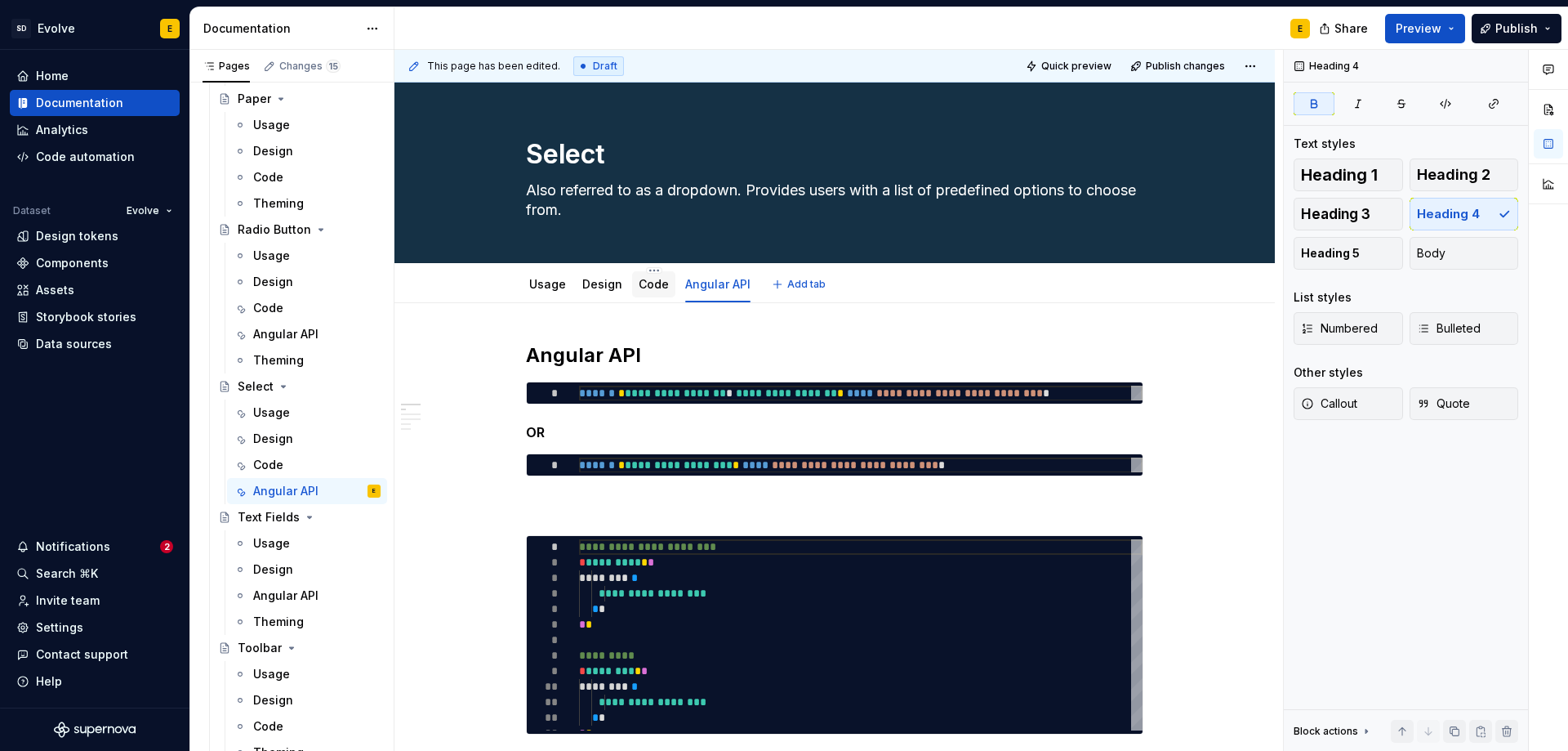
click at [657, 281] on link "Code" at bounding box center [653, 283] width 30 height 14
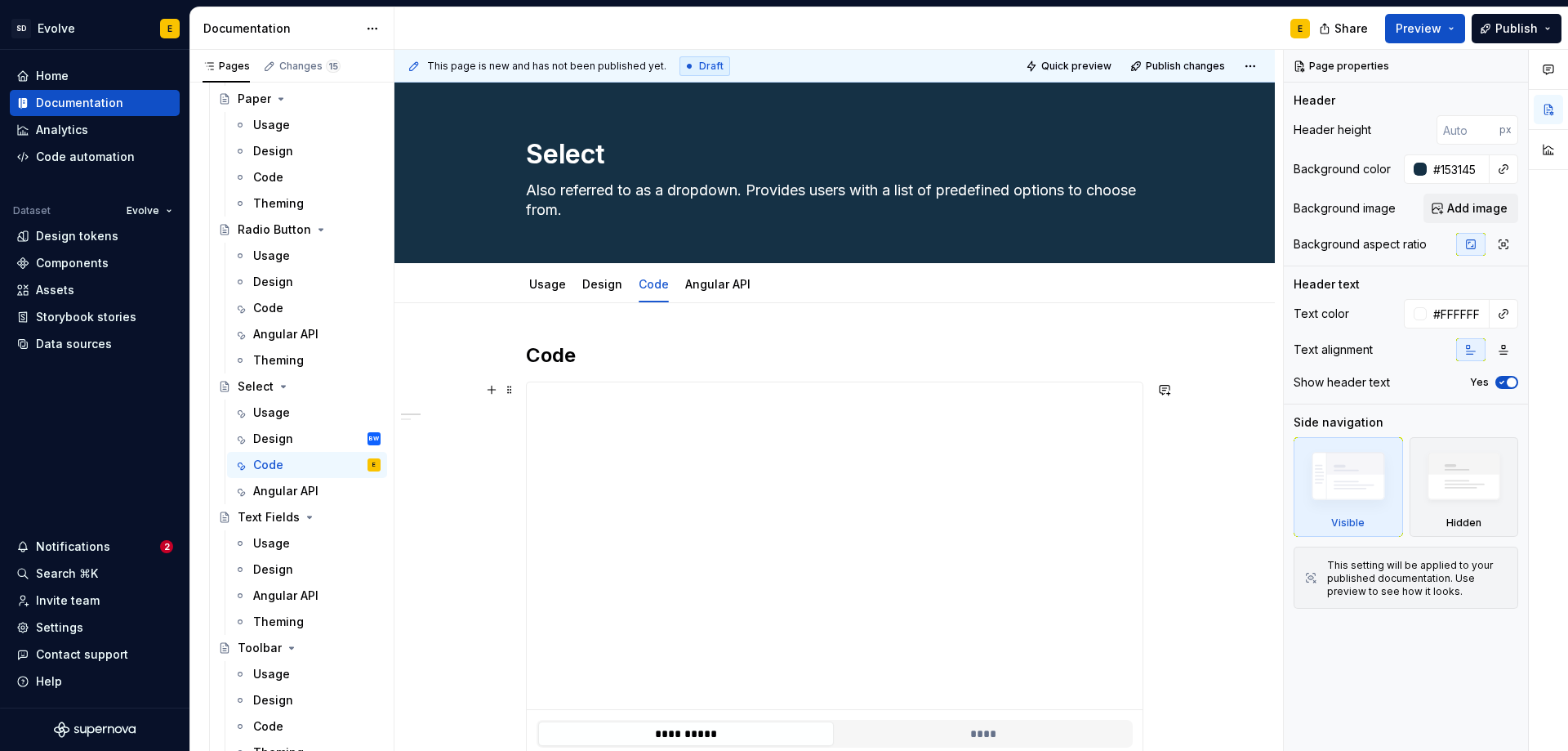
type textarea "*"
